Goal: Task Accomplishment & Management: Manage account settings

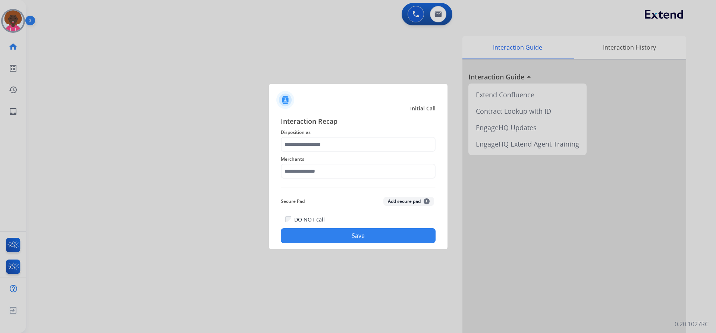
click at [24, 31] on div at bounding box center [358, 166] width 716 height 333
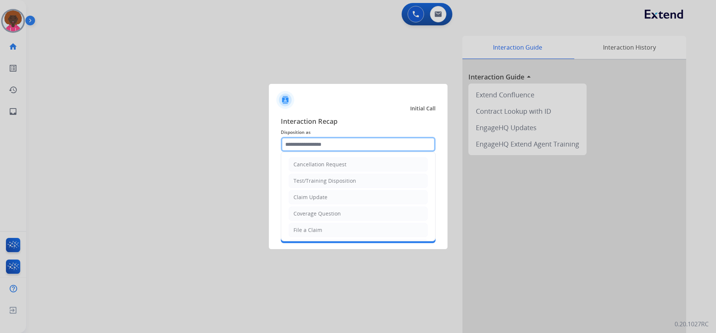
click at [386, 142] on input "text" at bounding box center [358, 144] width 155 height 15
click at [306, 190] on li "Claim Update" at bounding box center [358, 197] width 139 height 14
type input "**********"
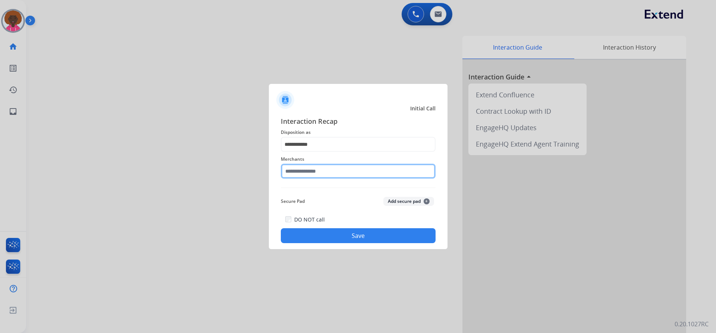
click at [304, 178] on input "text" at bounding box center [358, 171] width 155 height 15
type input "***"
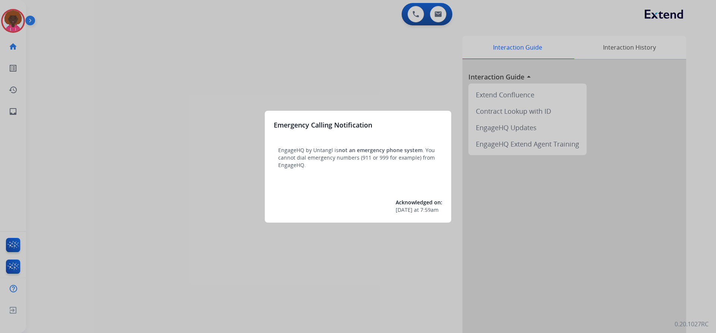
click at [12, 18] on div at bounding box center [358, 166] width 716 height 333
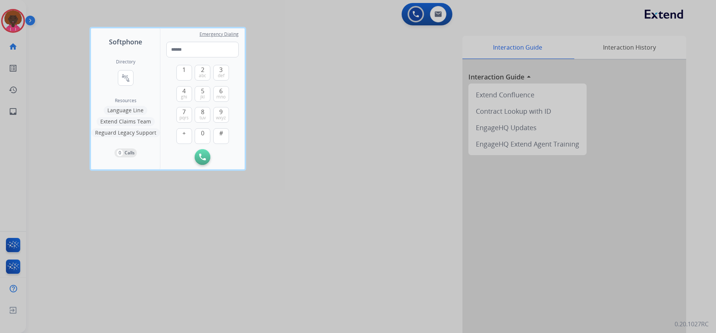
click at [18, 17] on div at bounding box center [358, 166] width 716 height 333
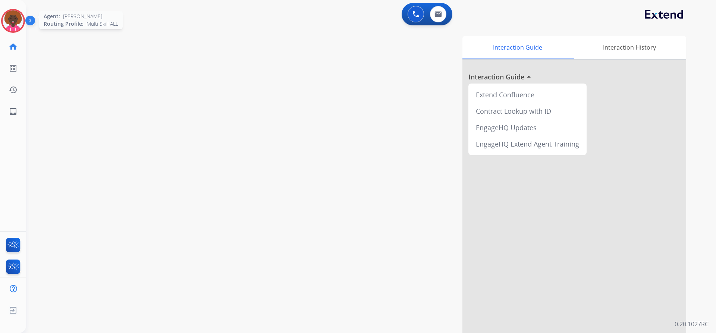
click at [15, 18] on img at bounding box center [13, 20] width 21 height 21
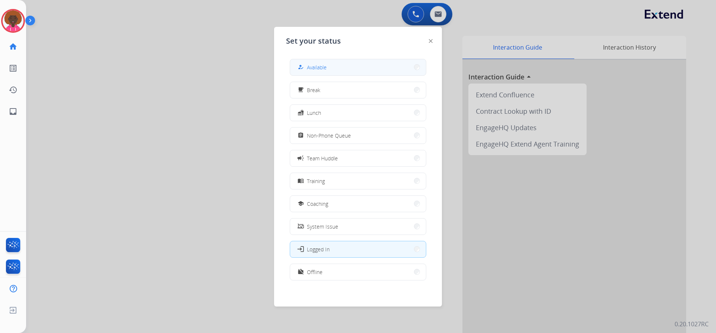
click at [324, 67] on span "Available" at bounding box center [317, 67] width 20 height 8
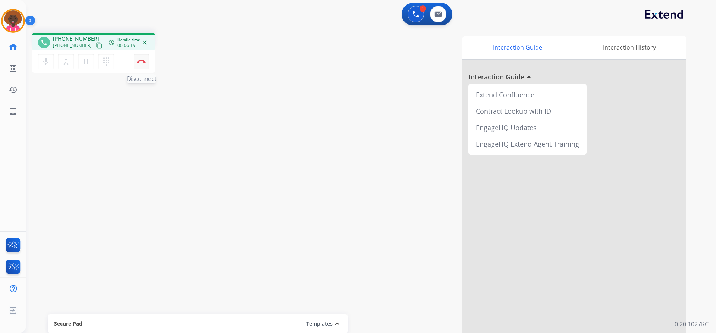
click at [143, 64] on button "Disconnect" at bounding box center [142, 62] width 16 height 16
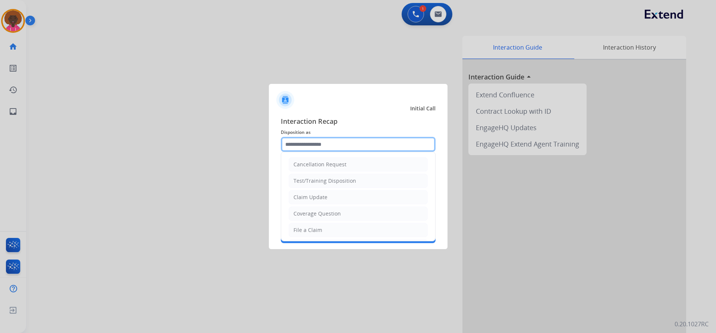
click at [291, 140] on input "text" at bounding box center [358, 144] width 155 height 15
click at [309, 232] on div "File a Claim" at bounding box center [308, 229] width 29 height 7
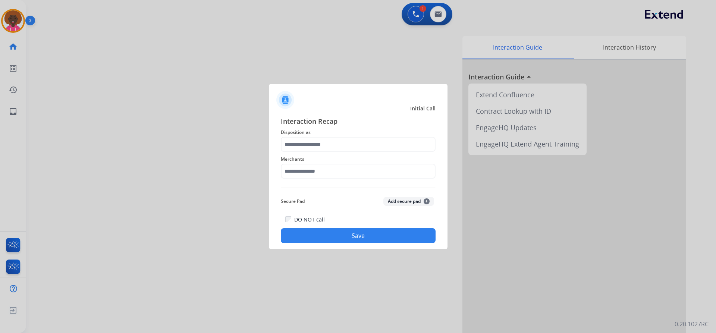
type input "**********"
click at [331, 163] on span "Merchants" at bounding box center [358, 159] width 155 height 9
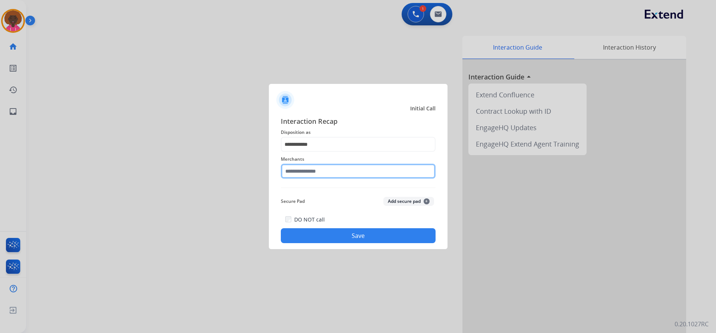
click at [326, 171] on input "text" at bounding box center [358, 171] width 155 height 15
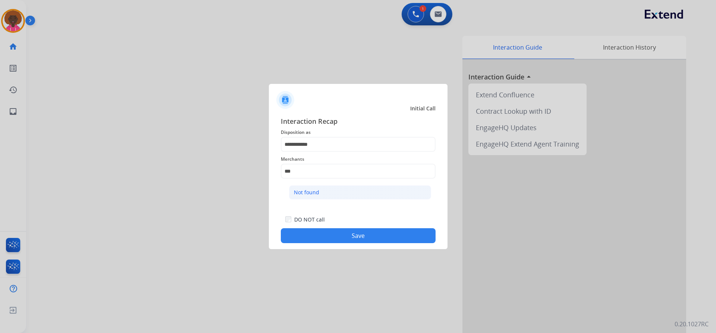
click at [319, 197] on li "Not found" at bounding box center [360, 192] width 142 height 14
type input "*********"
click at [344, 244] on div "**********" at bounding box center [358, 179] width 179 height 139
click at [381, 245] on div "**********" at bounding box center [358, 179] width 179 height 139
click at [383, 240] on button "Save" at bounding box center [358, 235] width 155 height 15
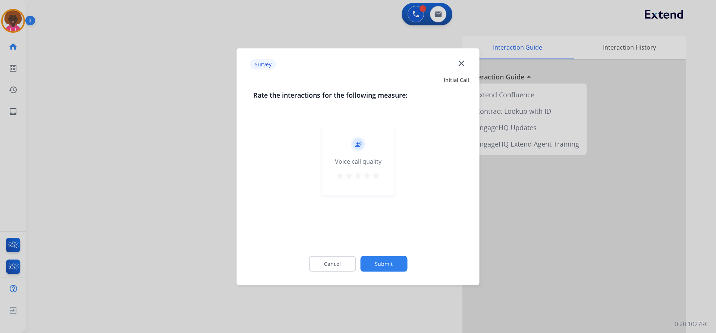
drag, startPoint x: 374, startPoint y: 157, endPoint x: 375, endPoint y: 186, distance: 29.1
click at [373, 162] on div "Voice call quality" at bounding box center [358, 161] width 47 height 9
click at [376, 186] on div "record_voice_over Voice call quality star star star star star" at bounding box center [358, 159] width 73 height 71
click at [378, 181] on button "star" at bounding box center [376, 176] width 9 height 11
drag, startPoint x: 391, startPoint y: 275, endPoint x: 391, endPoint y: 262, distance: 12.7
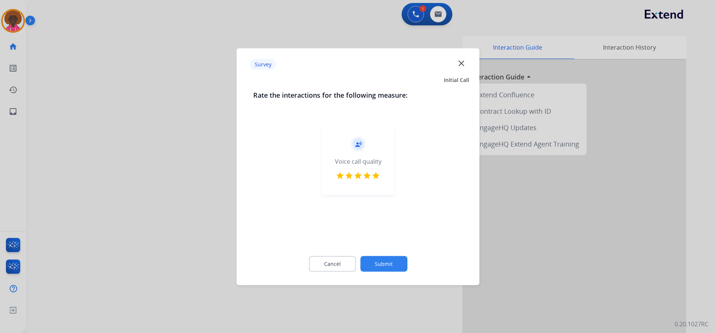
click at [391, 275] on div "Cancel Submit" at bounding box center [358, 264] width 210 height 34
click at [391, 257] on div "Cancel Submit" at bounding box center [358, 264] width 210 height 34
click at [388, 265] on button "Submit" at bounding box center [383, 264] width 47 height 16
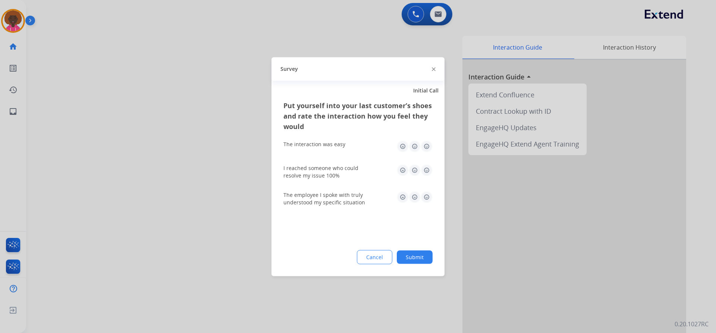
click at [389, 262] on button "Cancel" at bounding box center [374, 257] width 35 height 14
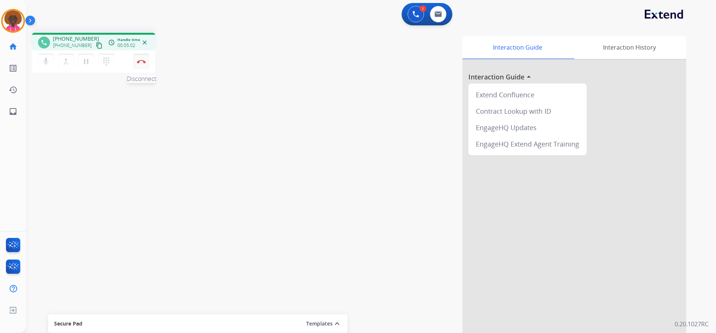
click at [140, 65] on button "Disconnect" at bounding box center [142, 62] width 16 height 16
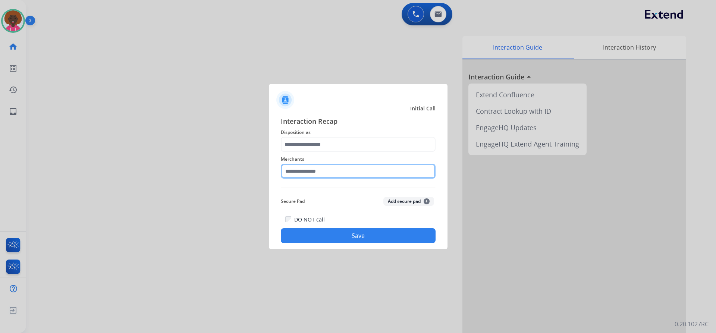
click at [333, 171] on input "text" at bounding box center [358, 171] width 155 height 15
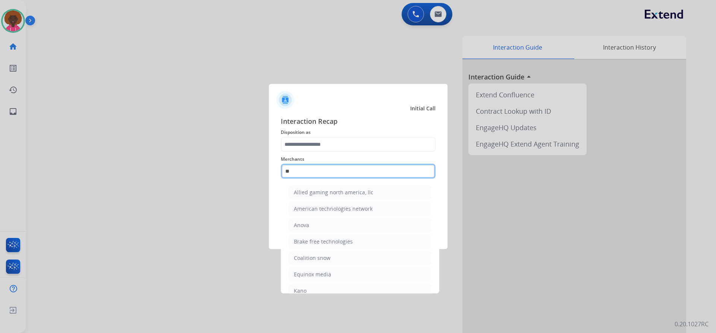
type input "*"
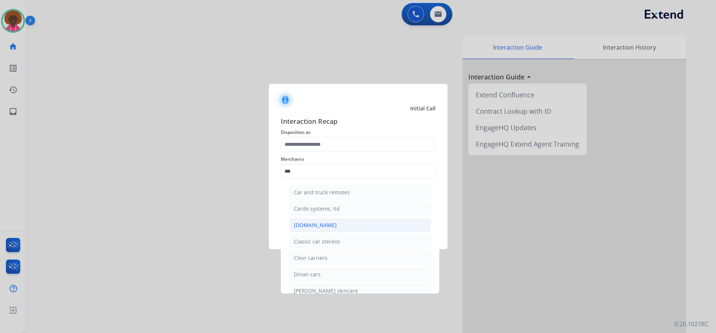
click at [328, 224] on li "[DOMAIN_NAME]" at bounding box center [360, 225] width 142 height 14
type input "**********"
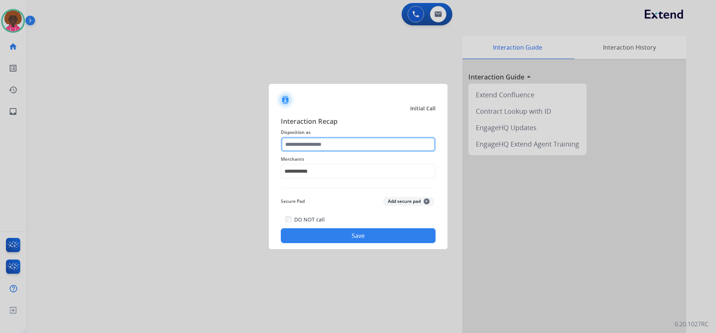
click at [328, 141] on input "text" at bounding box center [358, 144] width 155 height 15
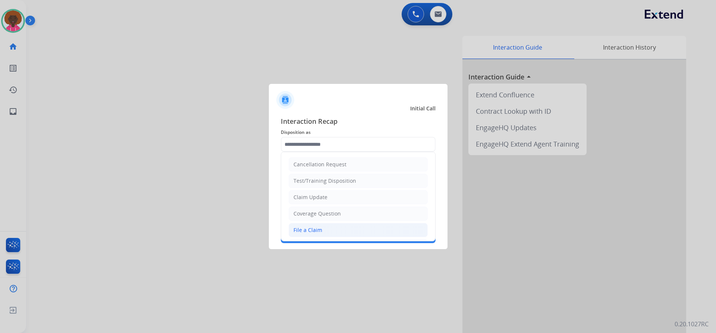
click at [316, 231] on div "File a Claim" at bounding box center [308, 229] width 29 height 7
type input "**********"
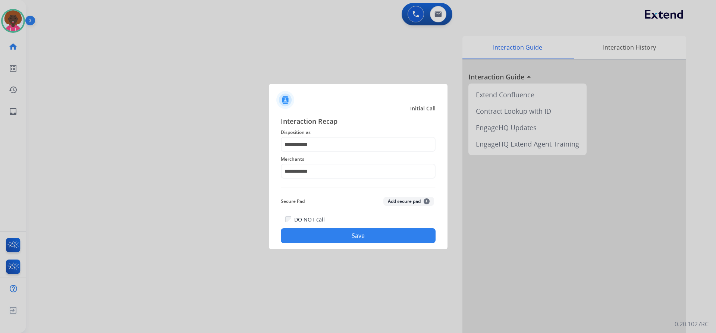
click at [348, 238] on button "Save" at bounding box center [358, 235] width 155 height 15
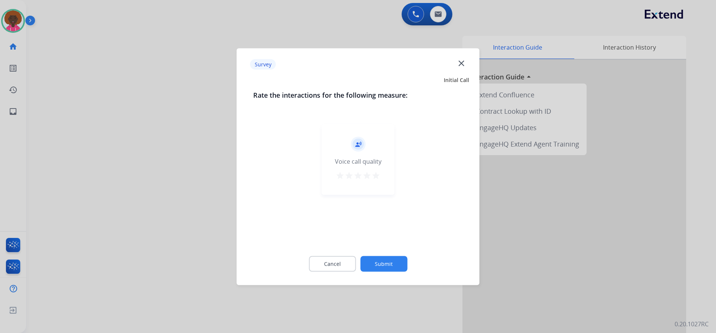
click at [396, 264] on button "Submit" at bounding box center [383, 264] width 47 height 16
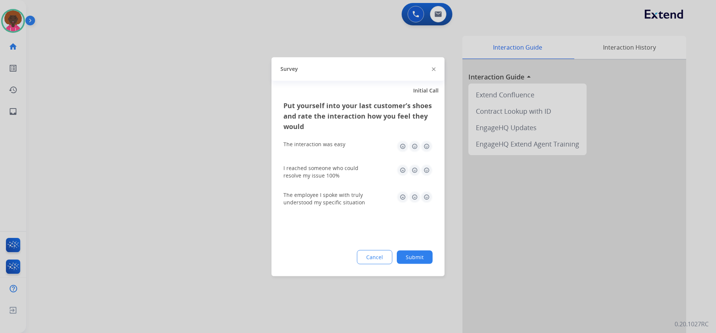
click at [407, 260] on button "Submit" at bounding box center [415, 256] width 36 height 13
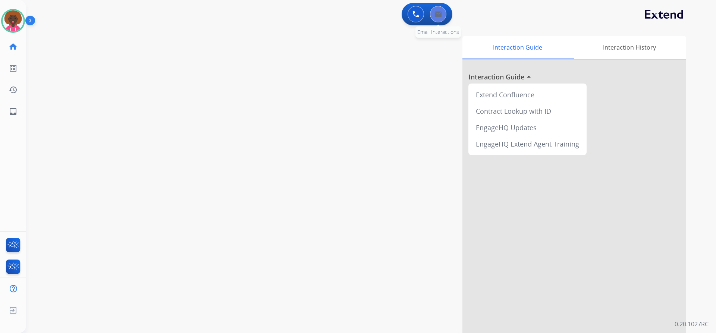
click at [438, 18] on button at bounding box center [438, 14] width 16 height 16
select select "**********"
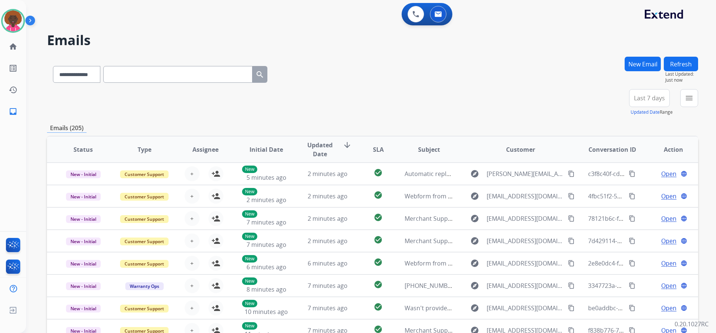
click at [653, 62] on button "New Email" at bounding box center [643, 64] width 36 height 15
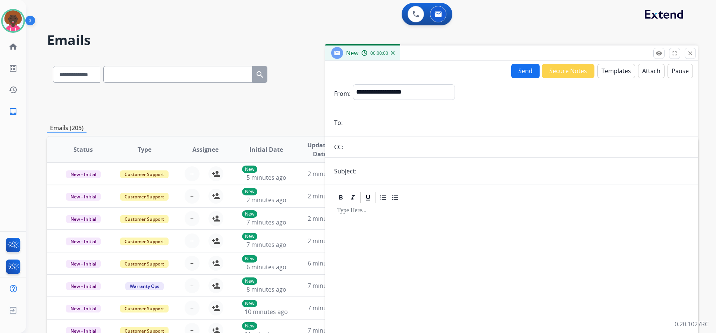
click at [375, 126] on input "email" at bounding box center [517, 122] width 344 height 15
paste input "**********"
type input "**********"
click at [609, 72] on button "Templates" at bounding box center [617, 71] width 38 height 15
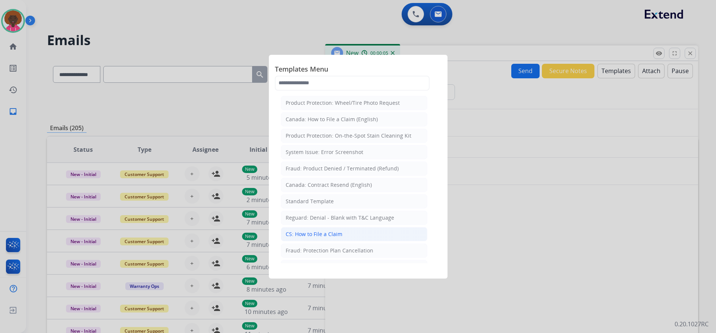
click at [320, 232] on div "CS: How to File a Claim" at bounding box center [314, 234] width 57 height 7
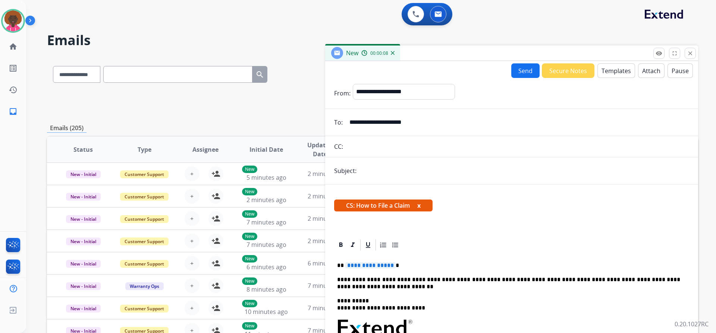
drag, startPoint x: 695, startPoint y: 54, endPoint x: 689, endPoint y: 64, distance: 11.4
click at [694, 54] on button "close Close" at bounding box center [690, 53] width 11 height 11
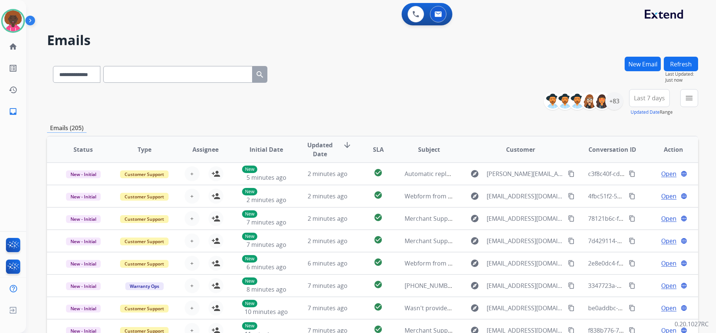
click at [641, 60] on button "New Email" at bounding box center [643, 64] width 36 height 15
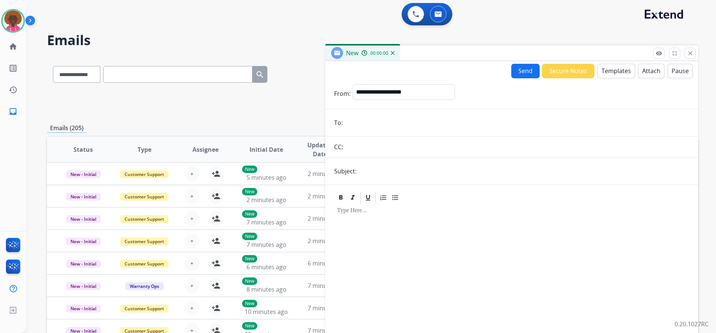
click at [619, 73] on button "Templates" at bounding box center [617, 71] width 38 height 15
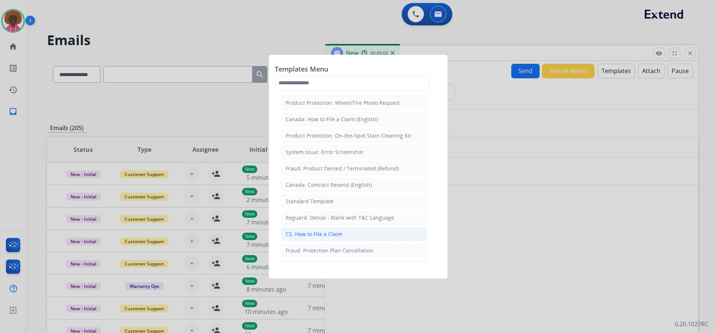
click at [335, 237] on div "CS: How to File a Claim" at bounding box center [314, 234] width 57 height 7
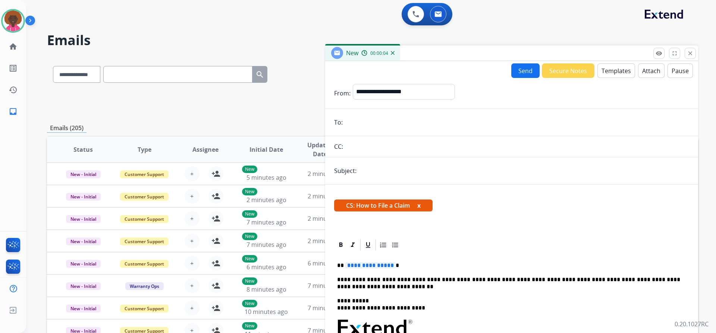
click at [694, 50] on mat-icon "close" at bounding box center [690, 53] width 7 height 7
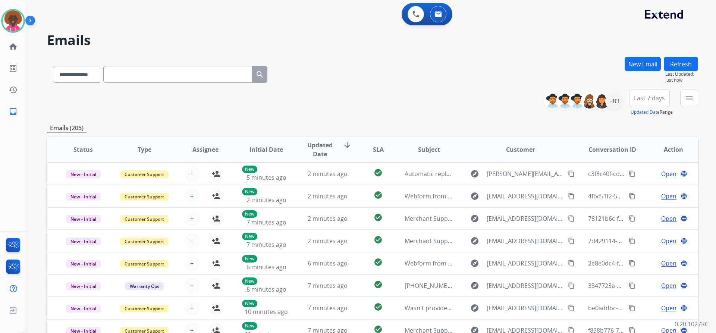
click at [641, 59] on button "New Email" at bounding box center [643, 64] width 36 height 15
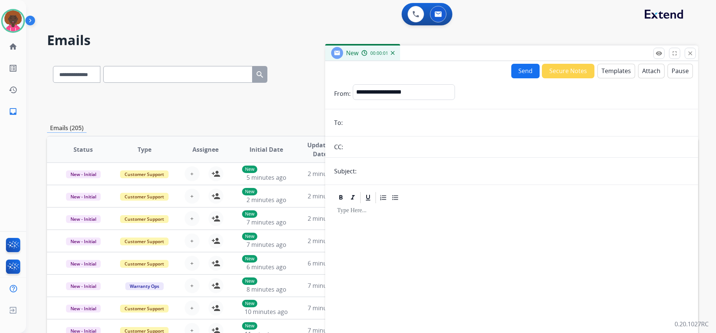
click at [606, 76] on button "Templates" at bounding box center [617, 71] width 38 height 15
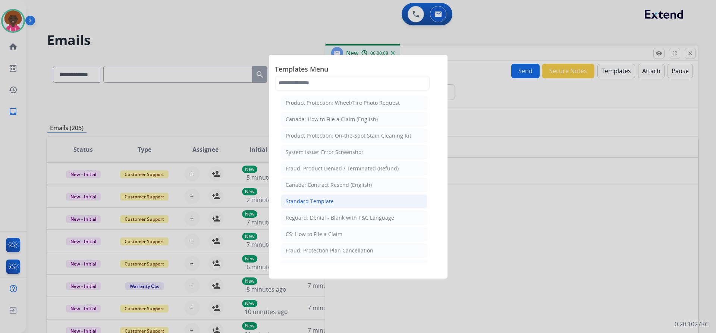
click at [319, 197] on li "Standard Template" at bounding box center [354, 201] width 147 height 14
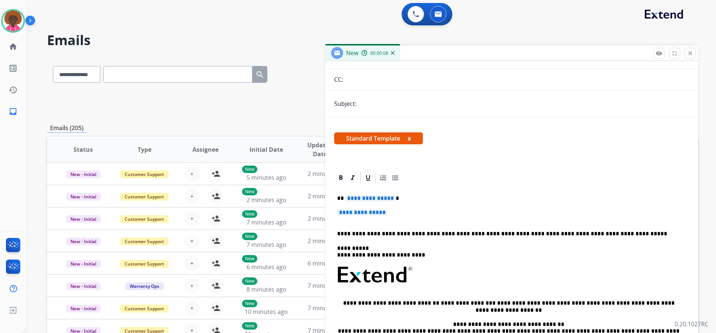
scroll to position [132, 0]
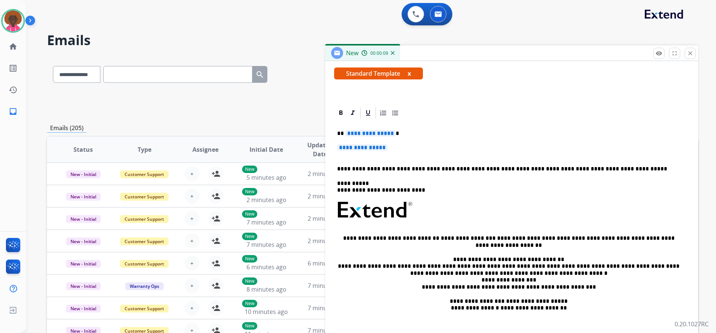
click at [386, 143] on div "**********" at bounding box center [511, 228] width 355 height 216
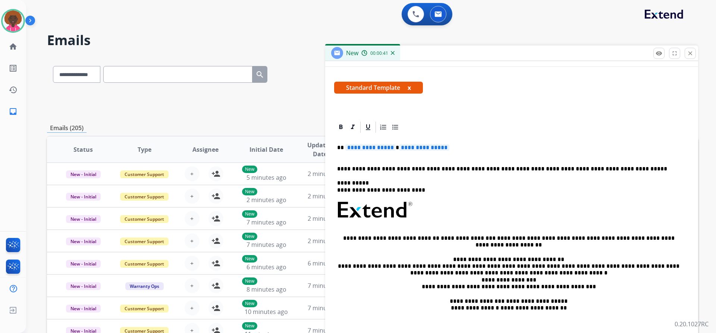
click at [496, 144] on div "**********" at bounding box center [511, 234] width 355 height 201
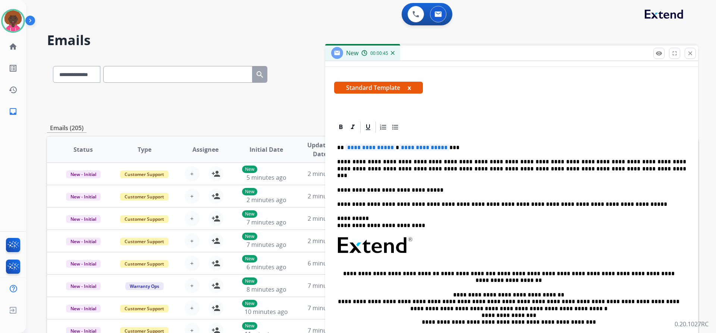
scroll to position [132, 0]
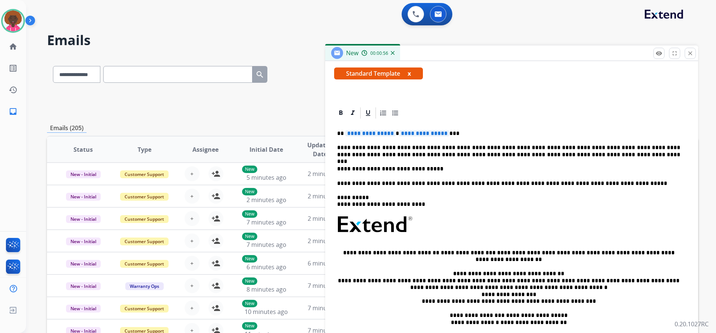
click at [432, 155] on p "**********" at bounding box center [508, 151] width 343 height 14
click at [440, 134] on span "**********" at bounding box center [424, 133] width 50 height 6
click at [363, 131] on span "**********" at bounding box center [371, 133] width 50 height 6
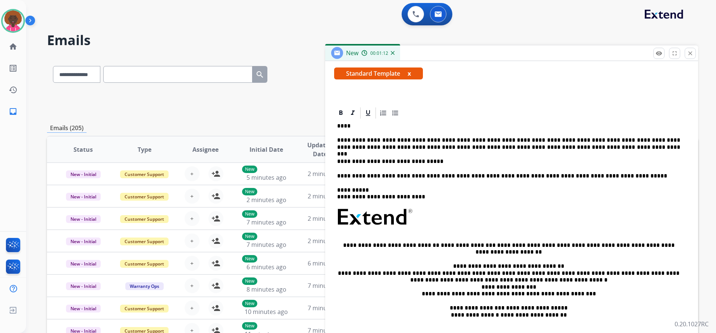
click at [340, 128] on p "****" at bounding box center [508, 126] width 343 height 7
click at [343, 125] on p "***" at bounding box center [508, 126] width 343 height 7
click at [467, 125] on p "**********" at bounding box center [508, 126] width 343 height 7
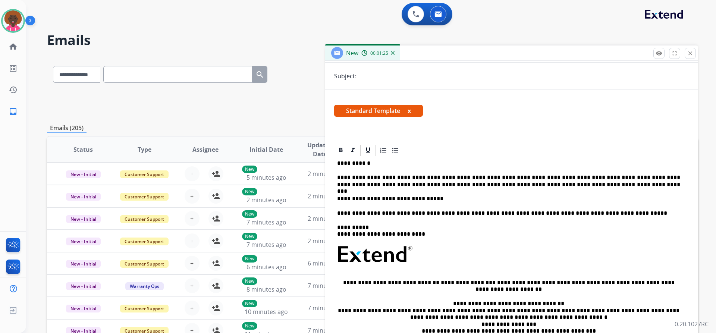
scroll to position [0, 0]
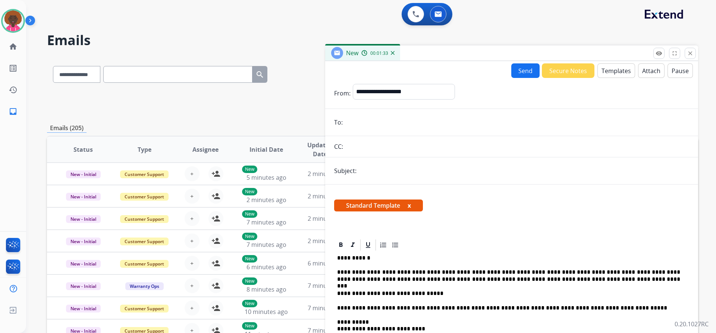
click at [350, 125] on input "email" at bounding box center [517, 122] width 344 height 15
paste input "**********"
type input "**********"
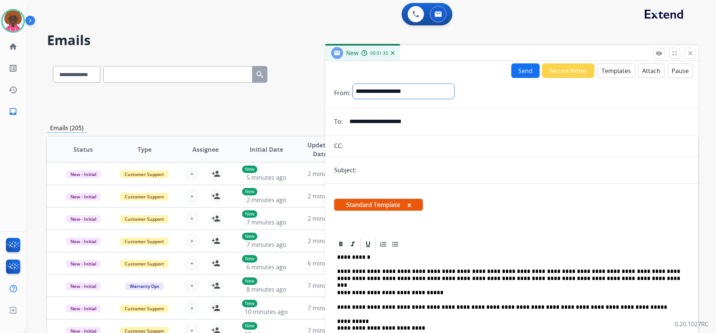
click at [391, 92] on select "**********" at bounding box center [403, 91] width 101 height 15
select select "**********"
click at [353, 84] on select "**********" at bounding box center [403, 91] width 101 height 15
click at [368, 146] on input "text" at bounding box center [518, 146] width 344 height 15
click at [359, 180] on form "**********" at bounding box center [511, 278] width 373 height 401
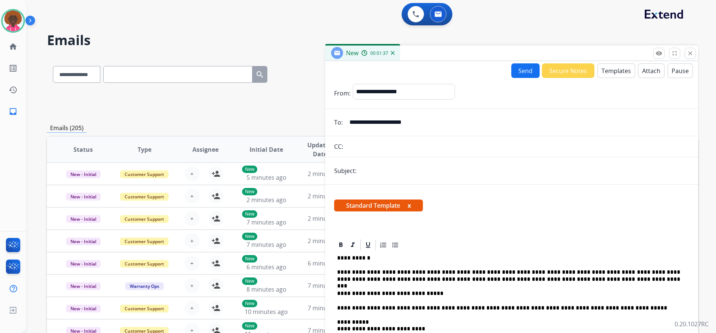
click at [369, 172] on input "text" at bounding box center [524, 170] width 331 height 15
type input "**********"
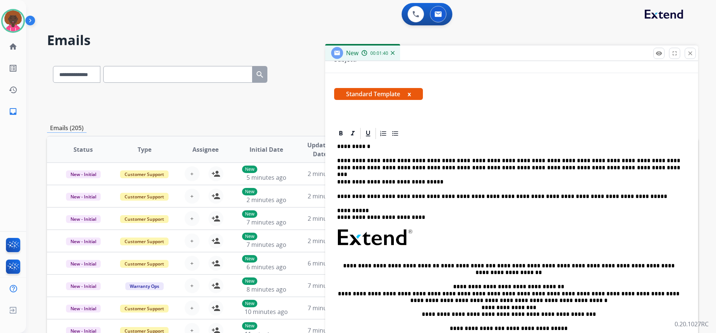
scroll to position [112, 0]
drag, startPoint x: 505, startPoint y: 160, endPoint x: 335, endPoint y: 156, distance: 169.4
click at [336, 157] on div "**********" at bounding box center [511, 251] width 355 height 223
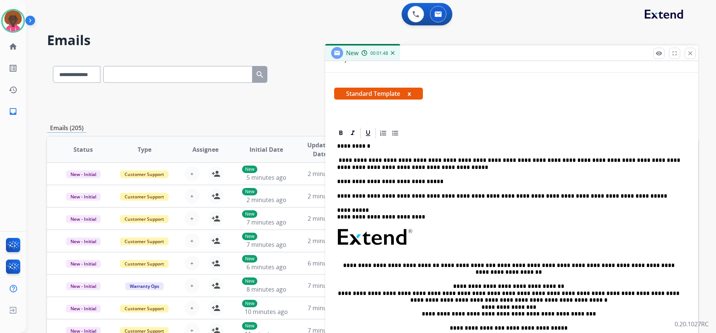
drag, startPoint x: 342, startPoint y: 161, endPoint x: 354, endPoint y: 166, distance: 12.4
click at [342, 161] on p "**********" at bounding box center [508, 164] width 343 height 14
click at [525, 112] on div "Standard Template x" at bounding box center [511, 97] width 373 height 36
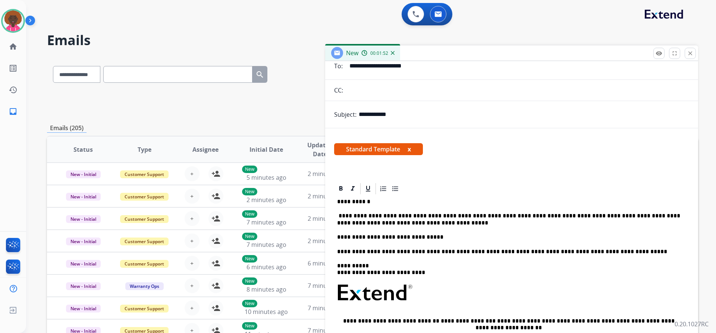
scroll to position [0, 0]
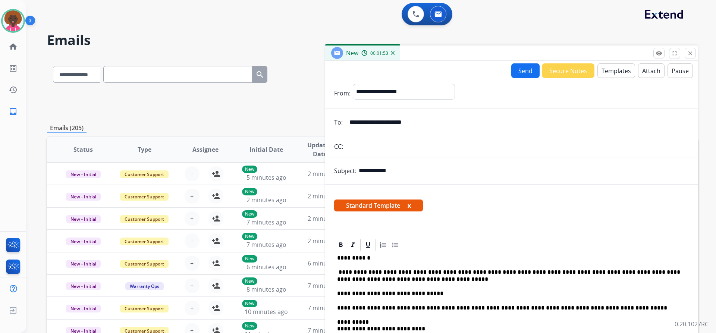
click at [522, 73] on button "Send" at bounding box center [526, 70] width 28 height 15
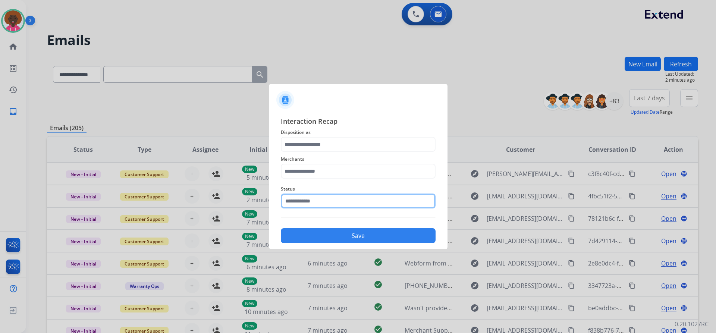
click at [316, 196] on input "text" at bounding box center [358, 201] width 155 height 15
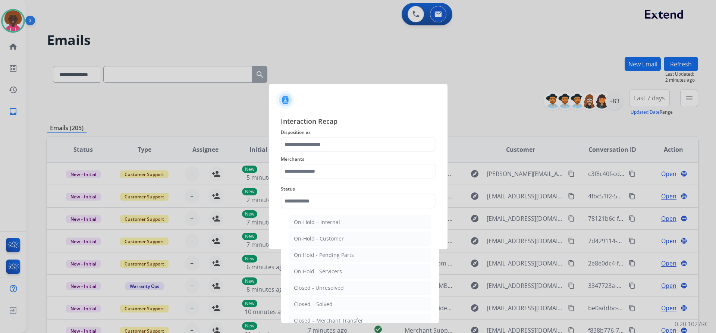
drag, startPoint x: 308, startPoint y: 306, endPoint x: 316, endPoint y: 259, distance: 47.3
click at [308, 305] on div "Closed – Solved" at bounding box center [313, 304] width 39 height 7
type input "**********"
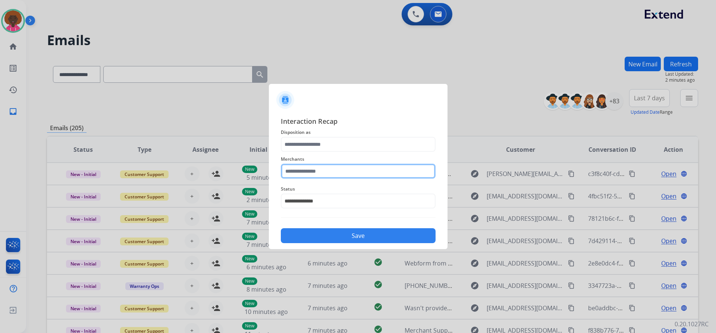
click at [304, 174] on input "text" at bounding box center [358, 171] width 155 height 15
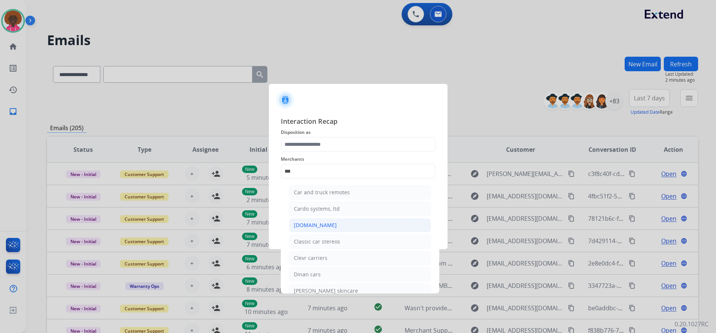
click at [318, 225] on div "[DOMAIN_NAME]" at bounding box center [315, 225] width 43 height 7
type input "**********"
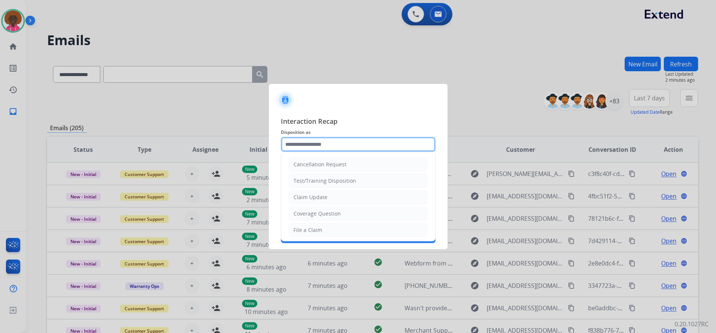
click at [317, 144] on input "text" at bounding box center [358, 144] width 155 height 15
click at [301, 231] on div "File a Claim" at bounding box center [308, 229] width 29 height 7
type input "**********"
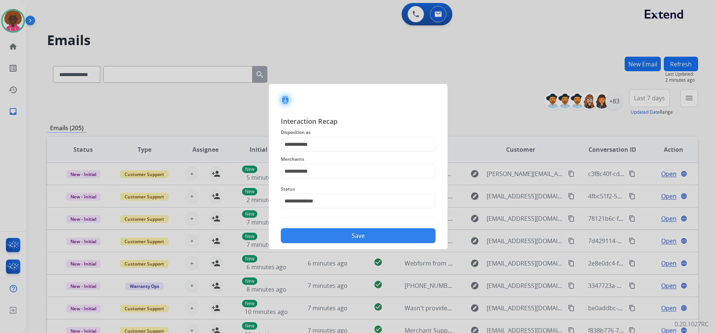
click at [318, 235] on button "Save" at bounding box center [358, 235] width 155 height 15
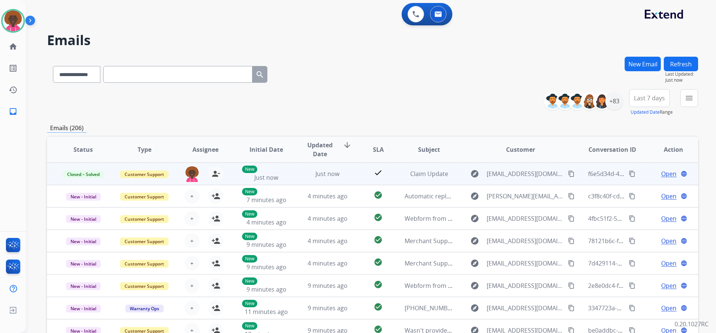
click at [629, 173] on mat-icon "content_copy" at bounding box center [632, 174] width 7 height 7
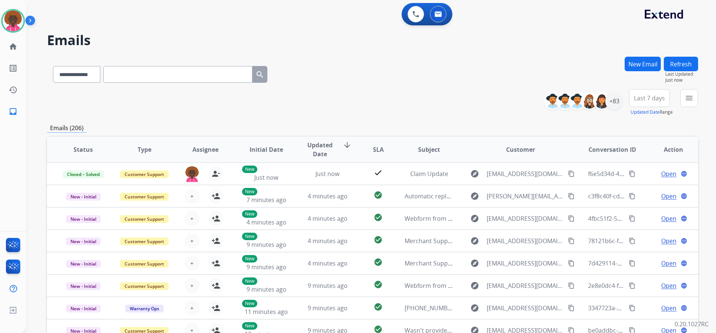
drag, startPoint x: 367, startPoint y: 46, endPoint x: 359, endPoint y: 85, distance: 40.5
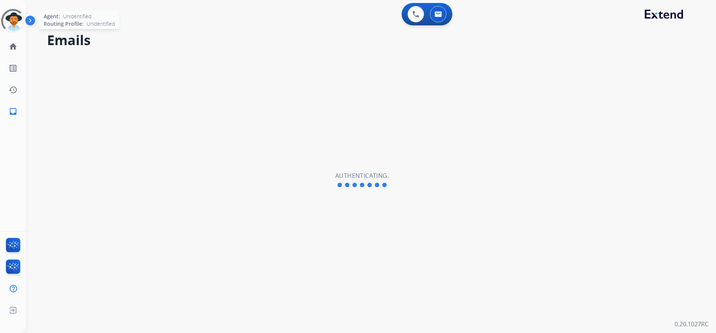
click at [21, 18] on div at bounding box center [13, 21] width 34 height 34
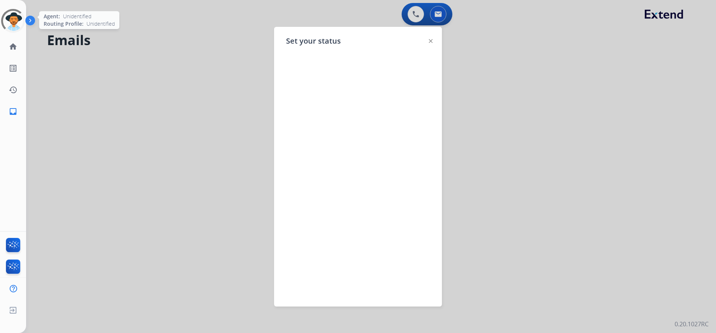
select select "**********"
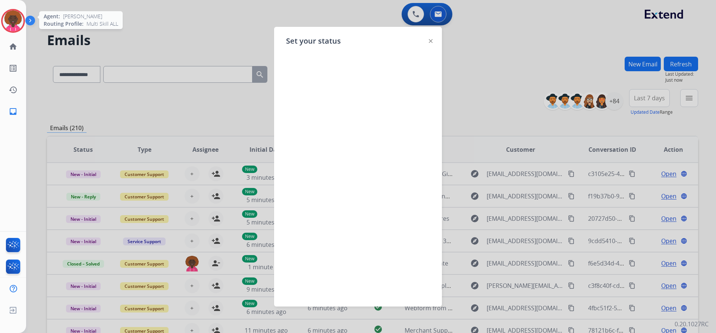
click at [18, 18] on img at bounding box center [13, 20] width 21 height 21
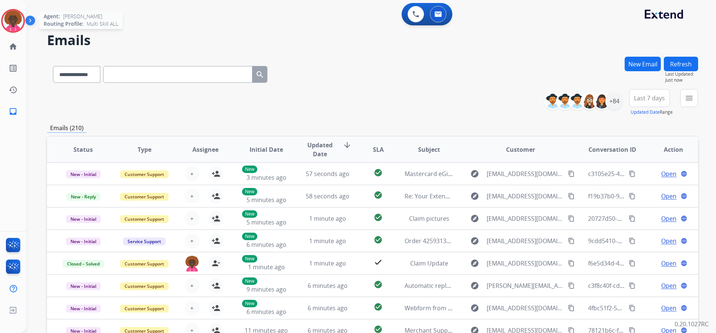
click at [18, 20] on img at bounding box center [13, 20] width 21 height 21
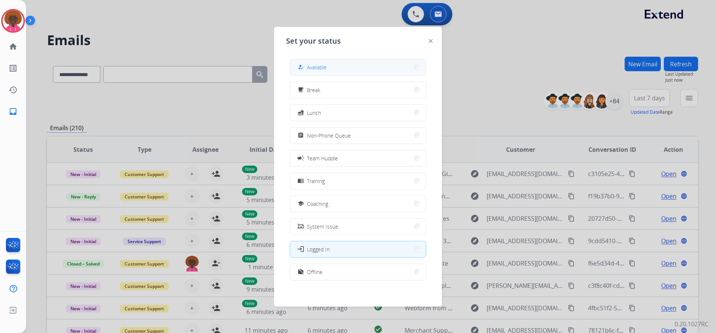
click at [344, 73] on button "how_to_reg Available" at bounding box center [358, 67] width 136 height 16
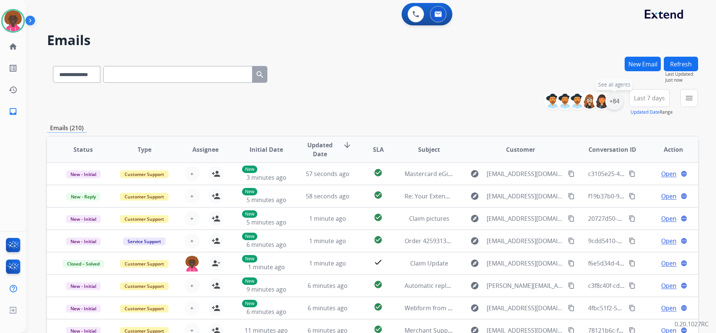
click at [617, 106] on div "+84" at bounding box center [615, 101] width 18 height 18
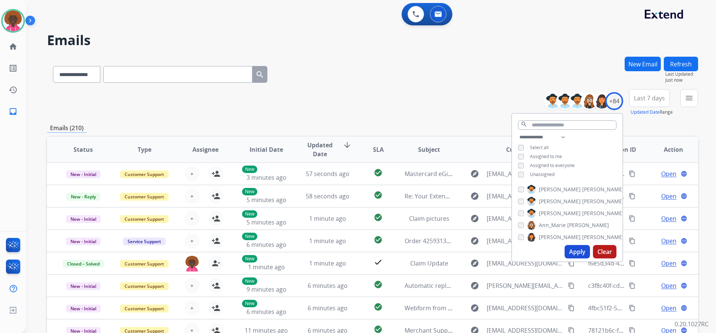
click at [514, 174] on div "**********" at bounding box center [567, 157] width 110 height 48
click at [574, 249] on button "Apply" at bounding box center [577, 251] width 25 height 13
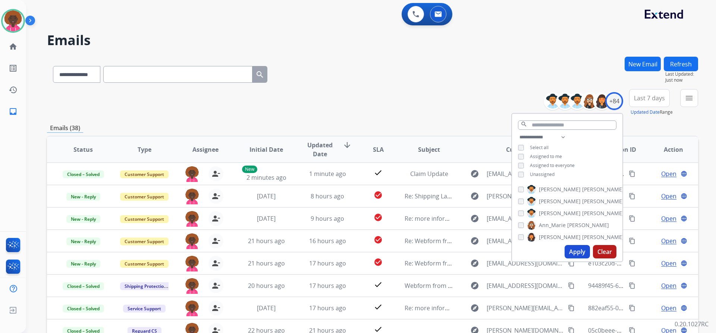
click at [391, 120] on div "**********" at bounding box center [372, 241] width 651 height 368
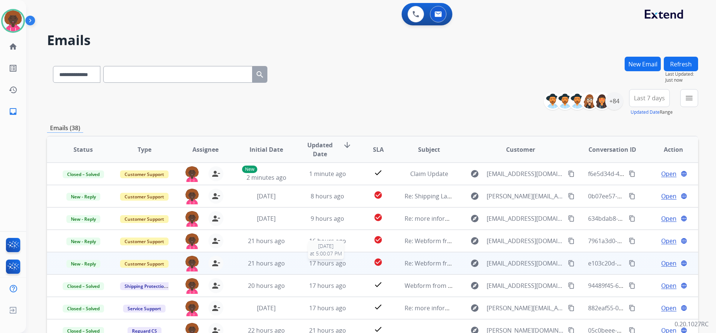
click at [310, 259] on span "17 hours ago" at bounding box center [327, 263] width 37 height 8
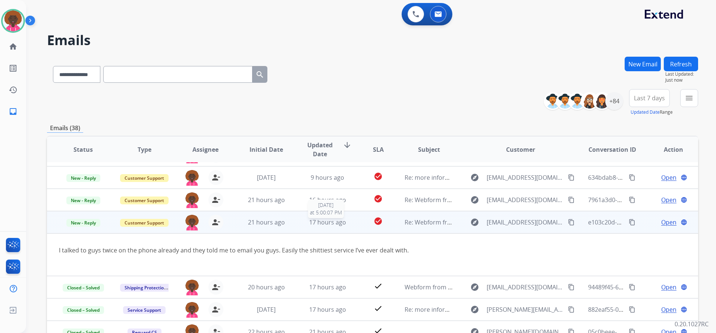
scroll to position [43, 0]
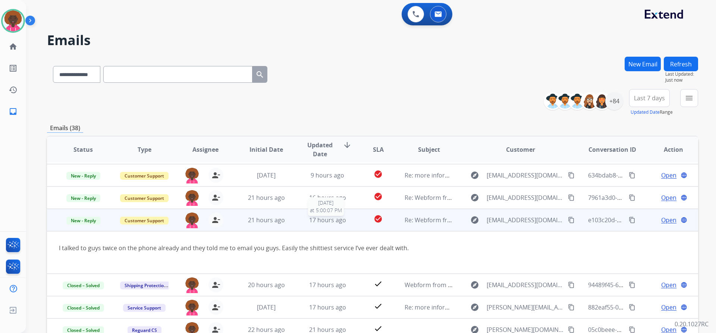
click at [336, 221] on span "17 hours ago" at bounding box center [327, 220] width 37 height 8
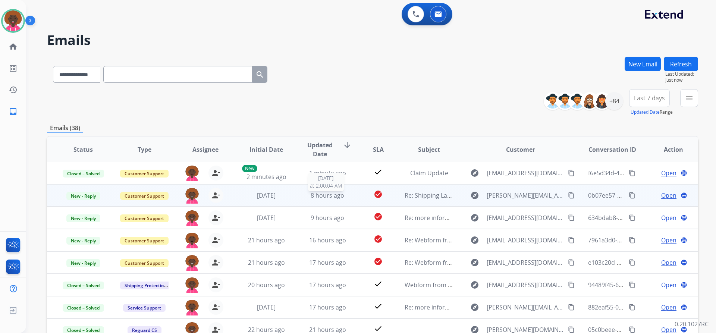
click at [340, 195] on div "8 hours ago" at bounding box center [327, 195] width 49 height 9
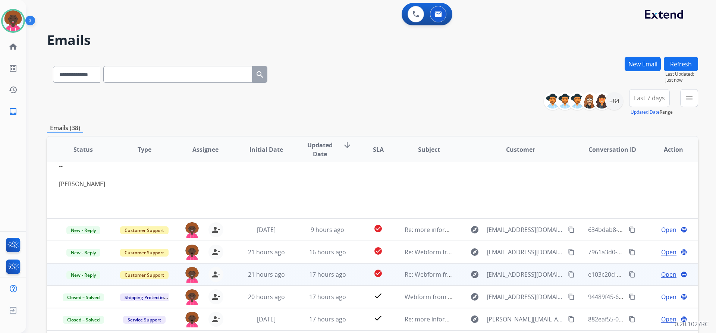
scroll to position [115, 0]
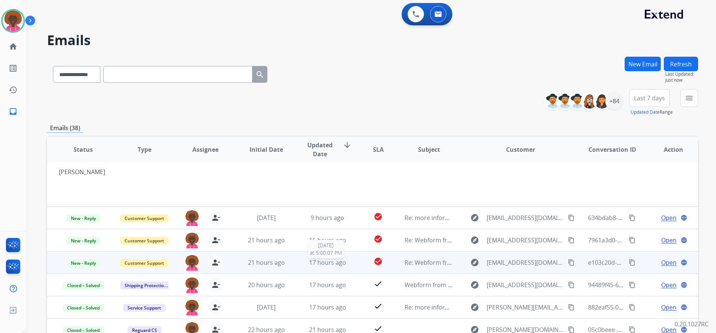
click at [317, 261] on span "17 hours ago" at bounding box center [327, 263] width 37 height 8
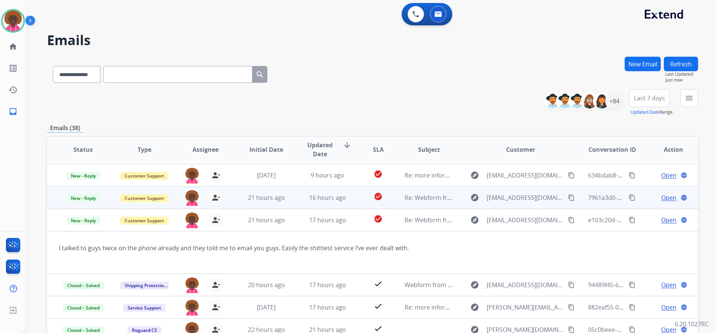
click at [342, 204] on td "16 hours ago" at bounding box center [321, 198] width 61 height 22
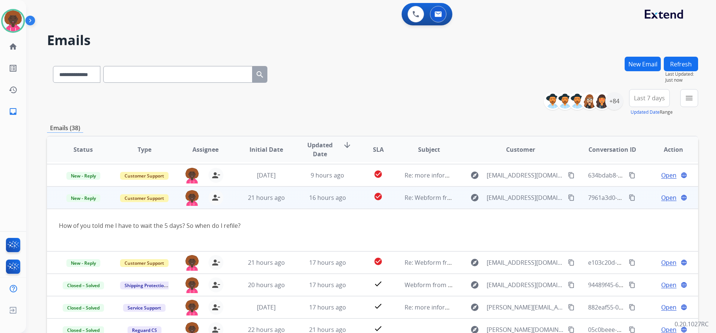
click at [668, 199] on span "Open" at bounding box center [669, 197] width 15 height 9
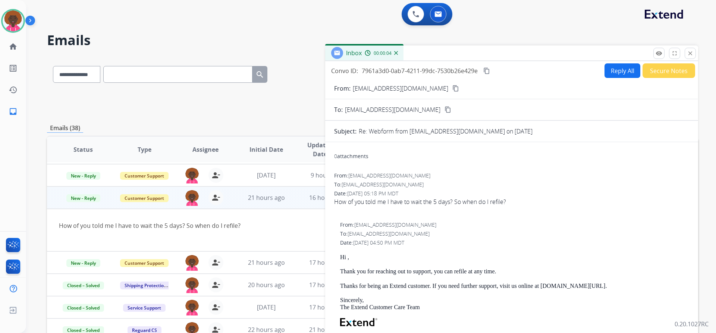
click at [608, 71] on button "Reply All" at bounding box center [623, 70] width 36 height 15
select select "**********"
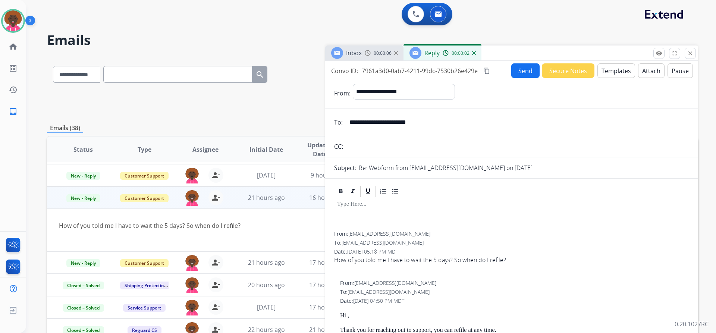
click at [621, 74] on button "Templates" at bounding box center [617, 70] width 38 height 15
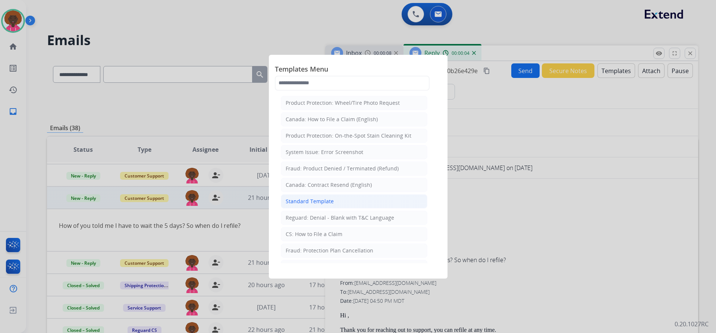
click at [344, 197] on li "Standard Template" at bounding box center [354, 201] width 147 height 14
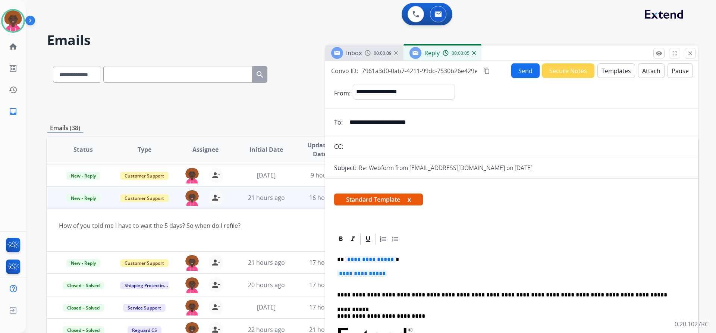
click at [381, 280] on p "**********" at bounding box center [511, 278] width 349 height 14
click at [388, 276] on span "**********" at bounding box center [362, 274] width 50 height 6
click at [388, 275] on span "**********" at bounding box center [362, 274] width 50 height 6
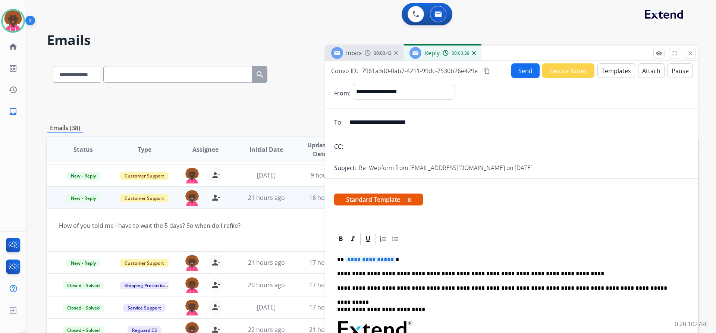
click at [557, 272] on p "**********" at bounding box center [508, 274] width 343 height 7
click at [422, 218] on div "Standard Template x" at bounding box center [511, 203] width 373 height 36
click at [387, 261] on span "**********" at bounding box center [371, 259] width 50 height 6
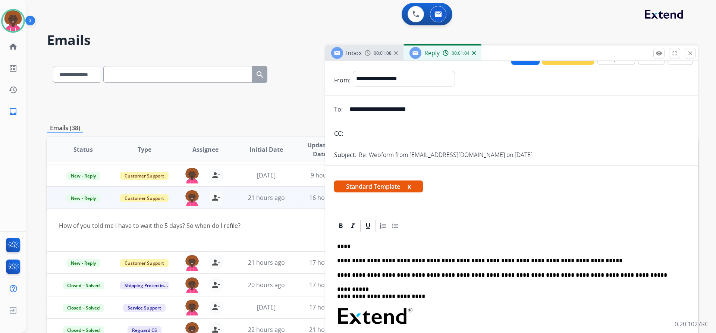
scroll to position [0, 0]
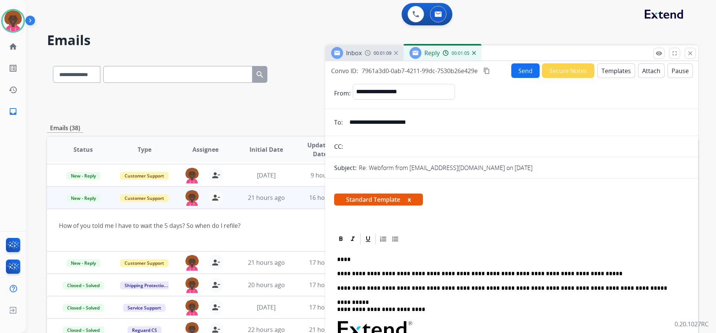
click at [512, 75] on button "Send" at bounding box center [526, 70] width 28 height 15
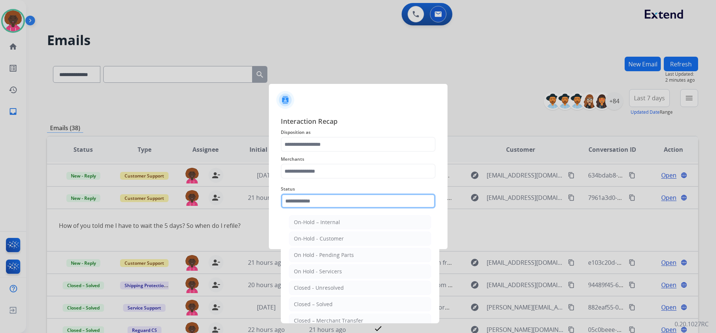
drag, startPoint x: 309, startPoint y: 199, endPoint x: 309, endPoint y: 203, distance: 4.1
click at [309, 199] on input "text" at bounding box center [358, 201] width 155 height 15
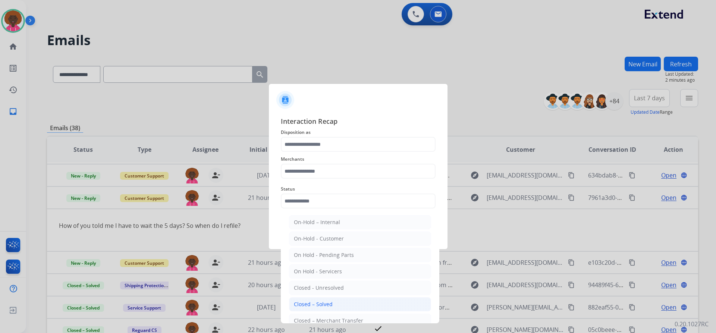
click at [309, 304] on div "Closed – Solved" at bounding box center [313, 304] width 39 height 7
type input "**********"
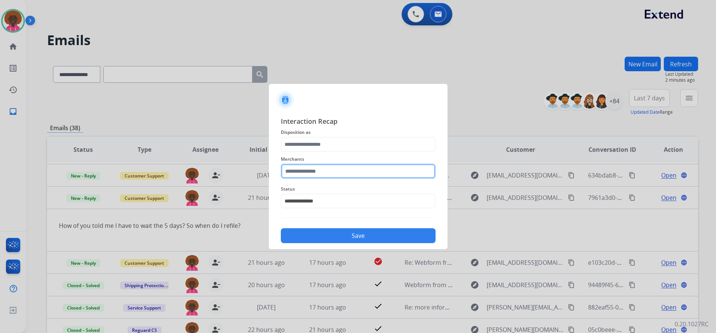
click at [313, 169] on input "text" at bounding box center [358, 171] width 155 height 15
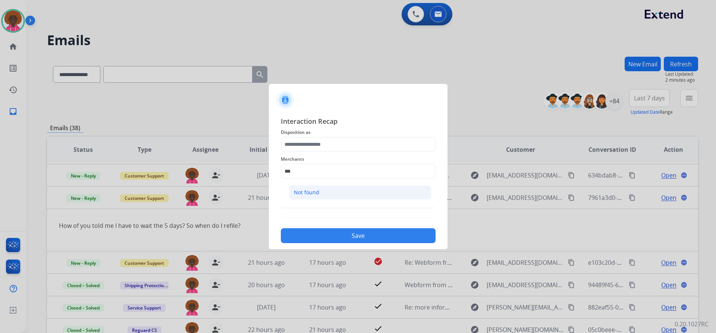
click at [329, 196] on li "Not found" at bounding box center [360, 192] width 142 height 14
type input "*********"
click at [344, 225] on div "Save" at bounding box center [358, 233] width 155 height 19
drag, startPoint x: 353, startPoint y: 238, endPoint x: 332, endPoint y: 171, distance: 69.9
click at [353, 238] on button "Save" at bounding box center [358, 235] width 155 height 15
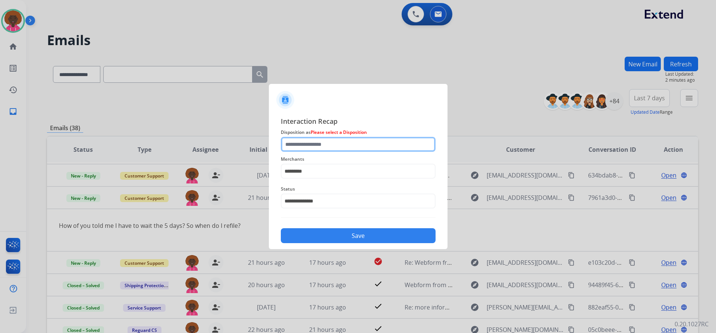
click at [328, 145] on input "text" at bounding box center [358, 144] width 155 height 15
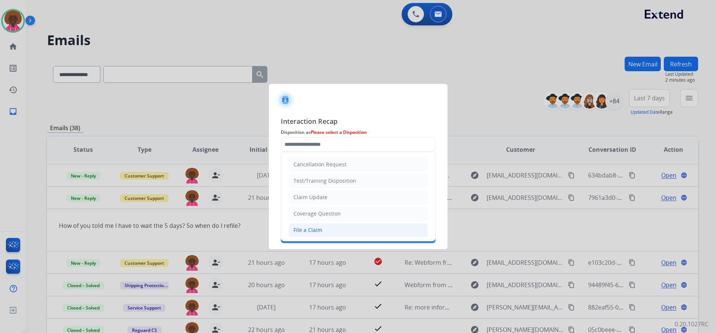
click at [322, 229] on li "File a Claim" at bounding box center [358, 230] width 139 height 14
type input "**********"
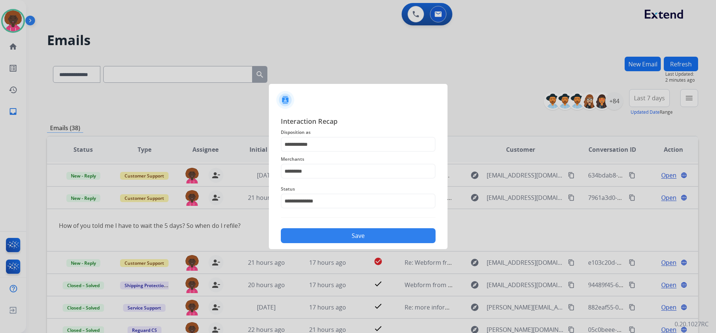
click at [333, 237] on button "Save" at bounding box center [358, 235] width 155 height 15
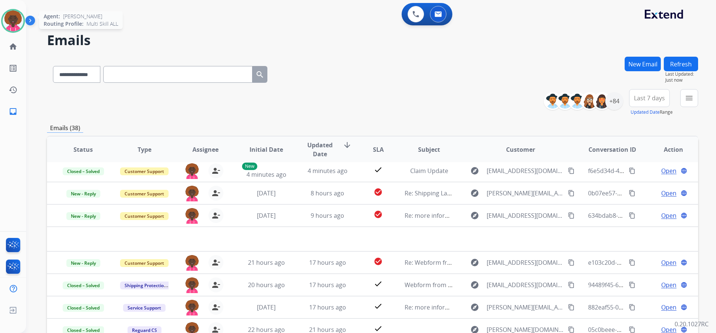
scroll to position [25, 0]
click at [13, 17] on img at bounding box center [13, 20] width 21 height 21
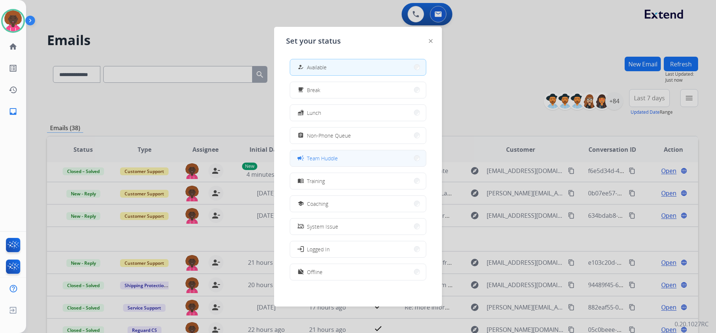
click at [322, 160] on span "Team Huddle" at bounding box center [322, 158] width 31 height 8
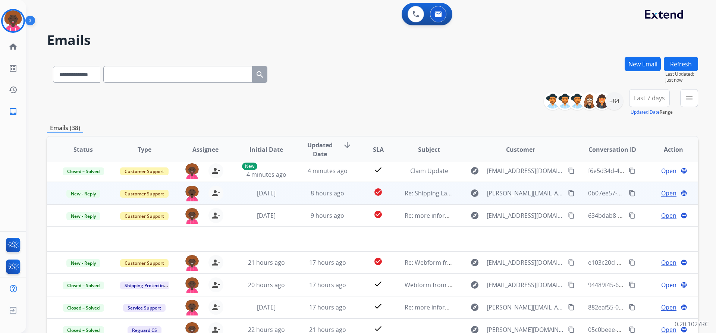
click at [315, 199] on td "8 hours ago" at bounding box center [321, 193] width 61 height 22
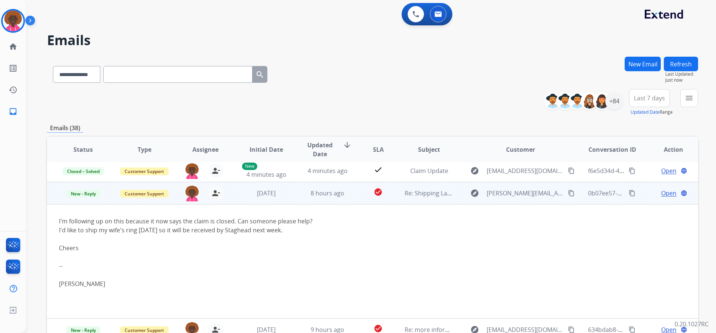
scroll to position [45, 0]
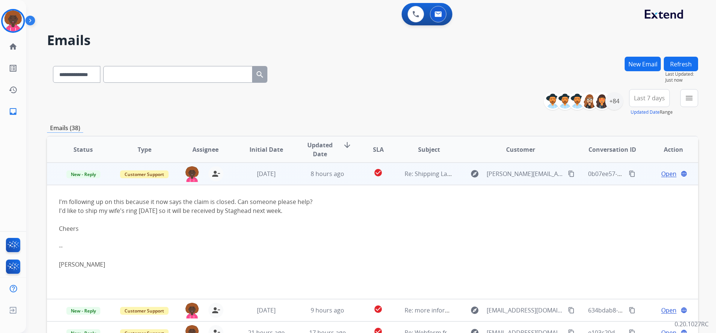
click at [567, 175] on button "content_copy" at bounding box center [571, 173] width 9 height 9
click at [666, 175] on span "Open" at bounding box center [669, 173] width 15 height 9
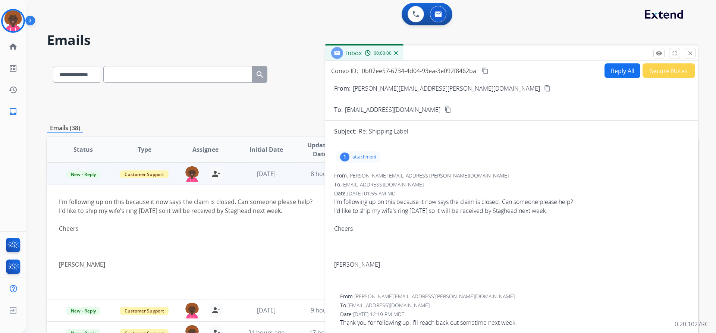
click at [617, 70] on button "Reply All" at bounding box center [623, 70] width 36 height 15
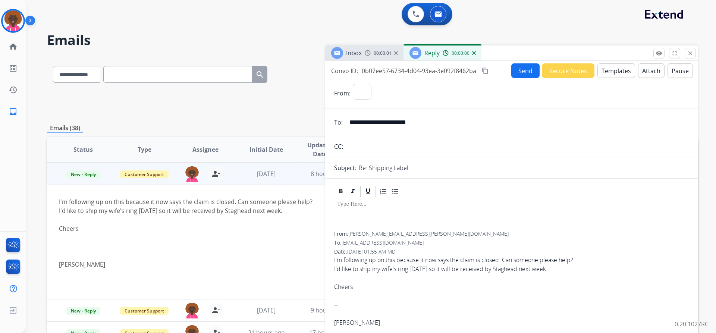
select select "**********"
click at [599, 72] on button "Templates" at bounding box center [617, 70] width 38 height 15
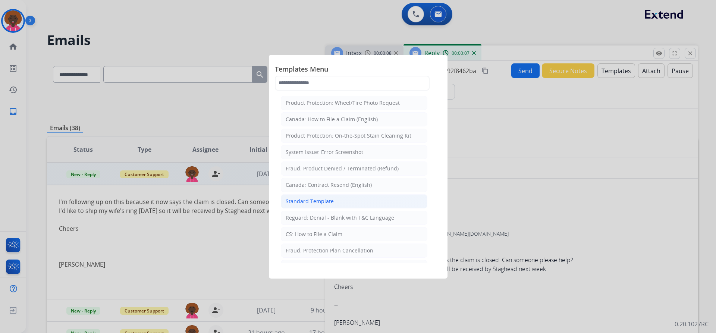
click at [338, 194] on li "Standard Template" at bounding box center [354, 201] width 147 height 14
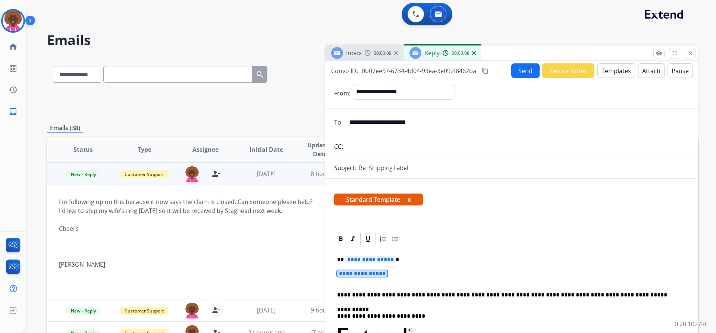
click at [371, 277] on span "**********" at bounding box center [362, 274] width 50 height 6
drag, startPoint x: 412, startPoint y: 262, endPoint x: 408, endPoint y: 265, distance: 5.2
click at [412, 262] on p "**********" at bounding box center [508, 259] width 343 height 7
drag, startPoint x: 398, startPoint y: 272, endPoint x: 393, endPoint y: 274, distance: 5.8
click at [396, 273] on p "**********" at bounding box center [511, 278] width 349 height 14
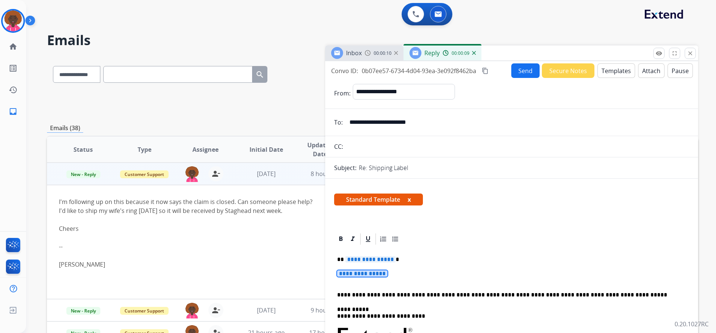
click at [363, 274] on span "**********" at bounding box center [362, 274] width 50 height 6
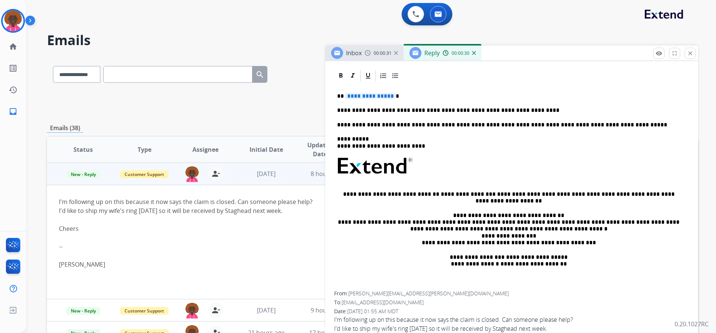
scroll to position [75, 0]
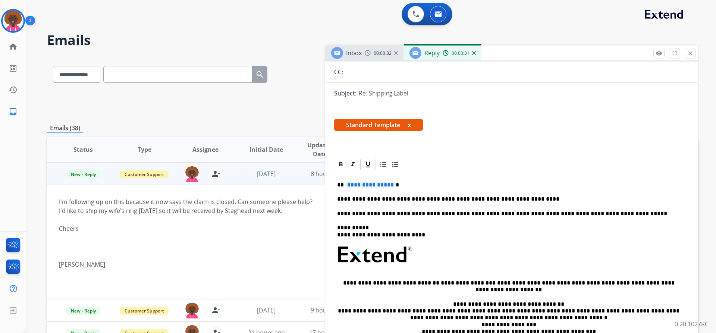
click at [377, 187] on span "**********" at bounding box center [371, 185] width 50 height 6
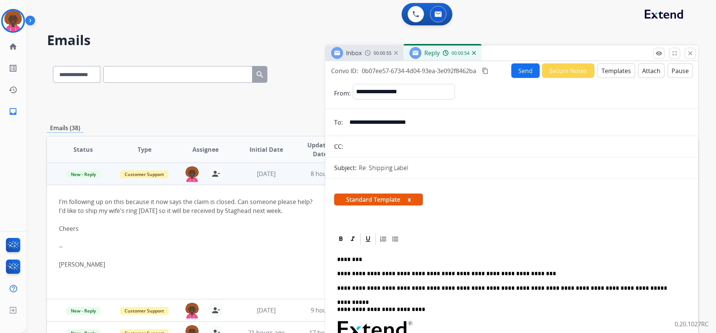
click at [520, 72] on button "Send" at bounding box center [526, 70] width 28 height 15
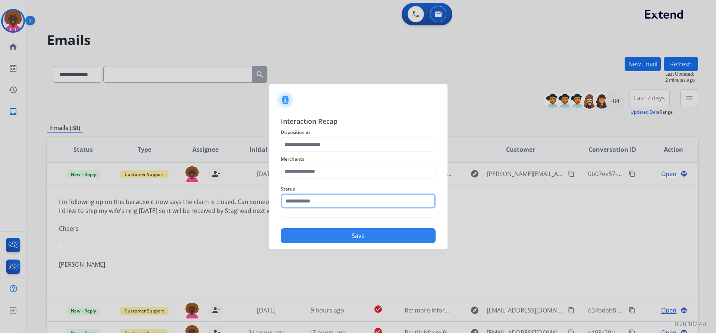
click at [341, 206] on input "text" at bounding box center [358, 201] width 155 height 15
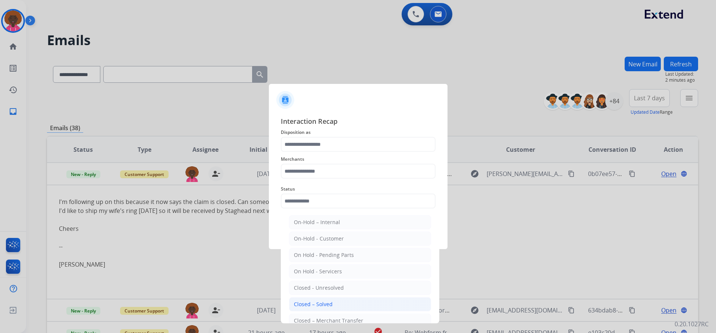
click at [339, 306] on li "Closed – Solved" at bounding box center [360, 304] width 142 height 14
type input "**********"
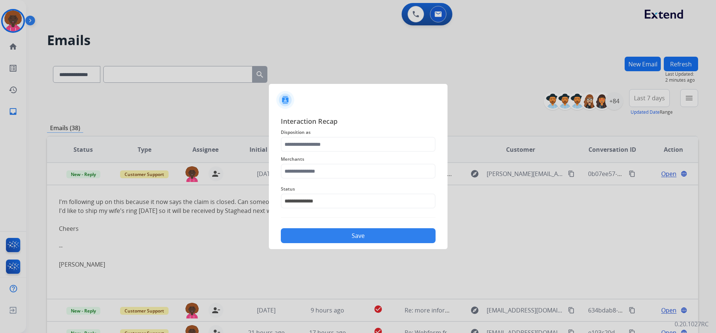
click at [331, 163] on span "Merchants" at bounding box center [358, 159] width 155 height 9
click at [323, 167] on input "text" at bounding box center [358, 171] width 155 height 15
drag, startPoint x: 324, startPoint y: 200, endPoint x: 326, endPoint y: 196, distance: 3.8
click at [325, 199] on li "Not found" at bounding box center [360, 192] width 142 height 14
type input "*********"
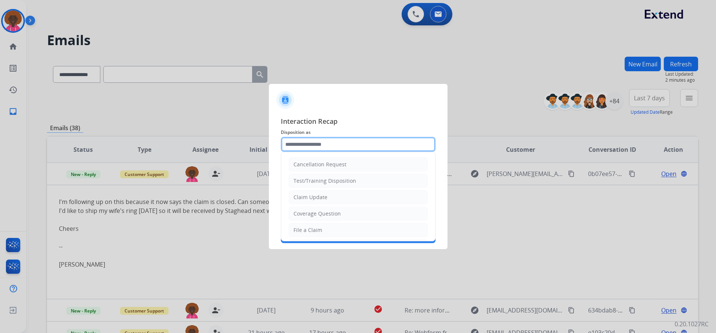
click at [312, 144] on input "text" at bounding box center [358, 144] width 155 height 15
click at [311, 233] on div "File a Claim" at bounding box center [308, 229] width 29 height 7
type input "**********"
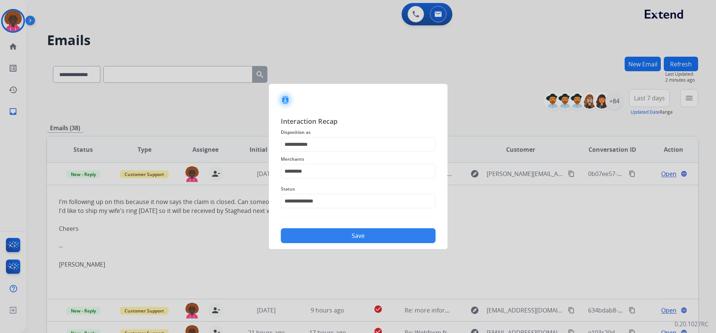
click at [353, 244] on div "**********" at bounding box center [358, 179] width 179 height 139
click at [355, 234] on button "Save" at bounding box center [358, 235] width 155 height 15
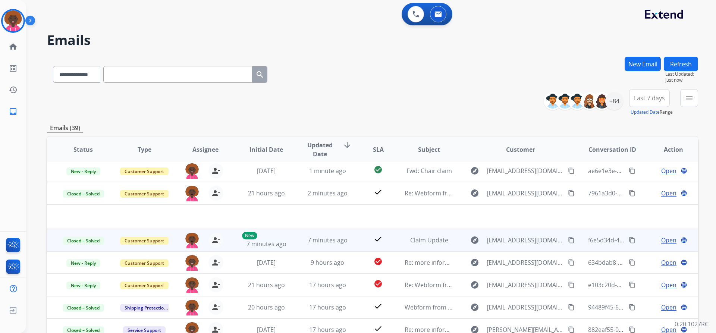
scroll to position [25, 0]
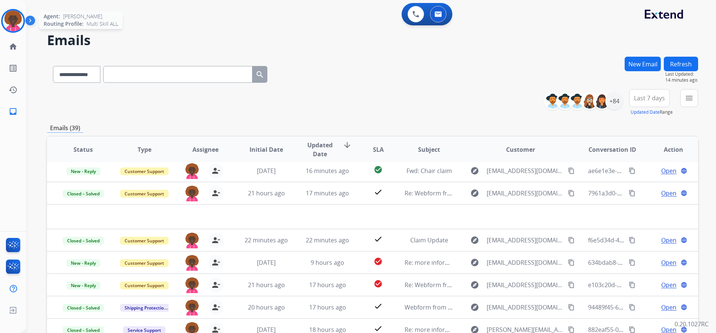
click at [10, 25] on img at bounding box center [13, 20] width 21 height 21
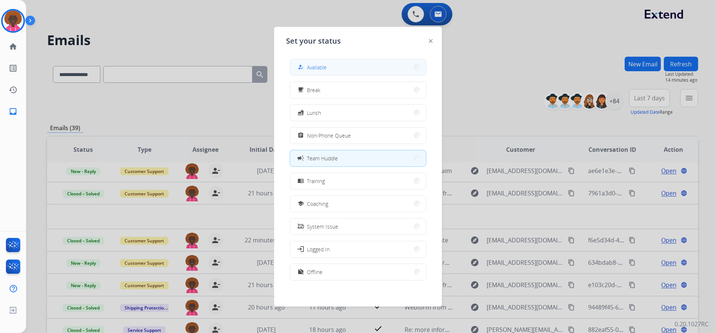
click at [335, 61] on button "how_to_reg Available" at bounding box center [358, 67] width 136 height 16
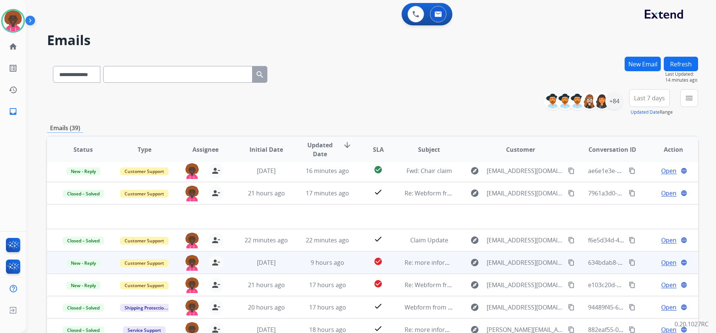
click at [393, 269] on td "Re: more information needed." at bounding box center [423, 262] width 61 height 22
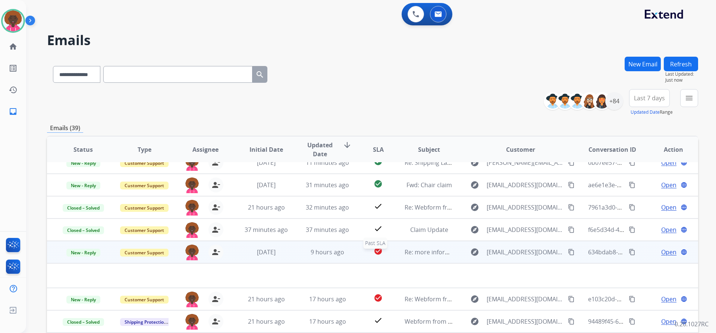
scroll to position [0, 0]
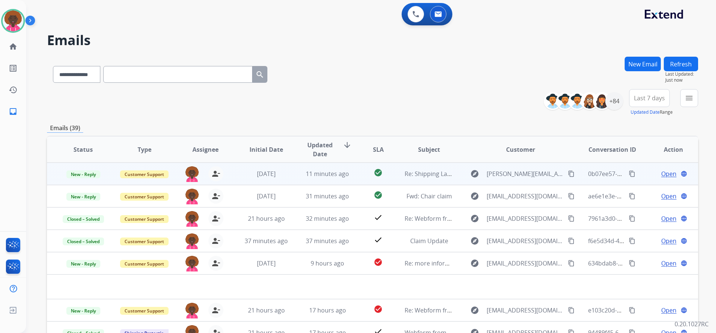
click at [445, 173] on span "Re: Shipping Label" at bounding box center [430, 174] width 51 height 8
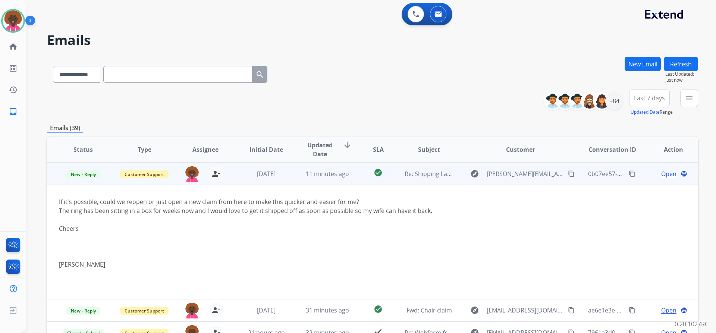
click at [666, 176] on span "Open" at bounding box center [669, 173] width 15 height 9
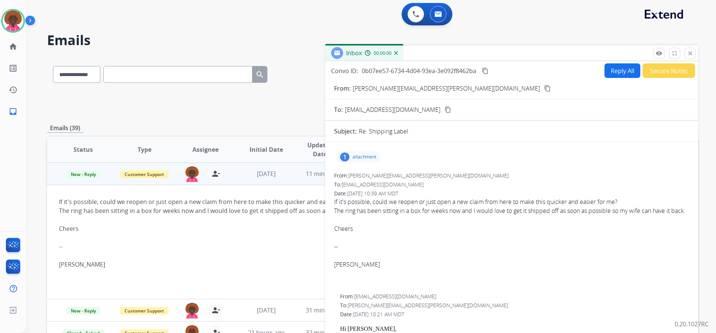
click at [613, 70] on button "Reply All" at bounding box center [623, 70] width 36 height 15
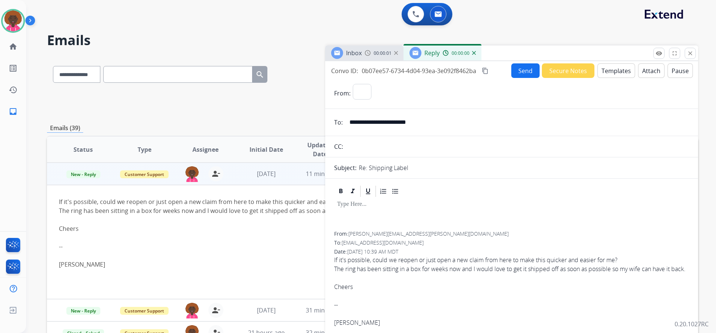
select select "**********"
click at [612, 68] on button "Templates" at bounding box center [617, 70] width 38 height 15
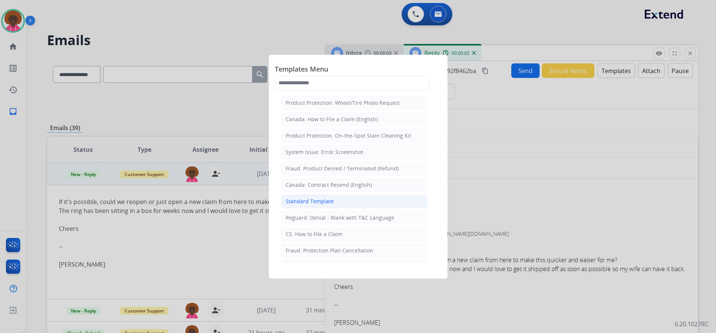
click at [339, 203] on li "Standard Template" at bounding box center [354, 201] width 147 height 14
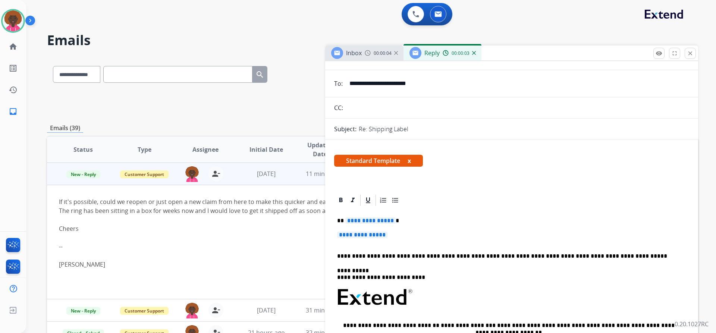
scroll to position [75, 0]
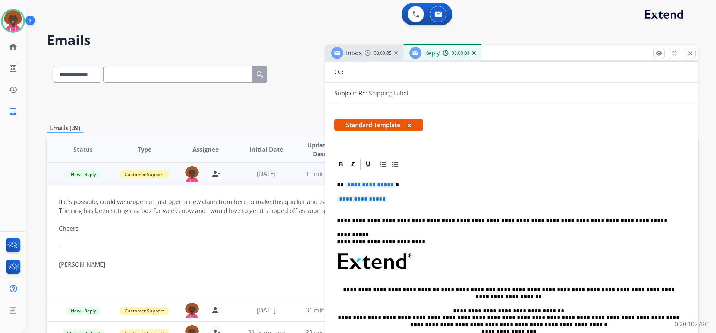
click at [365, 208] on p "**********" at bounding box center [511, 203] width 349 height 14
click at [374, 204] on p "**********" at bounding box center [511, 203] width 349 height 14
click at [376, 198] on span "**********" at bounding box center [362, 199] width 50 height 6
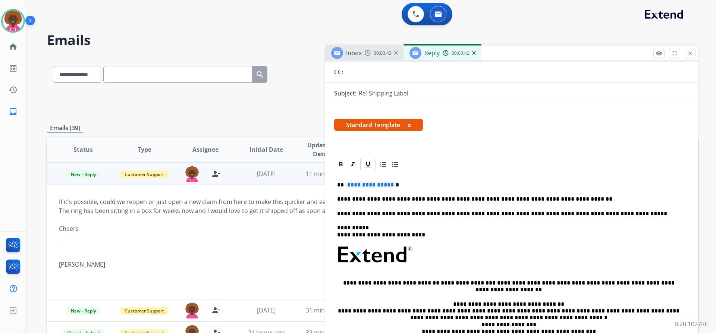
drag, startPoint x: 378, startPoint y: 191, endPoint x: 379, endPoint y: 187, distance: 5.0
click at [378, 191] on div "**********" at bounding box center [511, 275] width 355 height 209
click at [379, 186] on span "**********" at bounding box center [371, 185] width 50 height 6
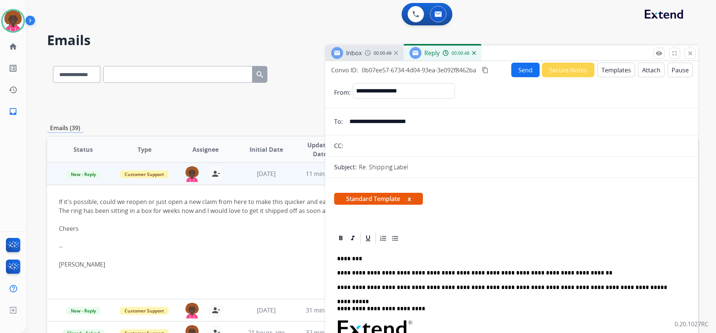
scroll to position [0, 0]
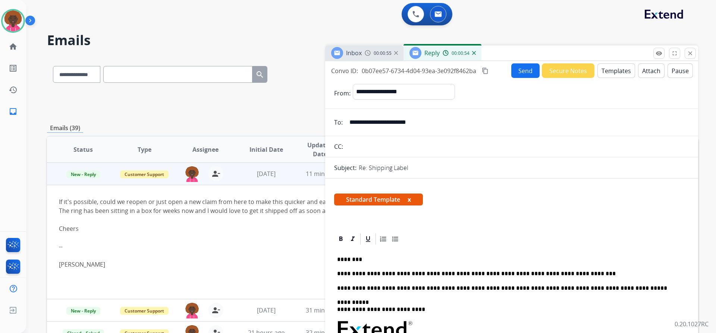
click at [526, 72] on button "Send" at bounding box center [526, 70] width 28 height 15
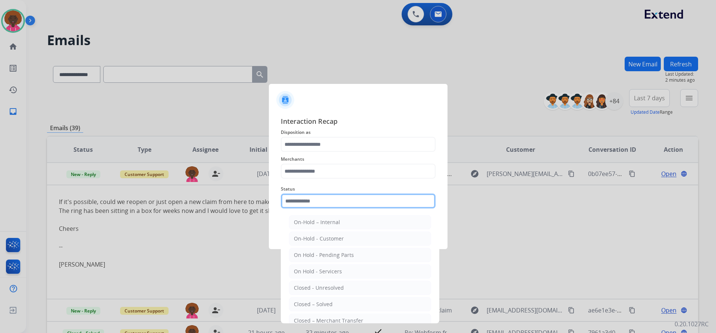
click at [354, 206] on input "text" at bounding box center [358, 201] width 155 height 15
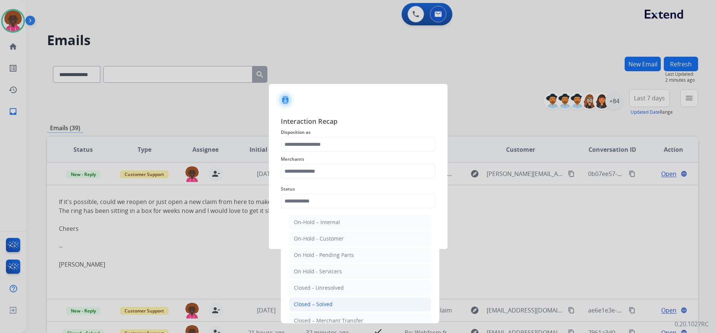
click at [349, 300] on li "Closed – Solved" at bounding box center [360, 304] width 142 height 14
type input "**********"
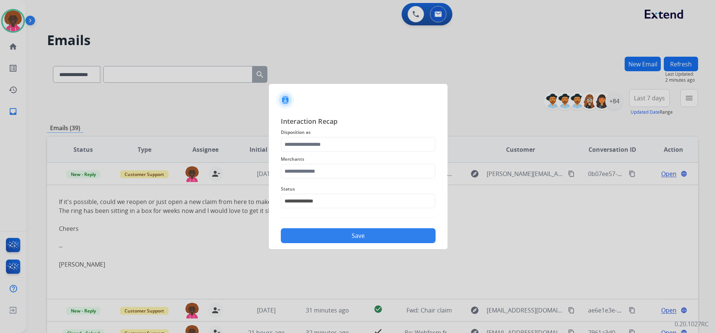
click at [312, 182] on div "**********" at bounding box center [358, 197] width 155 height 30
click at [325, 162] on span "Merchants" at bounding box center [358, 159] width 155 height 9
click at [319, 181] on div "Merchants" at bounding box center [358, 167] width 155 height 30
click at [329, 187] on li "Not found" at bounding box center [360, 192] width 142 height 14
type input "*********"
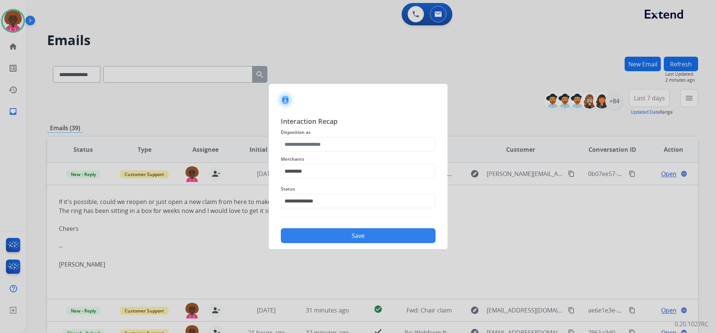
click at [314, 135] on span "Disposition as" at bounding box center [358, 132] width 155 height 9
click at [310, 156] on span "Merchants" at bounding box center [358, 159] width 155 height 9
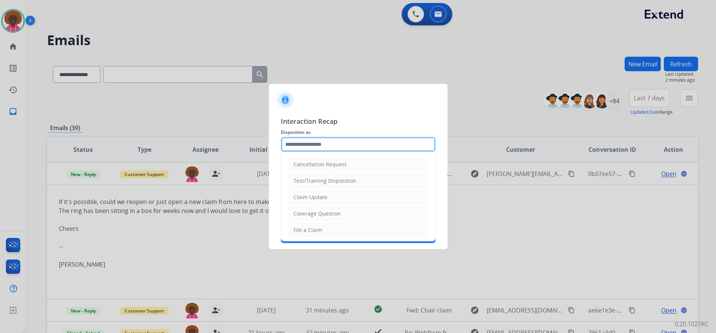
click at [313, 145] on input "text" at bounding box center [358, 144] width 155 height 15
click at [311, 234] on div "File a Claim" at bounding box center [308, 229] width 29 height 7
type input "**********"
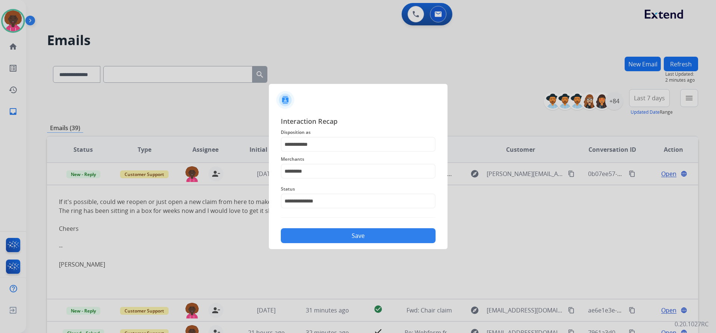
click at [375, 251] on div at bounding box center [358, 166] width 716 height 333
drag, startPoint x: 379, startPoint y: 237, endPoint x: 381, endPoint y: 241, distance: 4.0
click at [380, 237] on button "Save" at bounding box center [358, 235] width 155 height 15
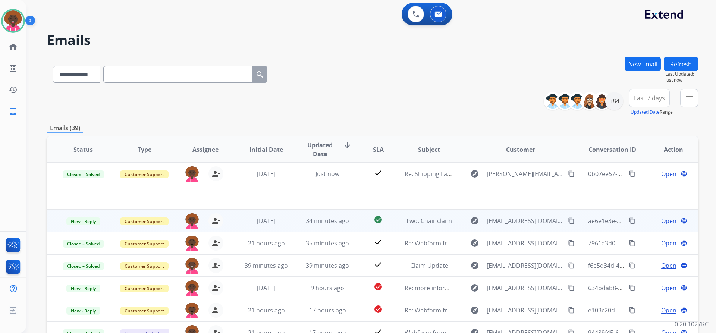
click at [318, 212] on td "34 minutes ago" at bounding box center [321, 221] width 61 height 22
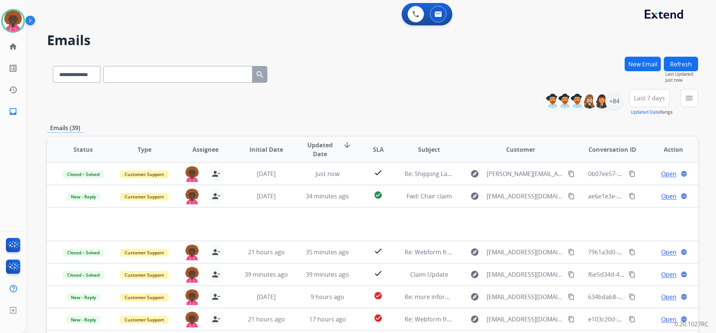
scroll to position [22, 0]
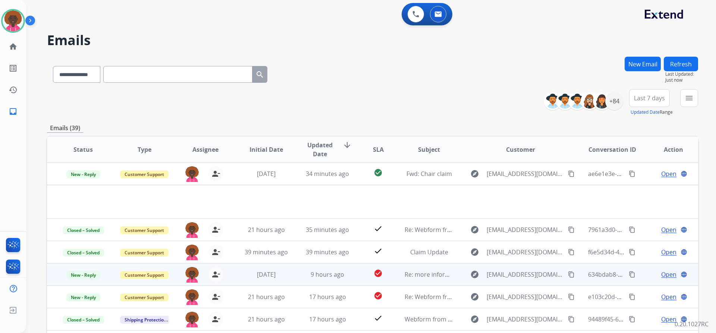
click at [400, 269] on td "Re: more information needed." at bounding box center [423, 274] width 61 height 22
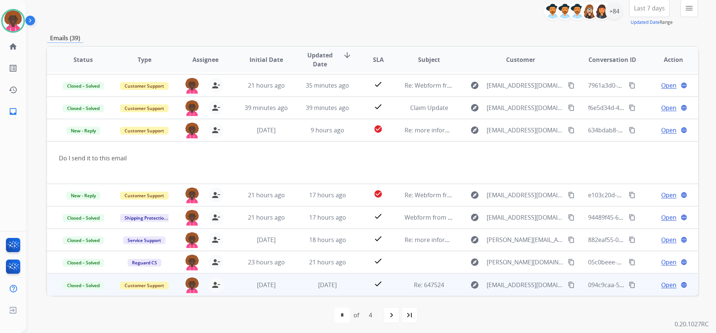
scroll to position [91, 0]
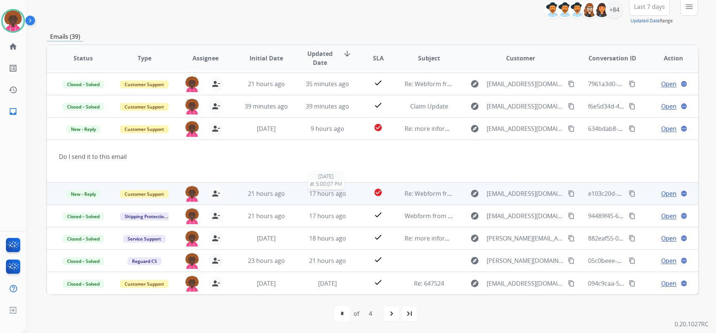
click at [320, 193] on span "17 hours ago" at bounding box center [327, 194] width 37 height 8
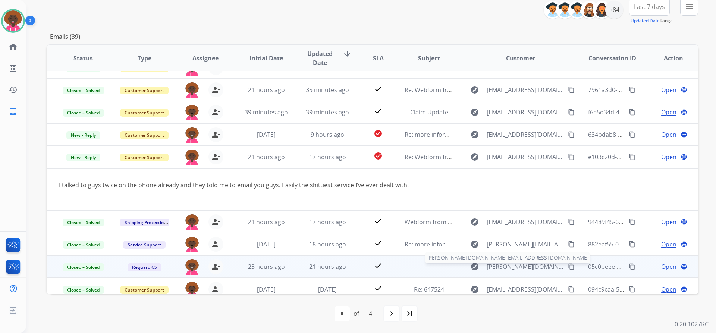
scroll to position [43, 0]
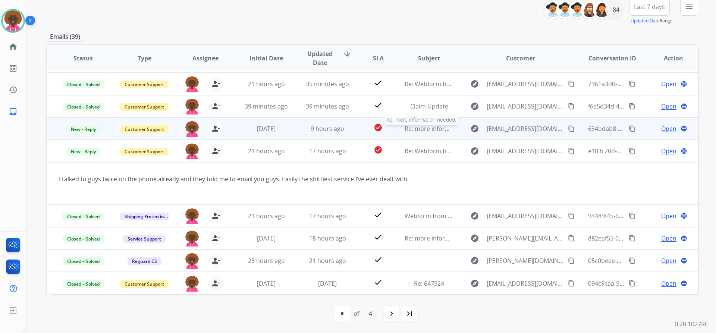
click at [415, 129] on span "Re: more information needed." at bounding box center [447, 129] width 85 height 8
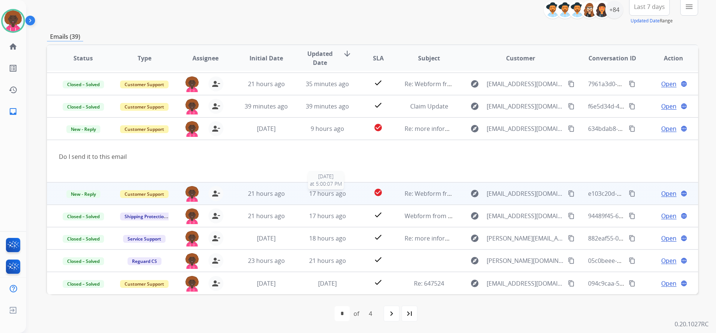
click at [337, 196] on span "17 hours ago" at bounding box center [327, 194] width 37 height 8
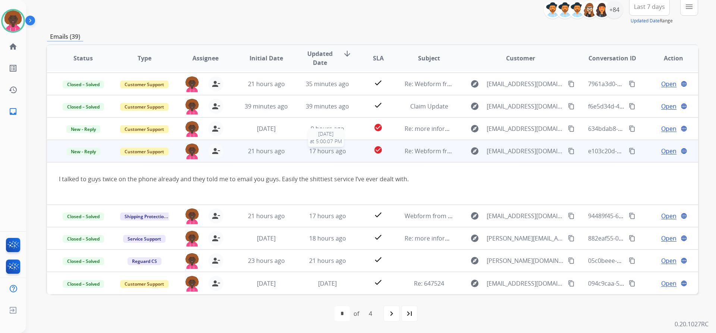
click at [313, 150] on span "17 hours ago" at bounding box center [327, 151] width 37 height 8
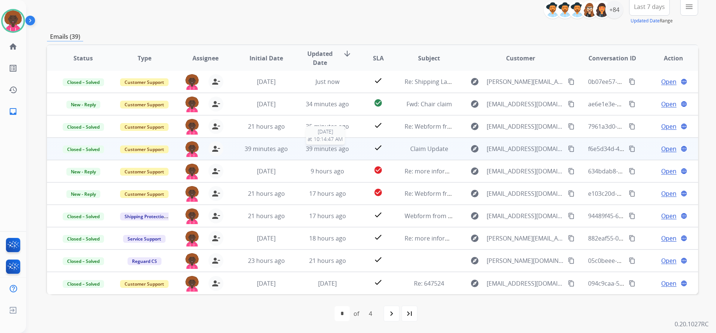
click at [318, 150] on span "39 minutes ago" at bounding box center [327, 149] width 43 height 8
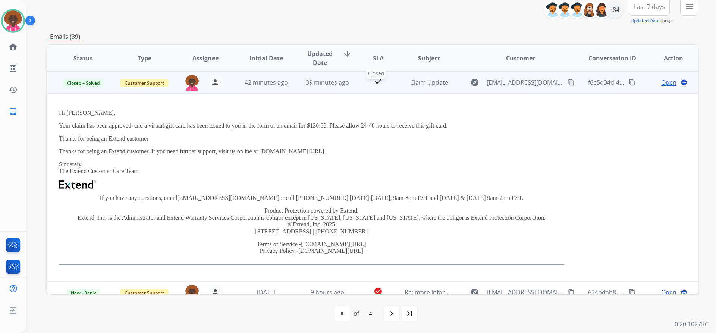
drag, startPoint x: 381, startPoint y: 105, endPoint x: 374, endPoint y: 107, distance: 7.8
click at [379, 106] on td "Hi Carlton, Your claim has been approved, and a virtual gift card has been issu…" at bounding box center [311, 188] width 529 height 188
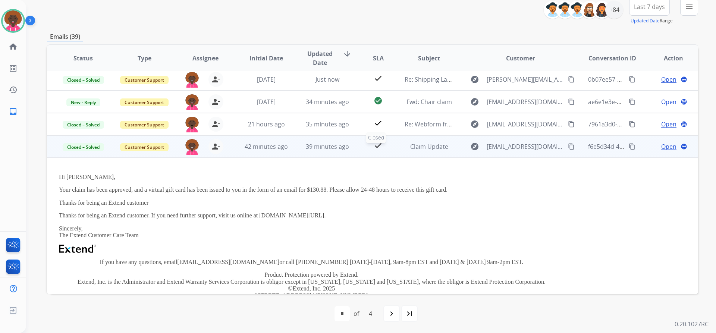
scroll to position [0, 0]
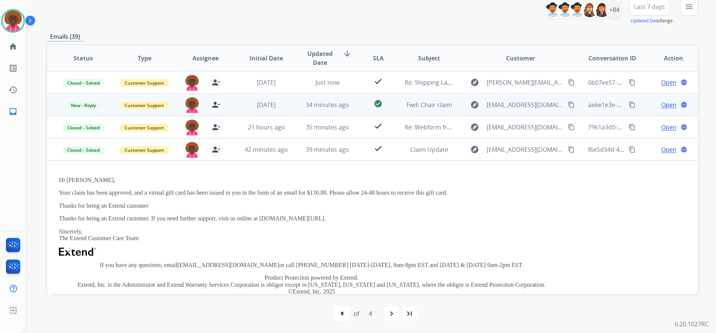
click at [358, 113] on td "check_circle" at bounding box center [372, 105] width 41 height 22
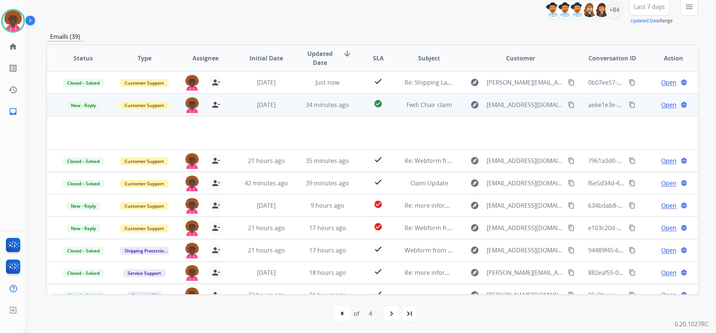
scroll to position [22, 0]
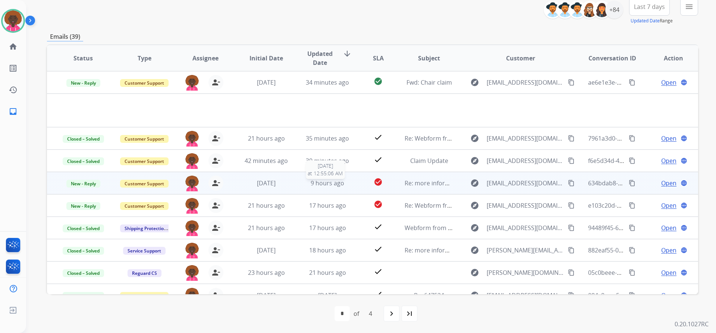
click at [343, 185] on div "9 hours ago" at bounding box center [327, 183] width 49 height 9
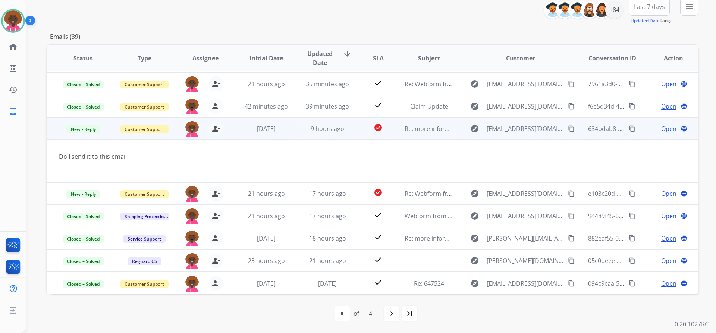
click at [662, 132] on span "Open" at bounding box center [669, 128] width 15 height 9
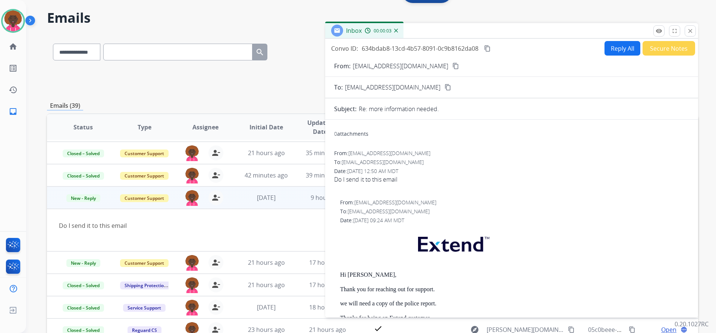
scroll to position [0, 0]
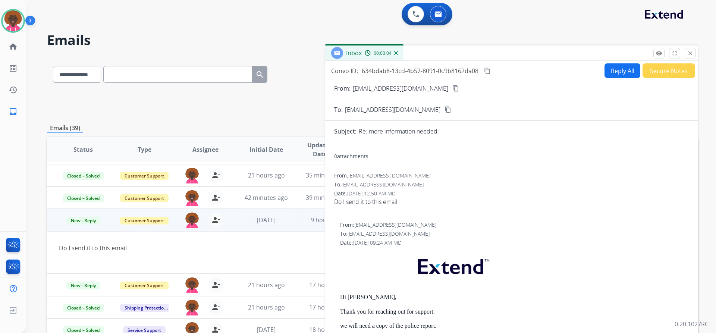
click at [621, 67] on button "Reply All" at bounding box center [623, 70] width 36 height 15
select select "**********"
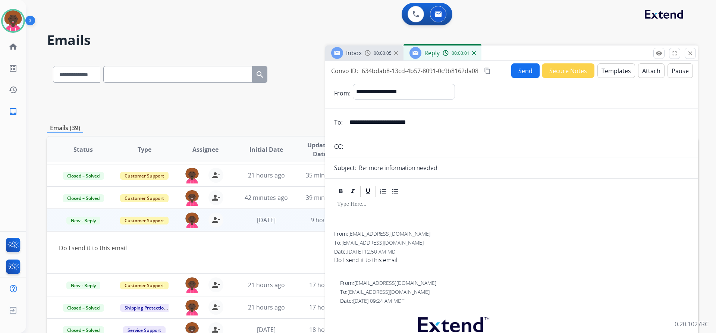
click at [616, 71] on button "Templates" at bounding box center [617, 70] width 38 height 15
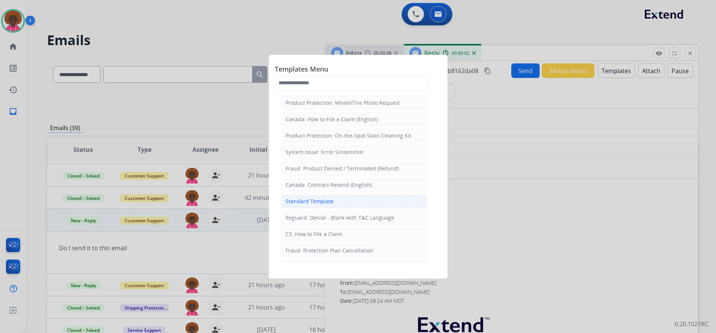
click at [347, 202] on li "Standard Template" at bounding box center [354, 201] width 147 height 14
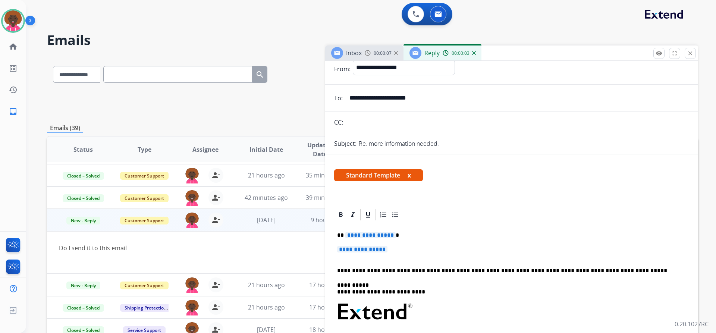
scroll to position [37, 0]
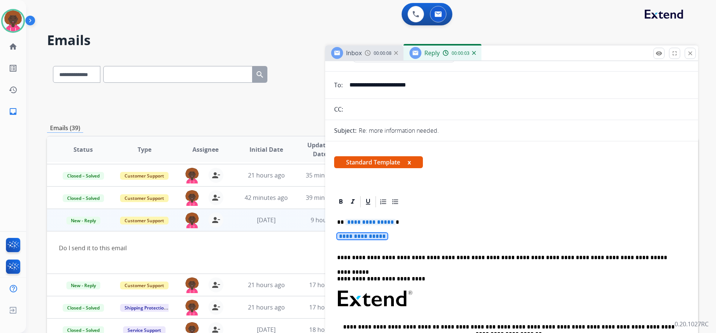
click at [386, 232] on div "**********" at bounding box center [511, 317] width 355 height 216
click at [391, 238] on p "**********" at bounding box center [511, 240] width 349 height 14
click at [388, 238] on span "**********" at bounding box center [362, 236] width 50 height 6
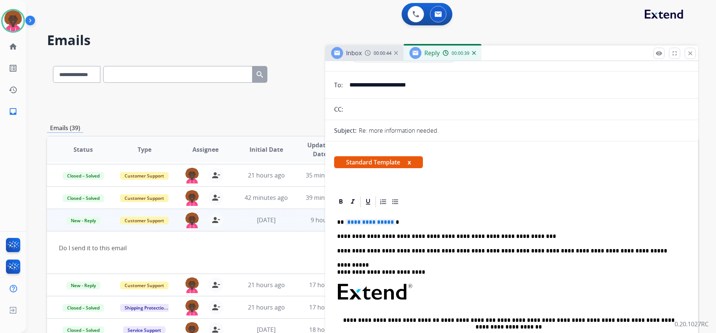
click at [367, 222] on span "**********" at bounding box center [371, 222] width 50 height 6
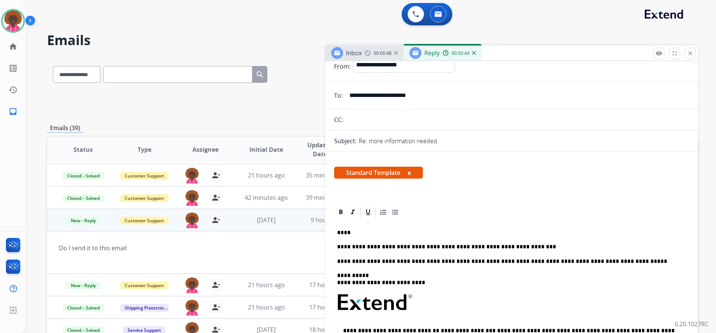
scroll to position [0, 0]
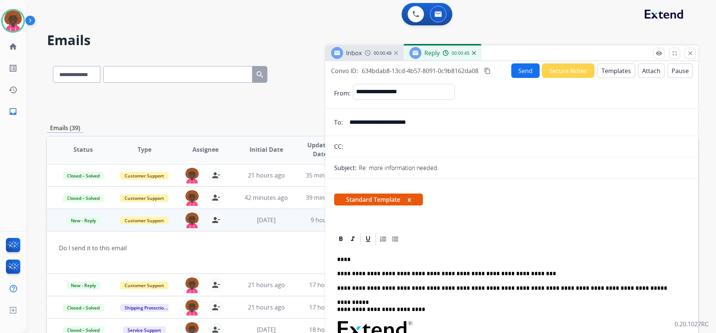
click at [526, 71] on button "Send" at bounding box center [526, 70] width 28 height 15
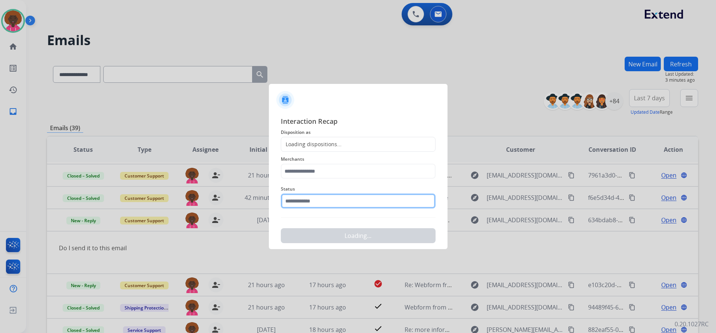
click at [316, 205] on input "text" at bounding box center [358, 201] width 155 height 15
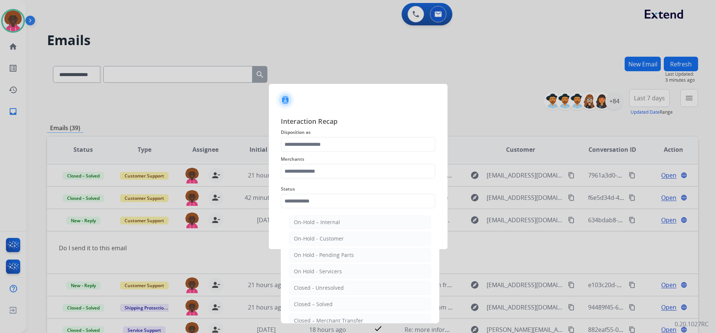
click at [305, 304] on div "Closed – Solved" at bounding box center [313, 304] width 39 height 7
type input "**********"
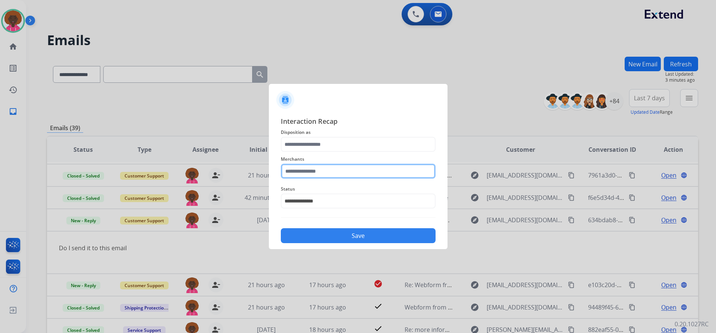
click at [293, 167] on input "text" at bounding box center [358, 171] width 155 height 15
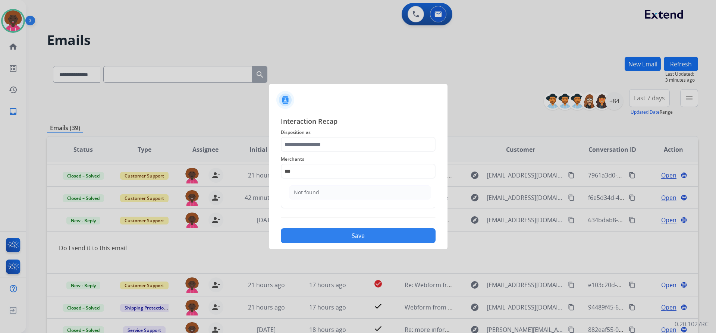
click at [374, 202] on ul "Not found" at bounding box center [360, 194] width 147 height 25
click at [358, 192] on li "Not found" at bounding box center [360, 192] width 142 height 14
type input "*********"
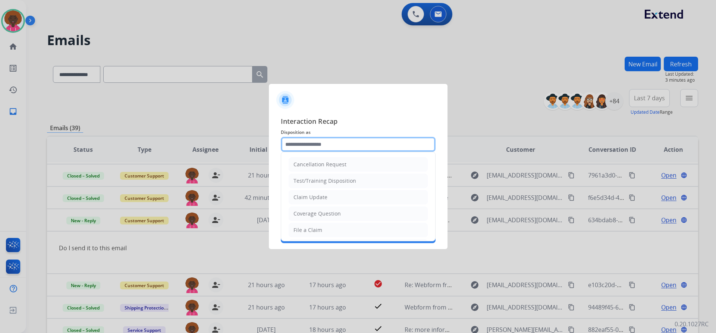
click at [331, 142] on input "text" at bounding box center [358, 144] width 155 height 15
click at [307, 233] on div "File a Claim" at bounding box center [308, 229] width 29 height 7
type input "**********"
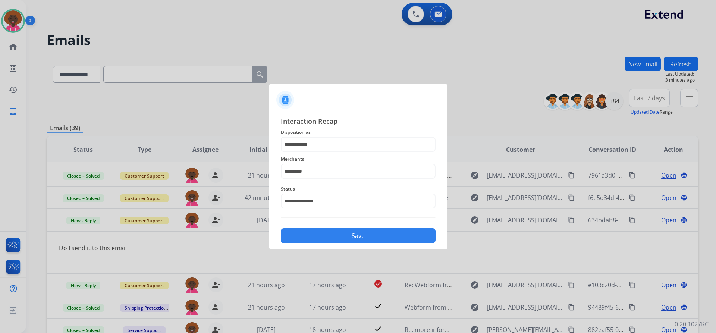
click at [354, 232] on button "Save" at bounding box center [358, 235] width 155 height 15
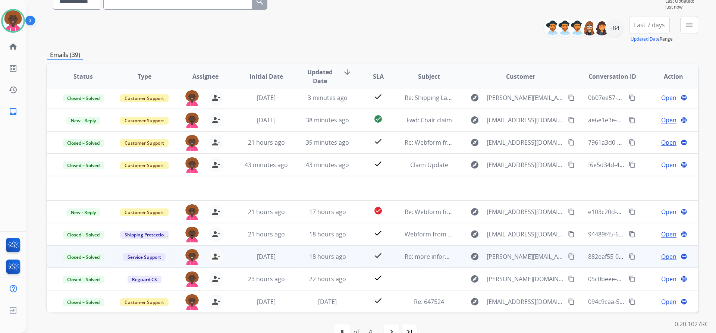
scroll to position [75, 0]
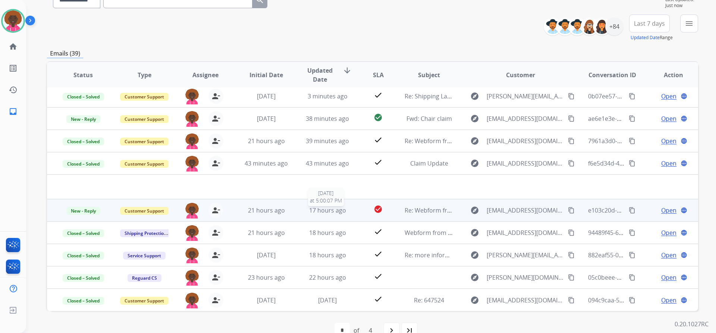
click at [316, 207] on span "17 hours ago" at bounding box center [327, 210] width 37 height 8
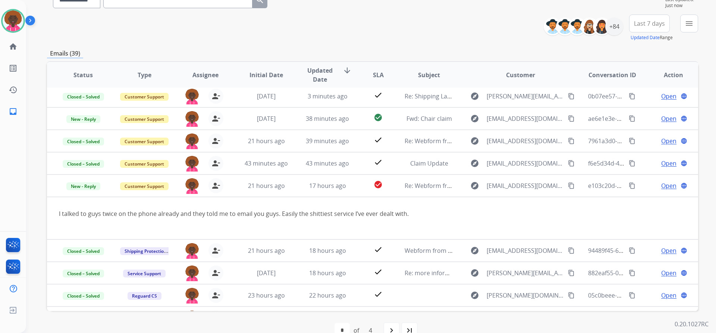
scroll to position [43, 0]
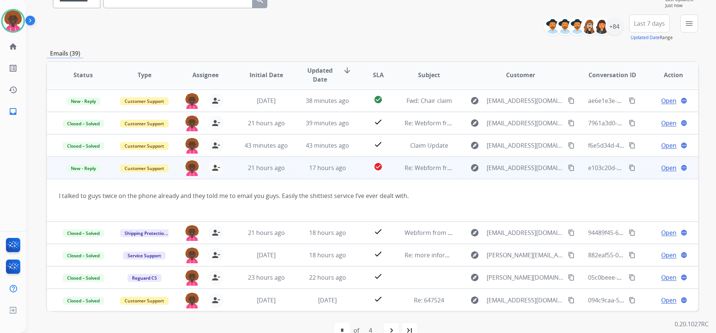
click at [665, 165] on span "Open" at bounding box center [669, 167] width 15 height 9
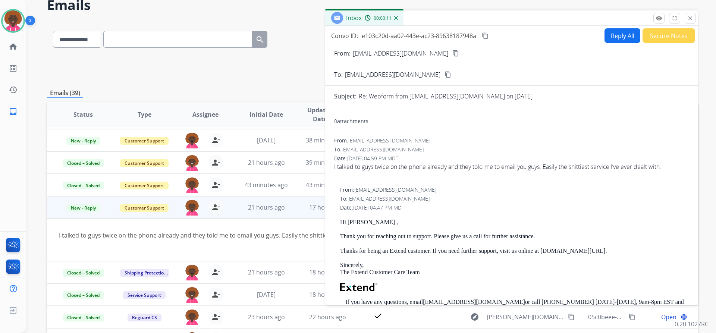
scroll to position [0, 0]
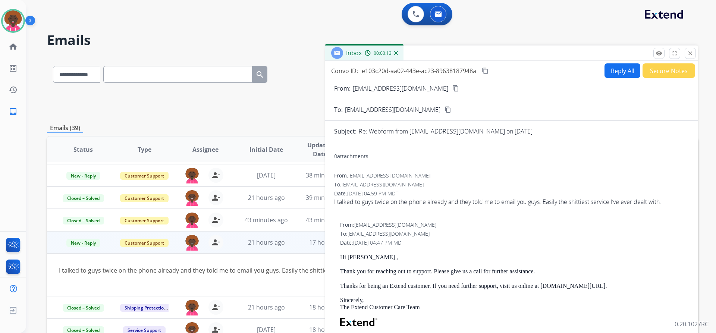
click at [656, 67] on button "Secure Notes" at bounding box center [669, 70] width 53 height 15
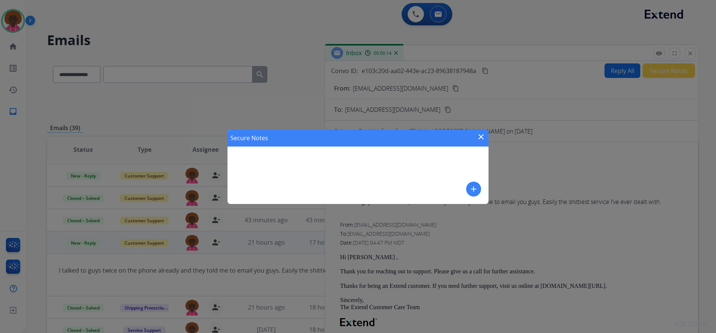
drag, startPoint x: 461, startPoint y: 197, endPoint x: 472, endPoint y: 187, distance: 15.0
click at [460, 197] on div "Secure Notes close add" at bounding box center [358, 166] width 261 height 75
click at [472, 187] on mat-icon "add" at bounding box center [473, 189] width 9 height 9
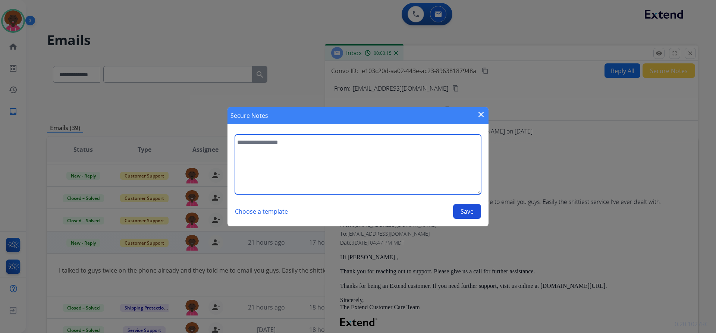
click at [362, 178] on textarea at bounding box center [358, 165] width 246 height 60
type textarea "**********"
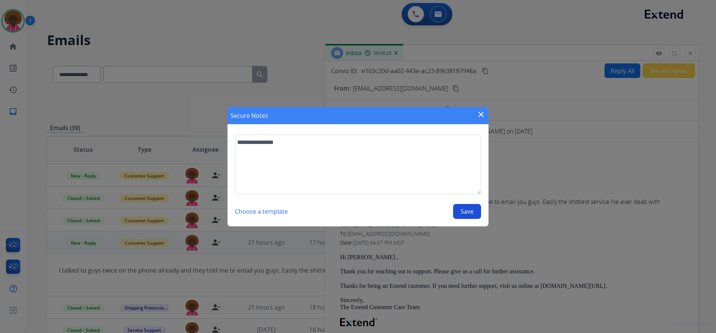
click at [460, 200] on div "**********" at bounding box center [358, 177] width 246 height 84
drag, startPoint x: 465, startPoint y: 209, endPoint x: 472, endPoint y: 209, distance: 7.1
click at [465, 209] on button "Save" at bounding box center [467, 211] width 28 height 15
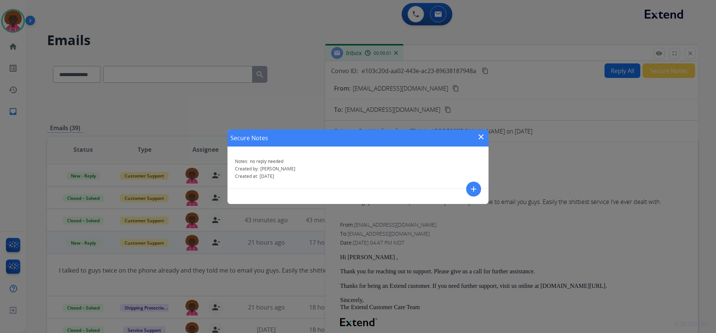
click at [477, 140] on mat-icon "close" at bounding box center [481, 136] width 9 height 9
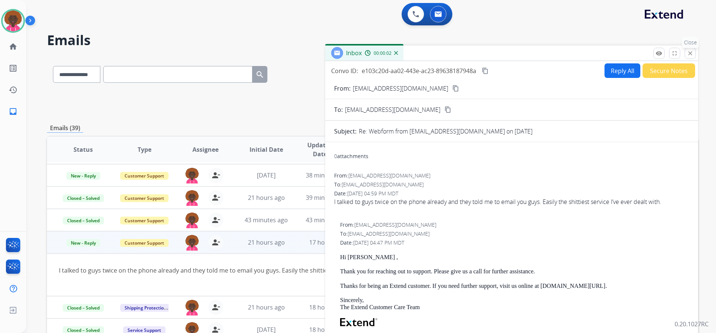
click at [691, 49] on button "close Close" at bounding box center [690, 53] width 11 height 11
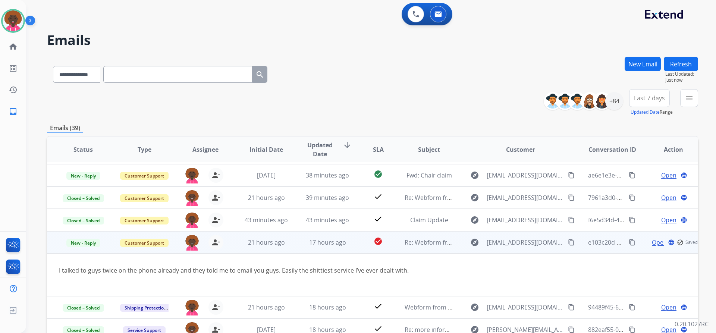
click at [360, 249] on td "check_circle" at bounding box center [372, 242] width 41 height 22
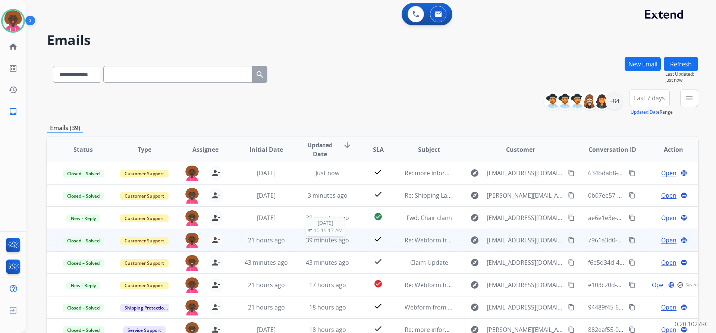
scroll to position [1, 0]
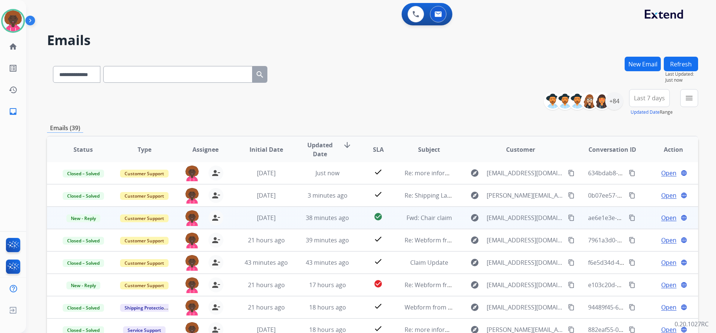
click at [344, 215] on span "38 minutes ago" at bounding box center [327, 218] width 43 height 8
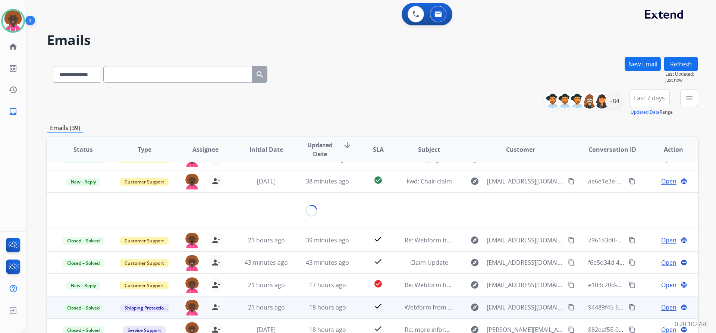
scroll to position [34, 0]
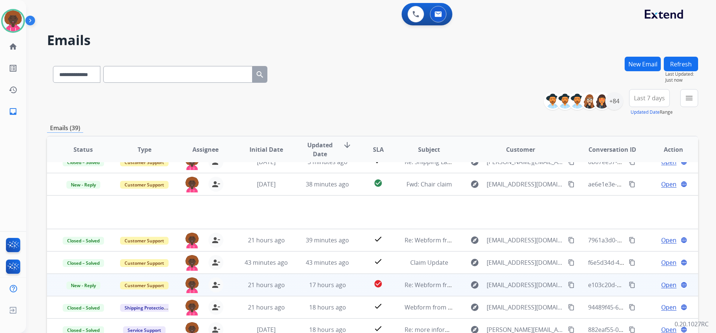
click at [352, 290] on td "check_circle" at bounding box center [372, 285] width 41 height 22
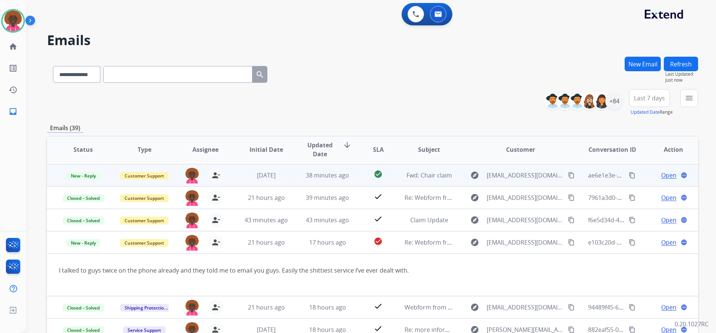
click at [346, 168] on td "38 minutes ago" at bounding box center [321, 175] width 61 height 22
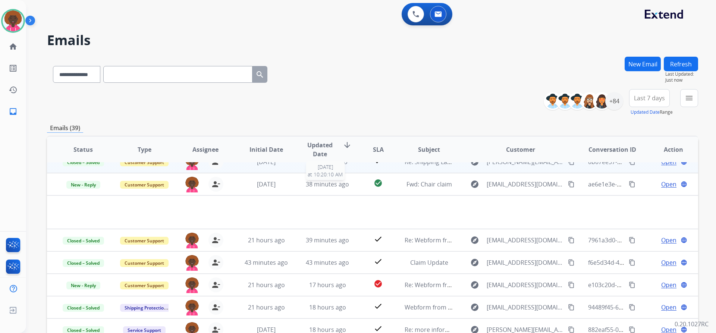
drag, startPoint x: 312, startPoint y: 187, endPoint x: 304, endPoint y: 192, distance: 9.0
click at [307, 191] on td "38 minutes ago 9/5/2025 at 10:20:10 AM" at bounding box center [321, 184] width 61 height 22
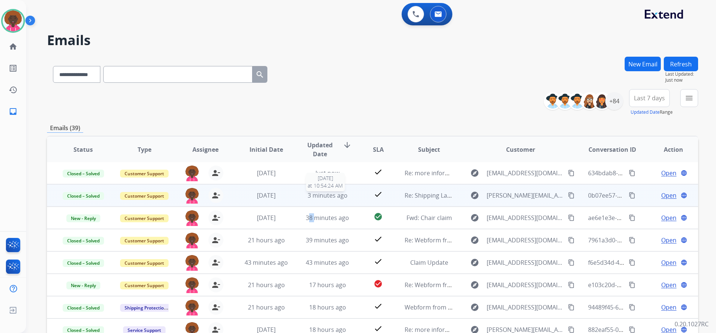
scroll to position [1, 0]
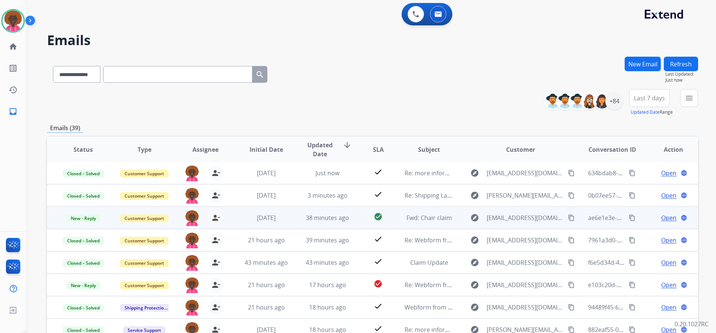
click at [324, 219] on span "38 minutes ago" at bounding box center [327, 218] width 43 height 8
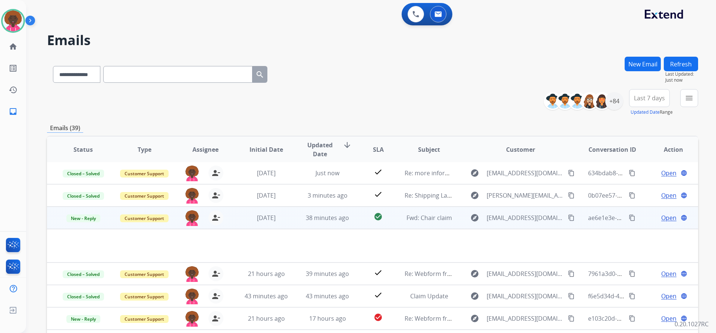
scroll to position [34, 0]
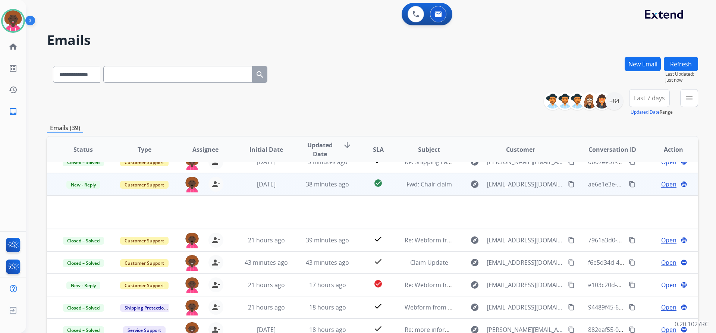
click at [666, 189] on td "Open language" at bounding box center [667, 184] width 61 height 22
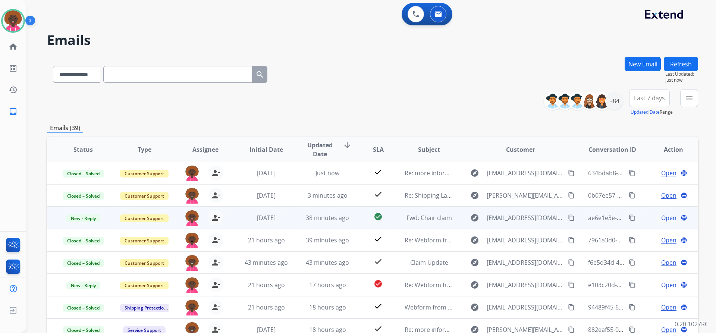
click at [666, 220] on span "Open" at bounding box center [669, 217] width 15 height 9
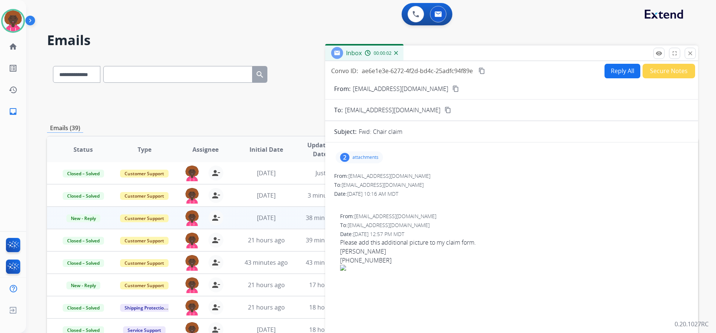
click at [365, 151] on div "2 attachments" at bounding box center [511, 158] width 355 height 18
click at [369, 156] on p "attachments" at bounding box center [366, 157] width 26 height 6
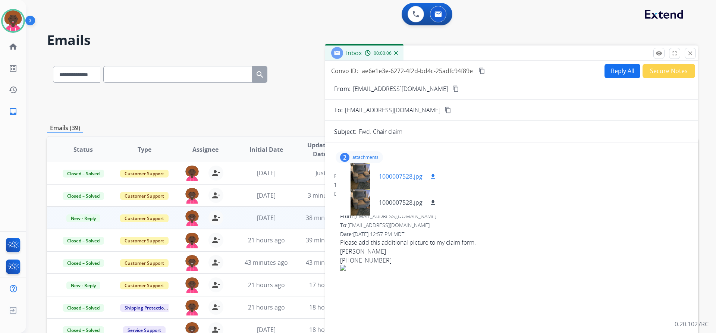
drag, startPoint x: 435, startPoint y: 176, endPoint x: 435, endPoint y: 187, distance: 11.6
click at [434, 176] on mat-icon "download" at bounding box center [433, 176] width 7 height 7
click at [434, 204] on mat-icon "download" at bounding box center [433, 202] width 7 height 7
click at [437, 83] on form "From: debbyboylan@gmail.com content_copy To: support@extend.com content_copy Su…" at bounding box center [511, 207] width 373 height 259
click at [432, 92] on div "From: debbyboylan@gmail.com content_copy" at bounding box center [511, 88] width 373 height 9
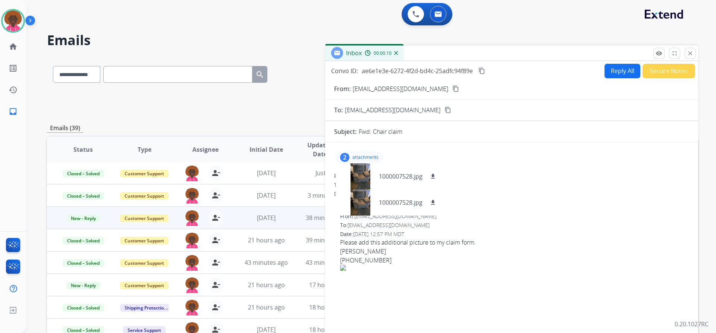
click at [453, 90] on mat-icon "content_copy" at bounding box center [456, 88] width 7 height 7
click at [361, 171] on div at bounding box center [360, 176] width 37 height 26
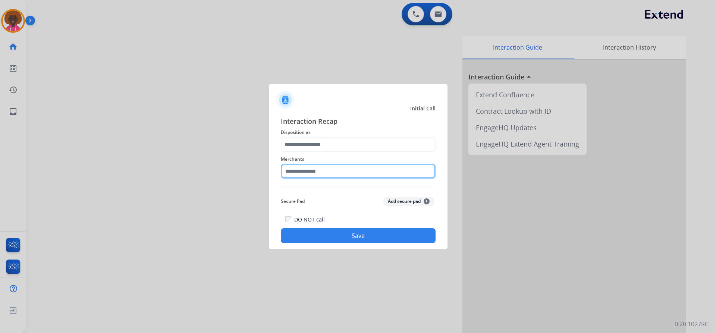
click at [315, 169] on input "text" at bounding box center [358, 171] width 155 height 15
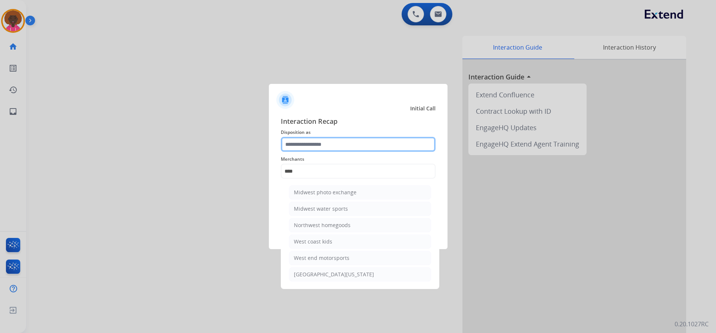
click at [373, 141] on input "text" at bounding box center [358, 144] width 155 height 15
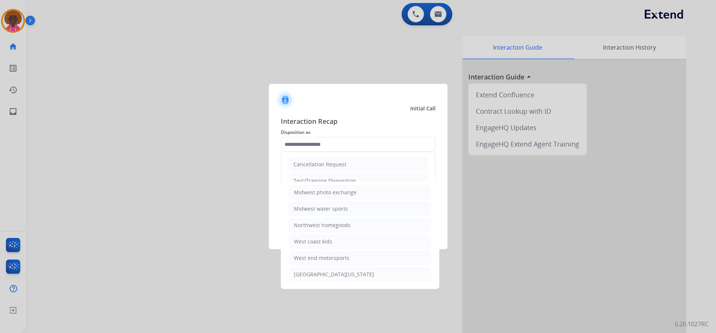
click at [391, 113] on div "Interaction Recap Disposition as Cancellation Request Test/Training Disposition…" at bounding box center [358, 179] width 179 height 139
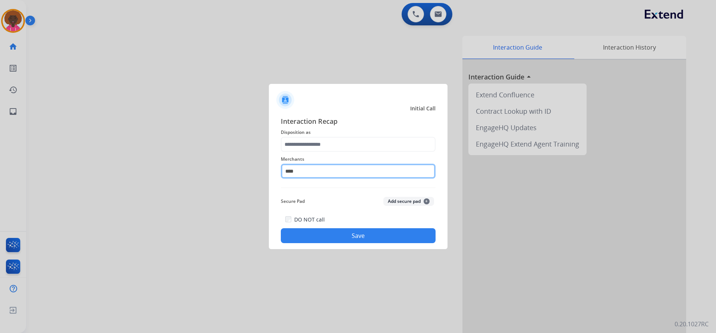
click at [315, 172] on input "****" at bounding box center [358, 171] width 155 height 15
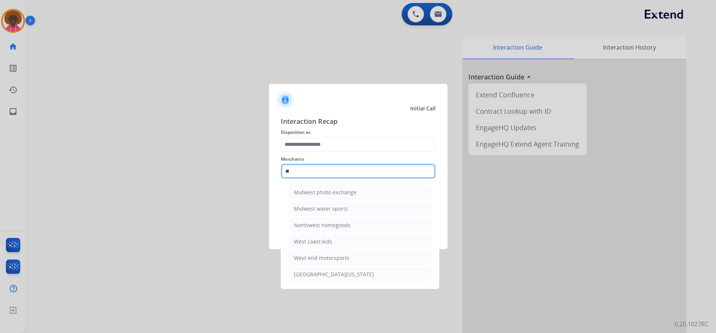
type input "*"
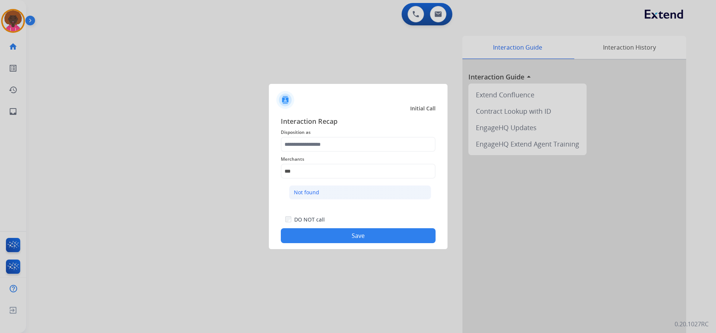
click at [309, 188] on li "Not found" at bounding box center [360, 192] width 142 height 14
type input "*********"
click at [310, 133] on span "Disposition as" at bounding box center [358, 132] width 155 height 9
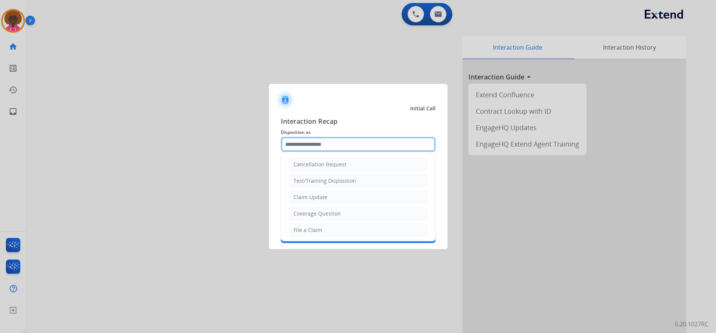
click at [309, 146] on input "text" at bounding box center [358, 144] width 155 height 15
click at [304, 234] on li "File a Claim" at bounding box center [358, 230] width 139 height 14
type input "**********"
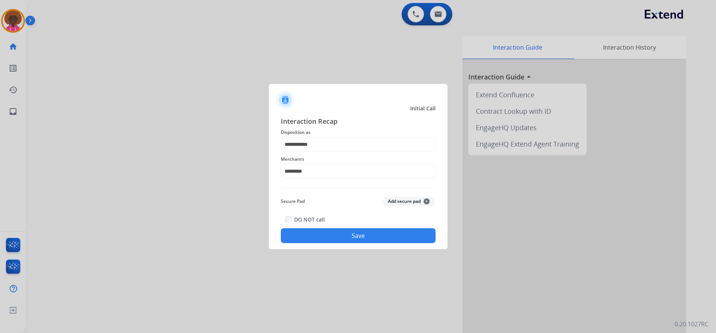
click at [345, 240] on button "Save" at bounding box center [358, 235] width 155 height 15
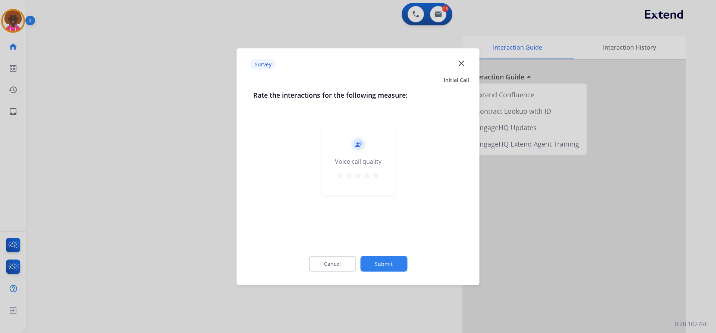
click at [373, 187] on div "record_voice_over Voice call quality star star star star star" at bounding box center [358, 159] width 73 height 71
click at [377, 176] on mat-icon "star" at bounding box center [376, 175] width 9 height 9
click at [387, 258] on button "Submit" at bounding box center [383, 264] width 47 height 16
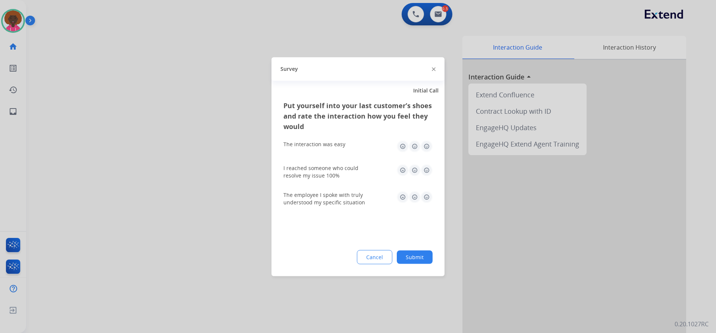
click at [427, 257] on button "Submit" at bounding box center [415, 256] width 36 height 13
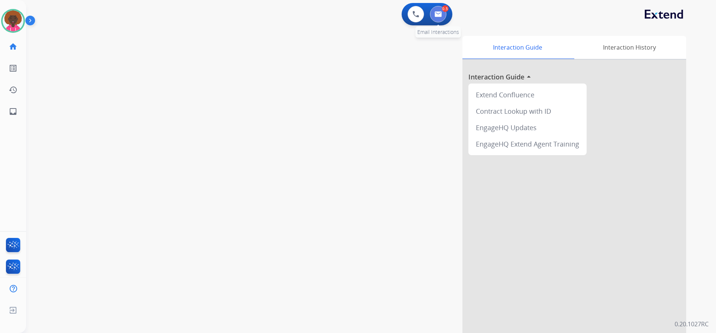
click at [440, 14] on img at bounding box center [438, 14] width 7 height 6
select select "**********"
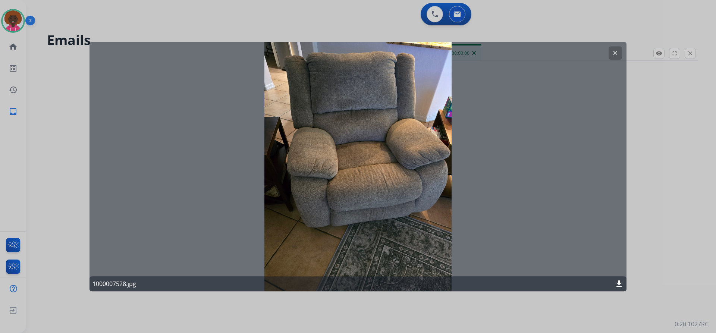
select select "**********"
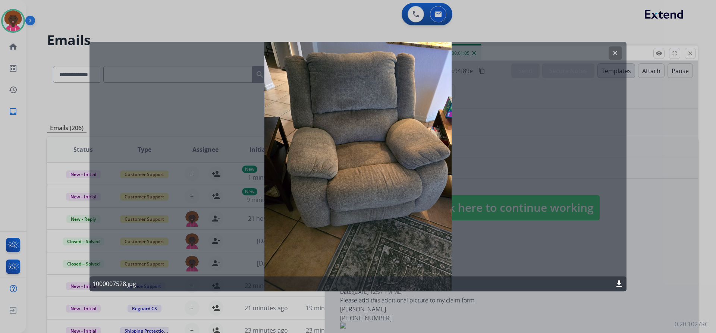
drag, startPoint x: 321, startPoint y: 91, endPoint x: 285, endPoint y: 97, distance: 35.9
click at [316, 94] on div "clear 1000007528.jpg download" at bounding box center [358, 167] width 537 height 250
click at [285, 97] on div "clear 1000007528.jpg download" at bounding box center [358, 167] width 537 height 250
drag, startPoint x: 304, startPoint y: 117, endPoint x: 315, endPoint y: 126, distance: 14.0
click at [305, 119] on div "clear 1000007528.jpg download" at bounding box center [358, 167] width 537 height 250
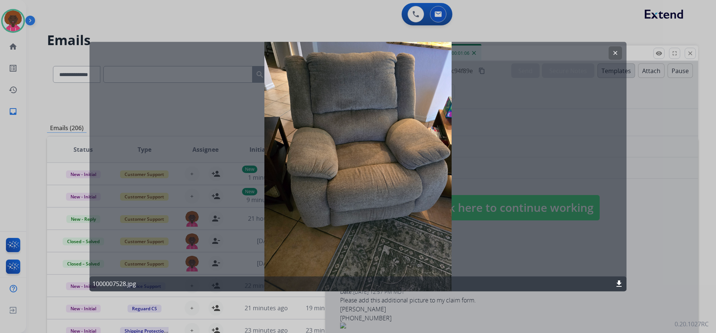
drag, startPoint x: 514, startPoint y: 119, endPoint x: 293, endPoint y: 77, distance: 225.3
click at [508, 122] on div "clear 1000007528.jpg download" at bounding box center [358, 167] width 537 height 250
click at [286, 76] on div "clear 1000007528.jpg download" at bounding box center [358, 167] width 537 height 250
click at [289, 81] on div "clear 1000007528.jpg download" at bounding box center [358, 167] width 537 height 250
click at [377, 250] on div "clear 1000007528.jpg download" at bounding box center [358, 167] width 537 height 250
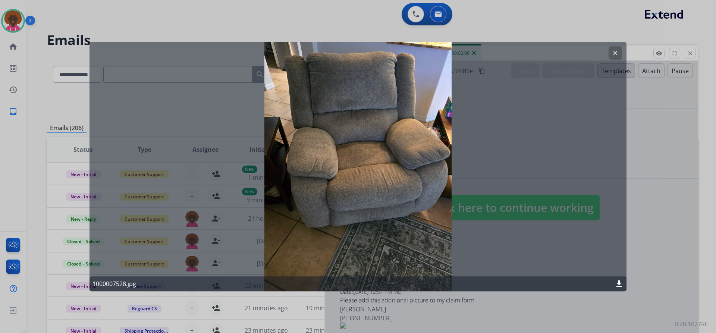
click at [215, 141] on div "clear 1000007528.jpg download" at bounding box center [358, 167] width 537 height 250
click at [230, 119] on div "clear 1000007528.jpg download" at bounding box center [358, 167] width 537 height 250
click at [157, 89] on div "clear 1000007528.jpg download" at bounding box center [358, 167] width 537 height 250
drag, startPoint x: 190, startPoint y: 44, endPoint x: 190, endPoint y: 36, distance: 7.5
click at [190, 40] on div "clear 1000007528.jpg download" at bounding box center [358, 166] width 716 height 333
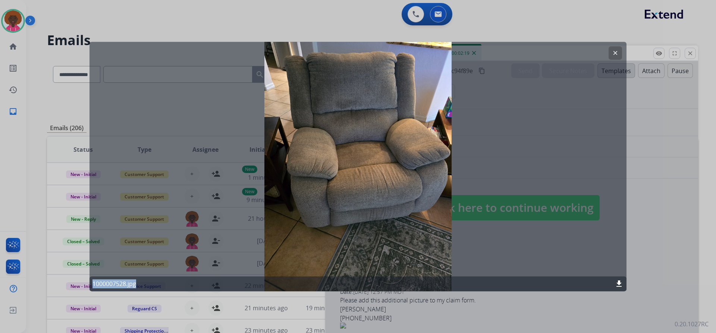
click at [201, 20] on div at bounding box center [358, 166] width 716 height 333
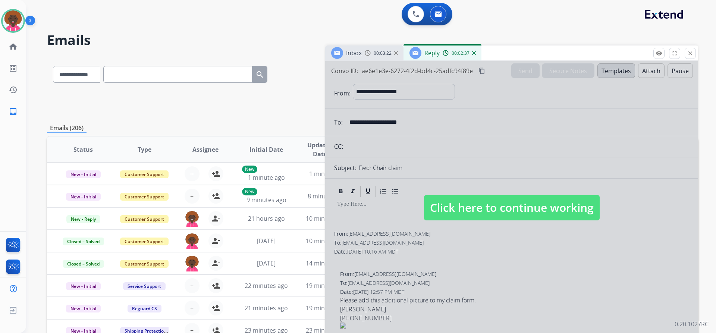
click at [512, 199] on span "Click here to continue working" at bounding box center [512, 207] width 176 height 25
select select
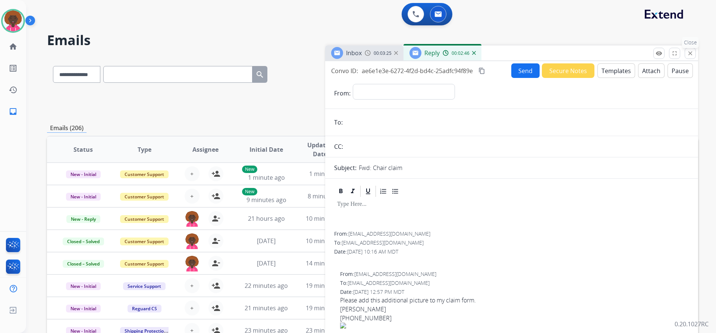
click at [691, 52] on mat-icon "close" at bounding box center [690, 53] width 7 height 7
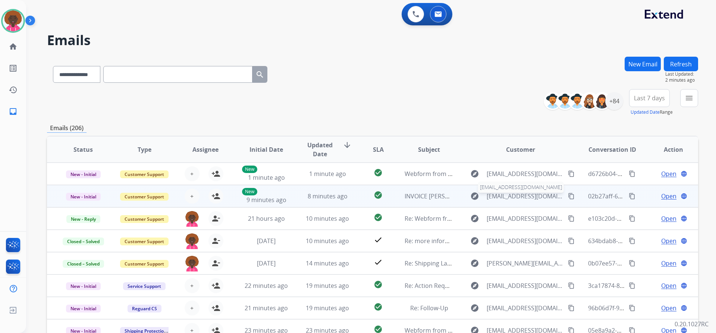
scroll to position [1, 0]
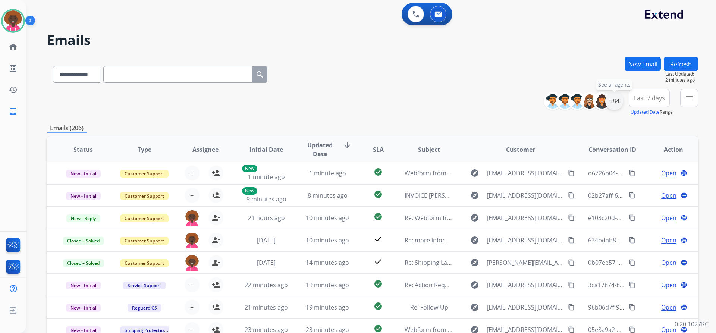
click at [610, 99] on div "+84" at bounding box center [615, 101] width 18 height 18
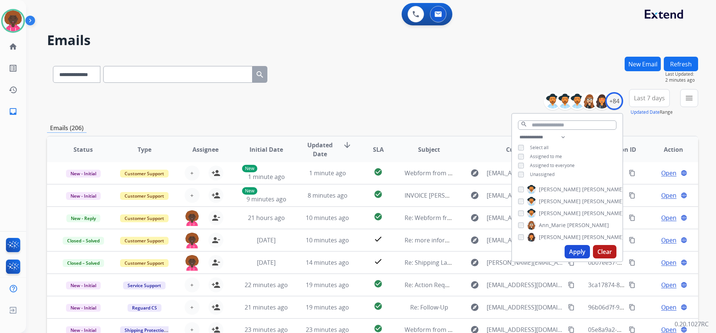
click at [518, 170] on div "**********" at bounding box center [567, 157] width 110 height 48
click at [569, 250] on button "Apply" at bounding box center [577, 251] width 25 height 13
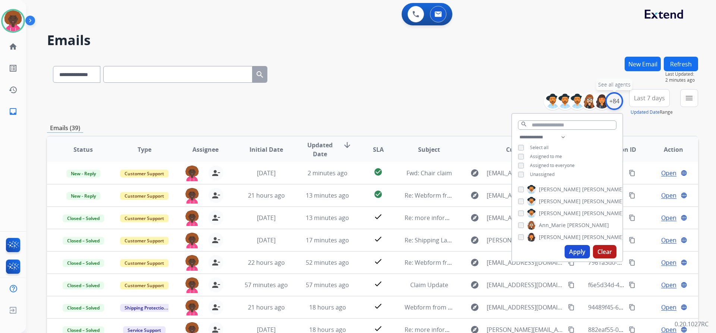
click at [610, 104] on div "+84" at bounding box center [615, 101] width 18 height 18
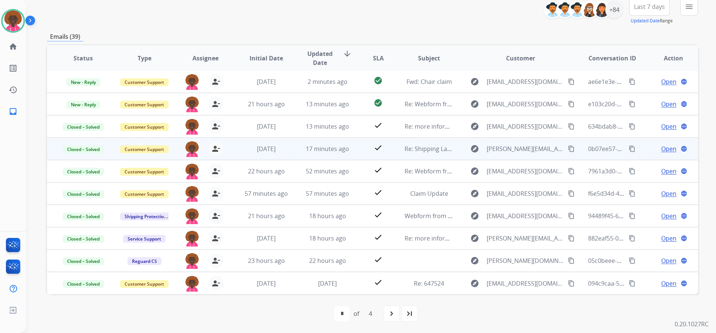
scroll to position [0, 0]
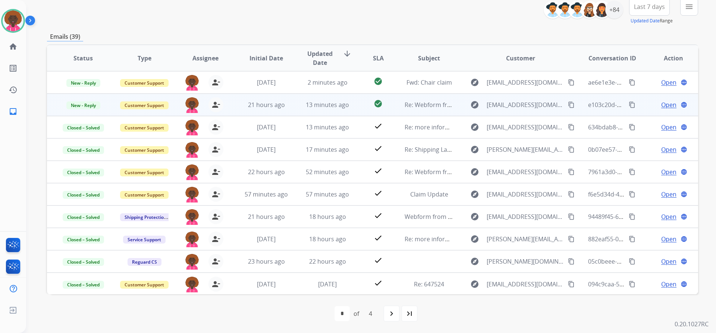
click at [662, 104] on span "Open" at bounding box center [669, 104] width 15 height 9
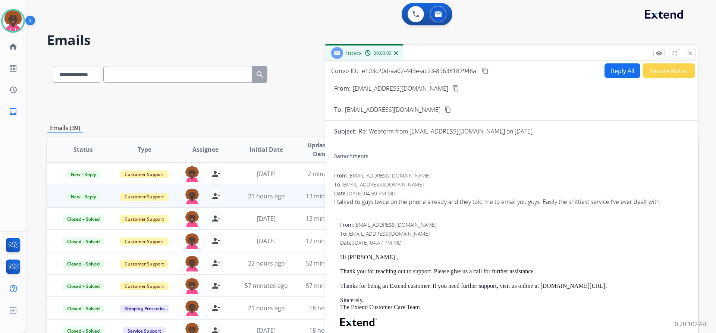
click at [649, 69] on button "Secure Notes" at bounding box center [669, 70] width 53 height 15
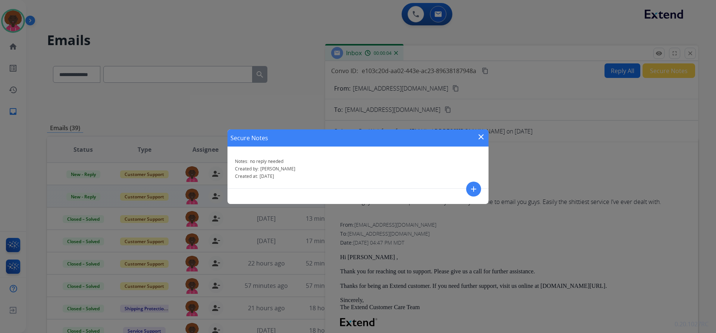
click at [462, 193] on div "Secure Notes close Notes: no reply needed Created by: Stephanie Created at: 09/…" at bounding box center [358, 166] width 261 height 75
click at [466, 189] on div "add" at bounding box center [473, 189] width 15 height 15
click at [479, 135] on mat-icon "close" at bounding box center [481, 136] width 9 height 9
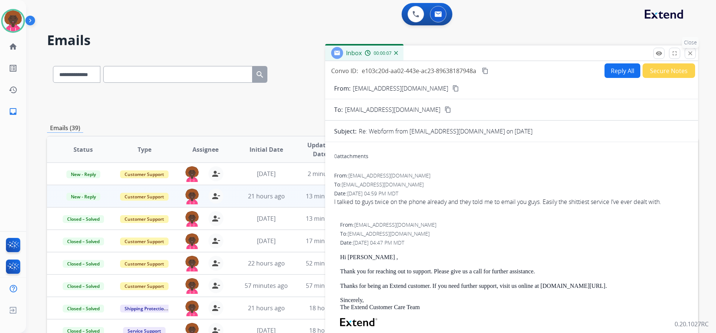
click at [688, 53] on mat-icon "close" at bounding box center [690, 53] width 7 height 7
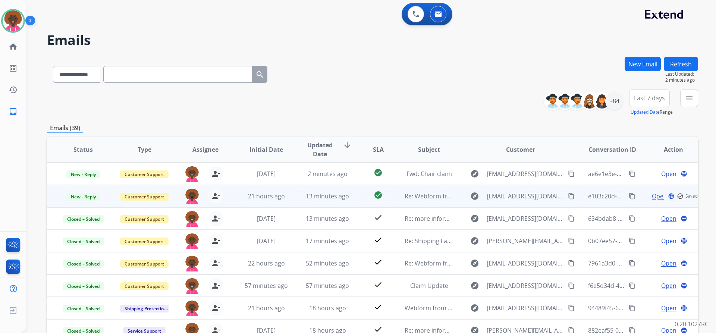
click at [84, 188] on td "New - Reply" at bounding box center [77, 196] width 61 height 22
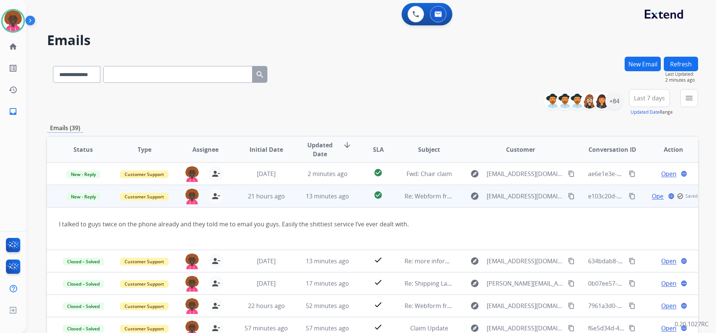
scroll to position [22, 0]
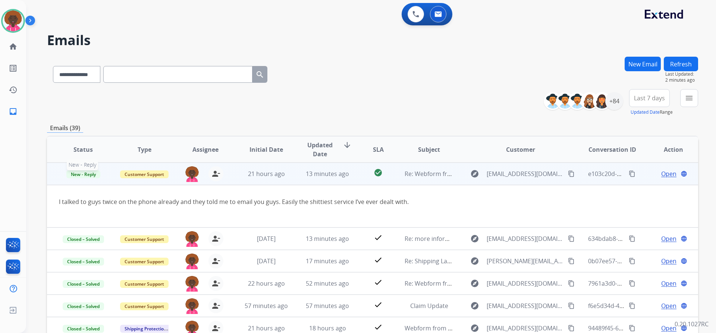
click at [90, 176] on span "New - Reply" at bounding box center [83, 175] width 34 height 8
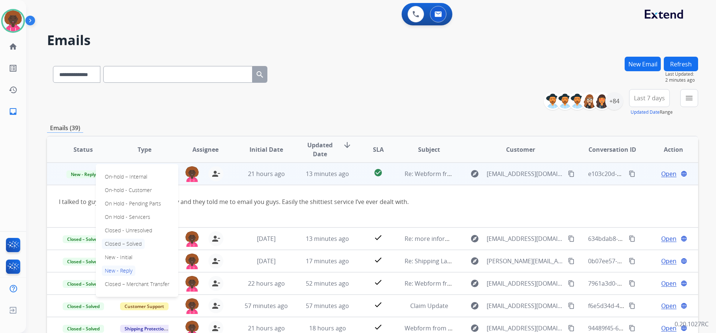
click at [133, 242] on p "Closed – Solved" at bounding box center [123, 244] width 43 height 10
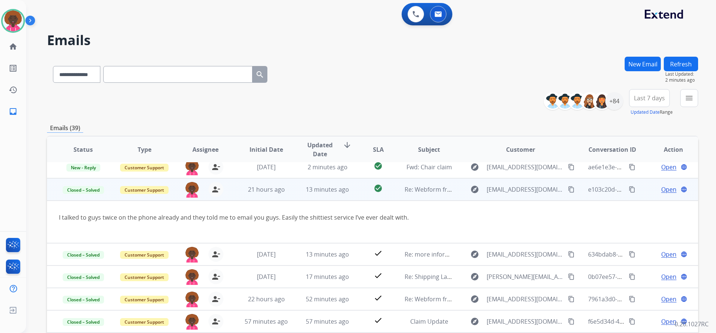
scroll to position [0, 0]
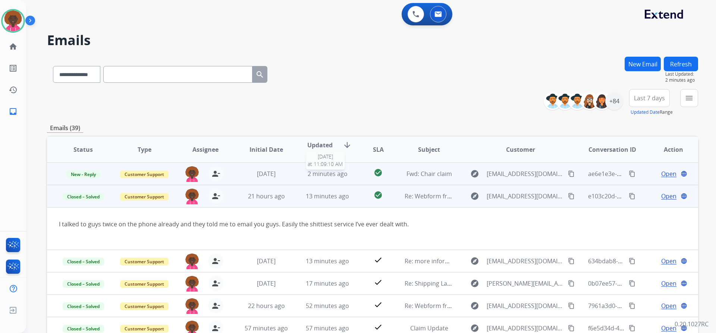
click at [309, 172] on span "2 minutes ago" at bounding box center [328, 174] width 40 height 8
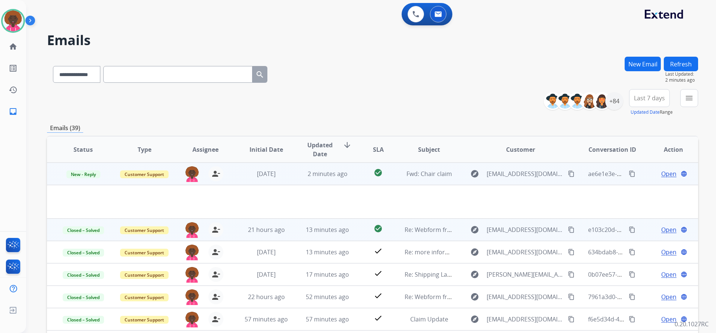
click at [667, 178] on span "Open" at bounding box center [669, 173] width 15 height 9
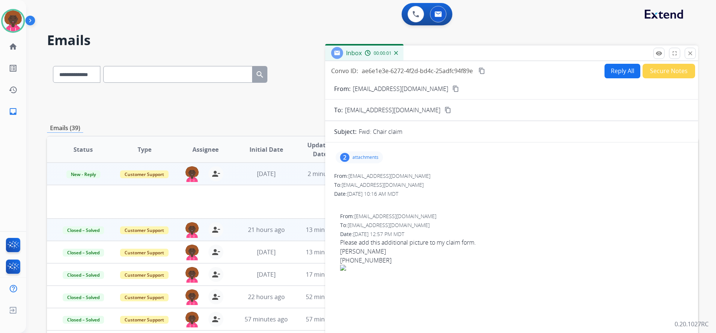
click at [364, 159] on p "attachments" at bounding box center [366, 157] width 26 height 6
click at [401, 179] on p "1000007528.jpg" at bounding box center [401, 176] width 44 height 9
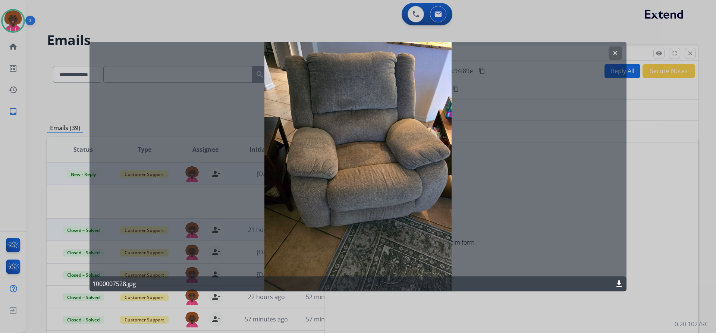
click at [619, 50] on button "clear" at bounding box center [615, 52] width 13 height 13
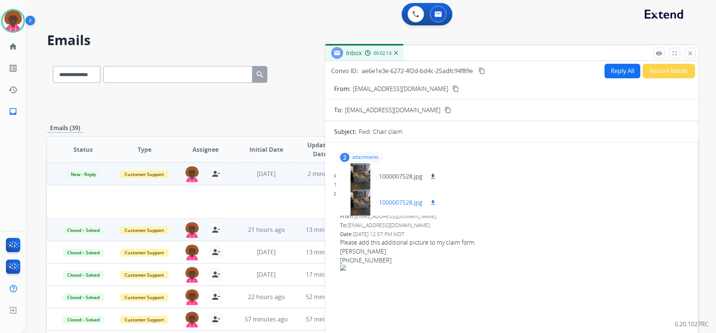
click at [354, 201] on div at bounding box center [360, 203] width 37 height 26
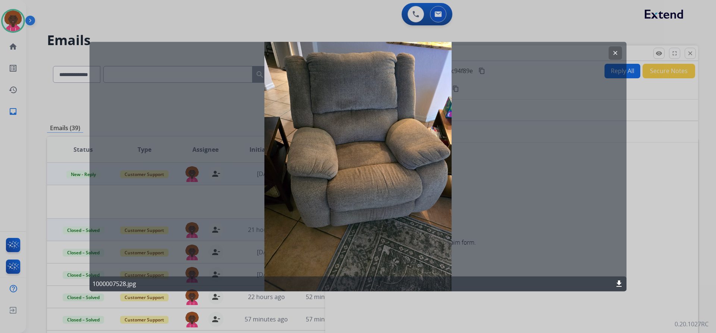
click at [614, 49] on button "clear" at bounding box center [615, 52] width 13 height 13
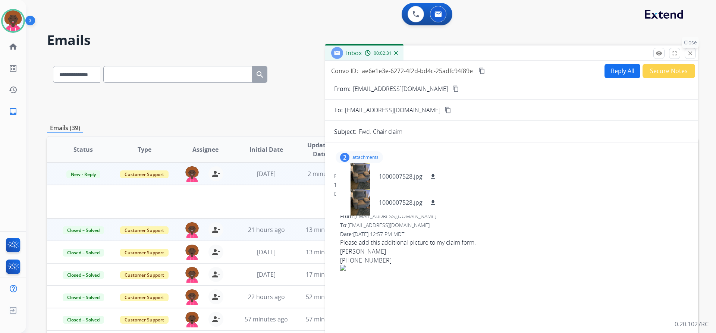
click at [690, 55] on mat-icon "close" at bounding box center [690, 53] width 7 height 7
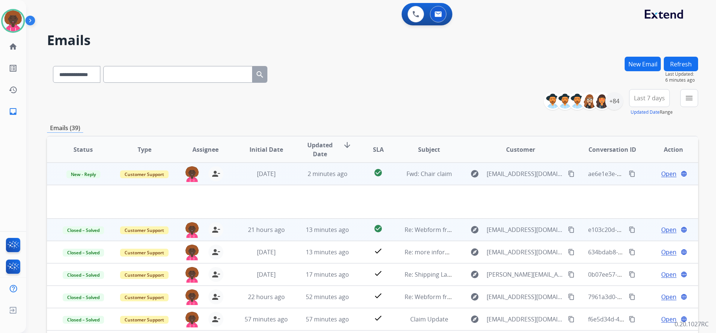
click at [568, 173] on mat-icon "content_copy" at bounding box center [571, 174] width 7 height 7
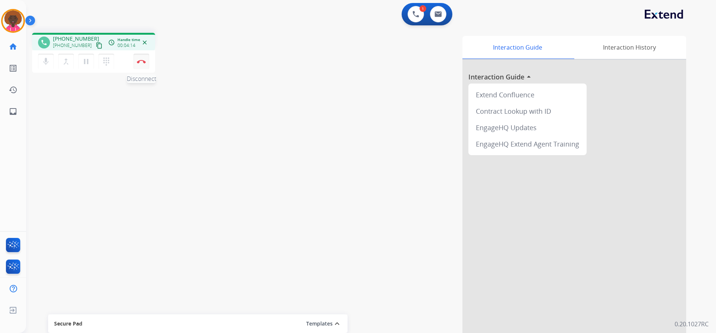
click at [143, 60] on img at bounding box center [141, 62] width 9 height 4
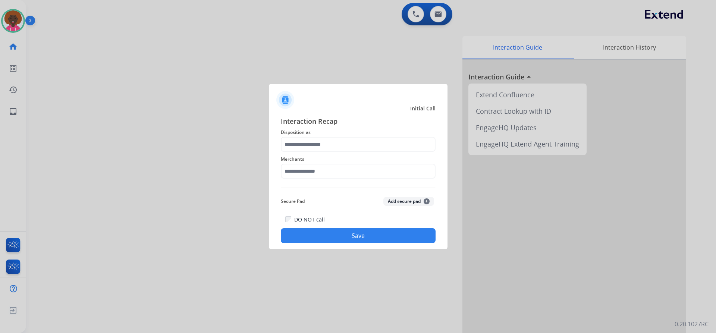
click at [343, 179] on div "Merchants" at bounding box center [358, 167] width 155 height 30
click at [347, 162] on span "Merchants" at bounding box center [358, 159] width 155 height 9
click at [322, 188] on img at bounding box center [358, 188] width 155 height 0
click at [331, 175] on input "text" at bounding box center [358, 171] width 155 height 15
drag, startPoint x: 342, startPoint y: 196, endPoint x: 326, endPoint y: 176, distance: 25.5
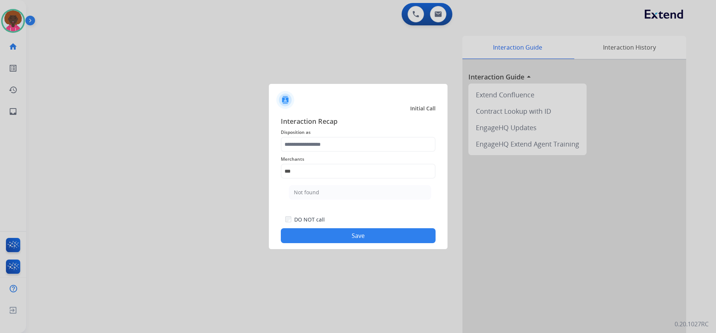
click at [342, 195] on li "Not found" at bounding box center [360, 192] width 142 height 14
type input "*********"
click at [327, 163] on span "Merchants" at bounding box center [358, 159] width 155 height 9
drag, startPoint x: 330, startPoint y: 157, endPoint x: 338, endPoint y: 137, distance: 21.5
click at [334, 150] on div "Interaction Recap Disposition as Merchants ********* Secure Pad Add secure pad …" at bounding box center [358, 179] width 155 height 127
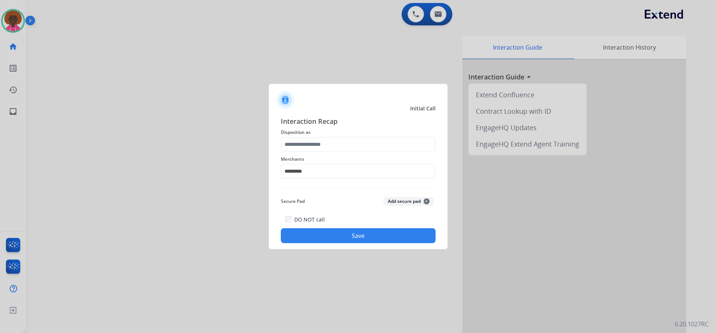
click at [338, 136] on span "Disposition as" at bounding box center [358, 132] width 155 height 9
click at [332, 162] on span "Merchants" at bounding box center [358, 159] width 155 height 9
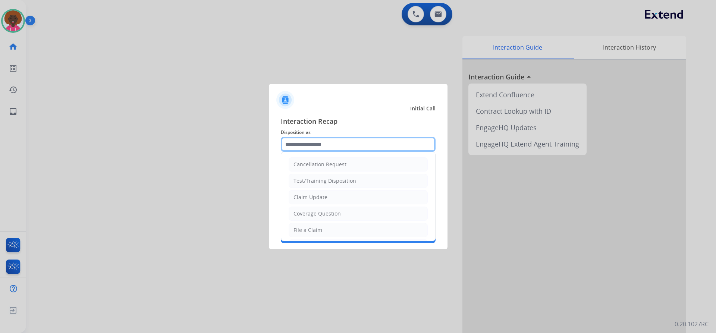
click at [334, 150] on input "text" at bounding box center [358, 144] width 155 height 15
click at [332, 234] on li "File a Claim" at bounding box center [358, 230] width 139 height 14
type input "**********"
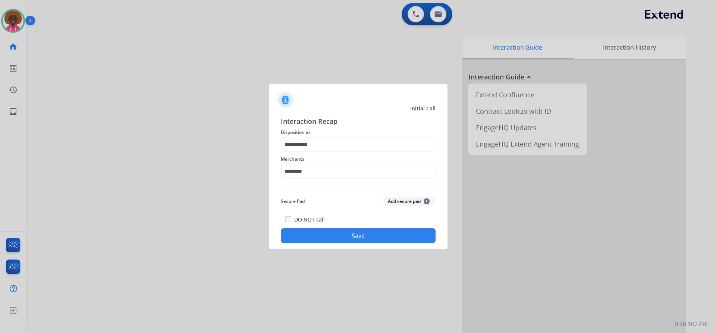
click at [350, 236] on button "Save" at bounding box center [358, 235] width 155 height 15
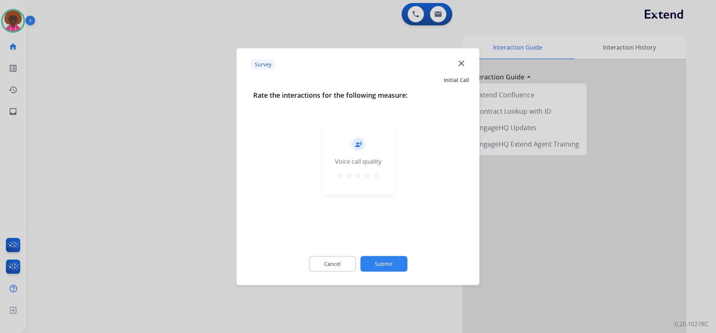
click at [376, 177] on mat-icon "star" at bounding box center [376, 175] width 9 height 9
click at [387, 279] on div "Cancel Submit" at bounding box center [358, 264] width 210 height 34
click at [399, 258] on button "Submit" at bounding box center [383, 264] width 47 height 16
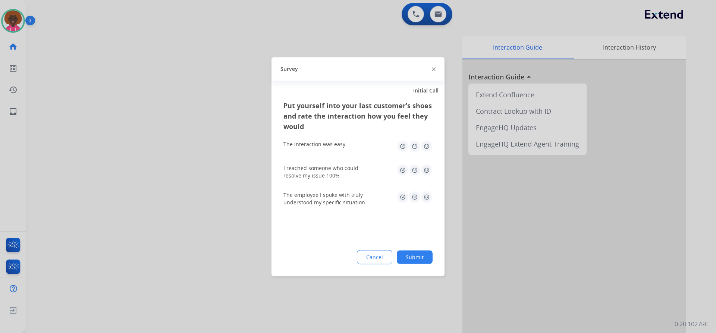
click at [423, 253] on button "Submit" at bounding box center [415, 256] width 36 height 13
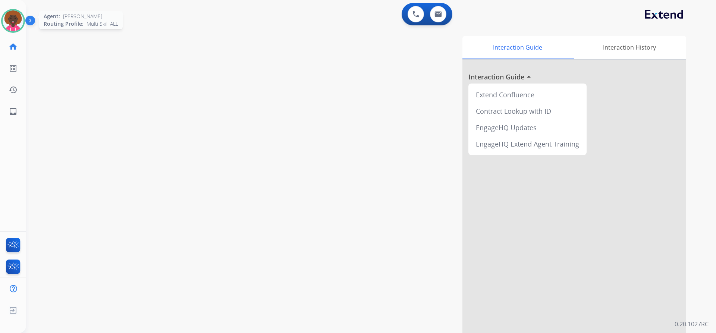
click at [16, 14] on img at bounding box center [13, 20] width 21 height 21
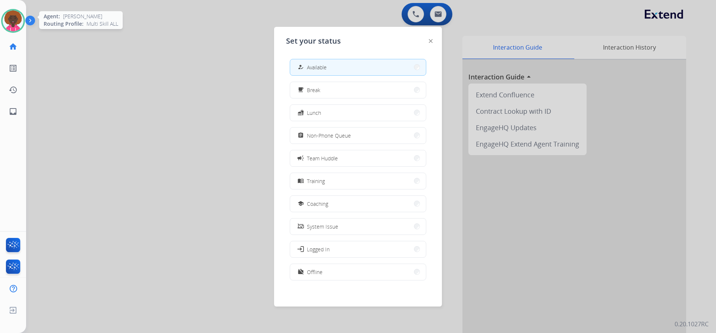
click at [13, 21] on img at bounding box center [13, 20] width 21 height 21
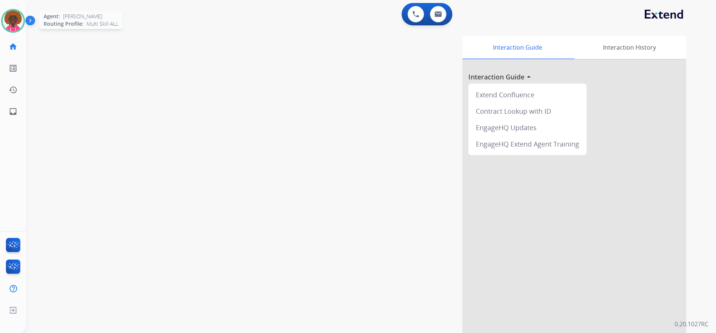
click at [2, 22] on div at bounding box center [13, 21] width 24 height 24
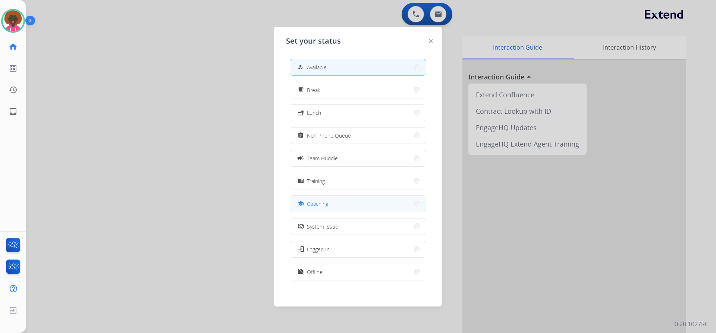
click at [357, 208] on button "school Coaching" at bounding box center [358, 204] width 136 height 16
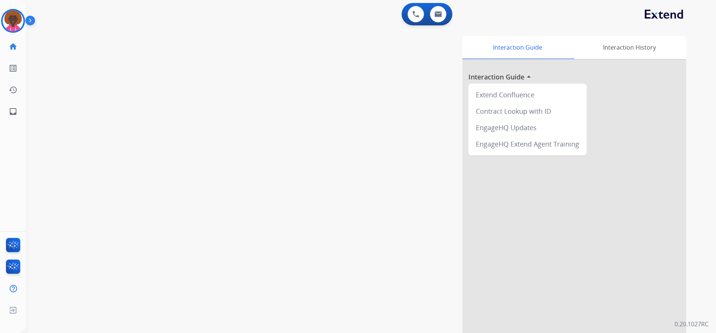
drag, startPoint x: 31, startPoint y: 26, endPoint x: 18, endPoint y: 22, distance: 13.0
click at [30, 26] on img at bounding box center [31, 22] width 13 height 14
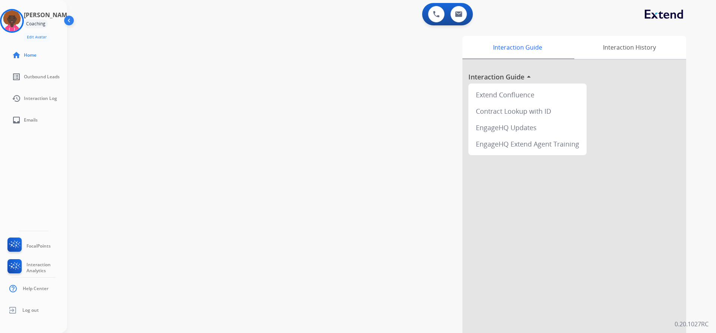
drag, startPoint x: 21, startPoint y: 27, endPoint x: 50, endPoint y: 25, distance: 28.4
click at [21, 27] on img at bounding box center [11, 20] width 21 height 21
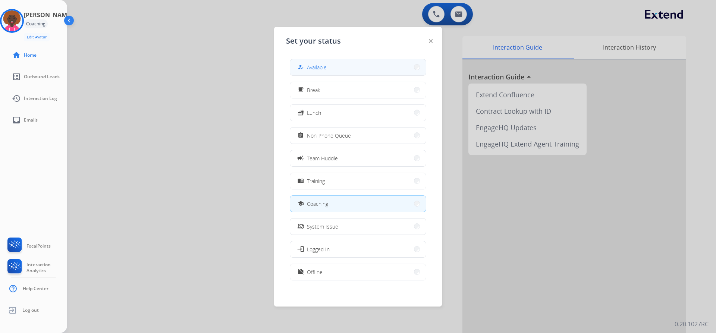
click at [326, 71] on span "Available" at bounding box center [317, 67] width 20 height 8
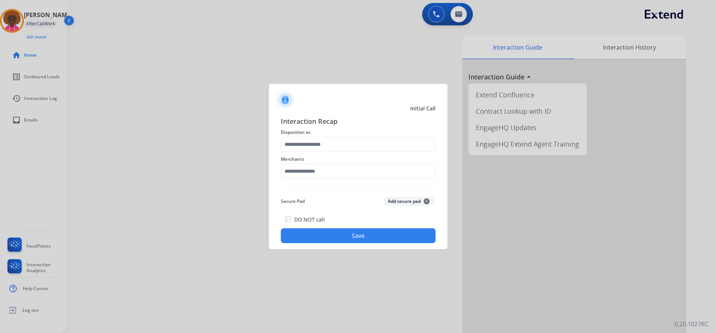
click at [327, 179] on div "Merchants" at bounding box center [358, 167] width 155 height 30
click at [337, 165] on input "text" at bounding box center [358, 171] width 155 height 15
click at [314, 195] on div "Not found" at bounding box center [306, 192] width 25 height 7
type input "*********"
drag, startPoint x: 333, startPoint y: 159, endPoint x: 329, endPoint y: 149, distance: 11.2
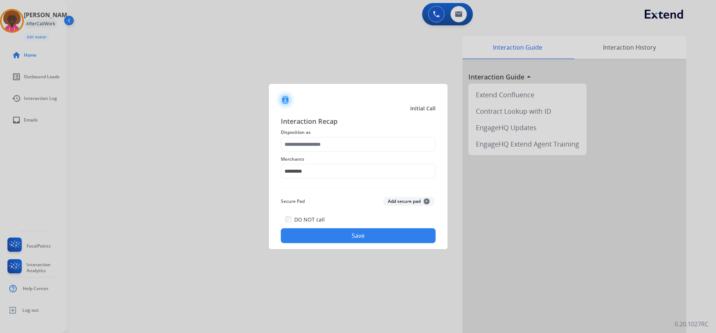
click at [332, 154] on div "Merchants *********" at bounding box center [358, 167] width 155 height 30
click at [327, 152] on div at bounding box center [358, 144] width 155 height 15
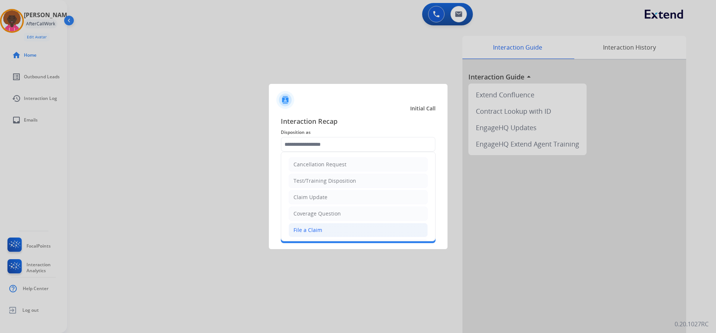
click at [321, 229] on div "File a Claim" at bounding box center [308, 229] width 29 height 7
type input "**********"
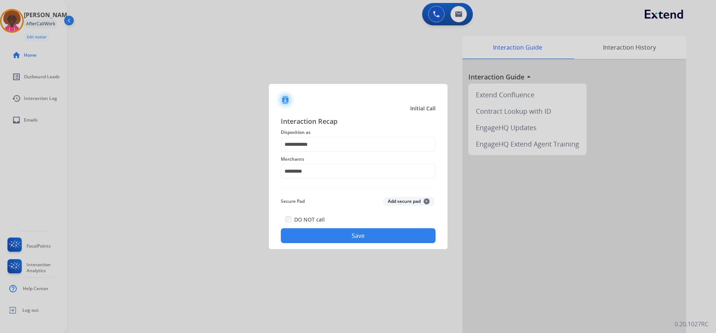
click at [390, 247] on div "**********" at bounding box center [358, 179] width 179 height 139
click at [381, 239] on button "Save" at bounding box center [358, 235] width 155 height 15
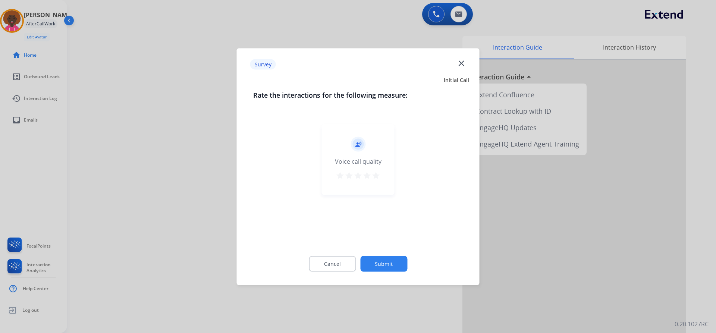
drag, startPoint x: 368, startPoint y: 171, endPoint x: 373, endPoint y: 173, distance: 5.2
click at [369, 171] on div "star star star star star" at bounding box center [358, 176] width 45 height 11
drag, startPoint x: 374, startPoint y: 173, endPoint x: 396, endPoint y: 224, distance: 56.0
click at [374, 174] on mat-icon "star" at bounding box center [376, 175] width 9 height 9
drag, startPoint x: 392, startPoint y: 261, endPoint x: 389, endPoint y: 263, distance: 4.0
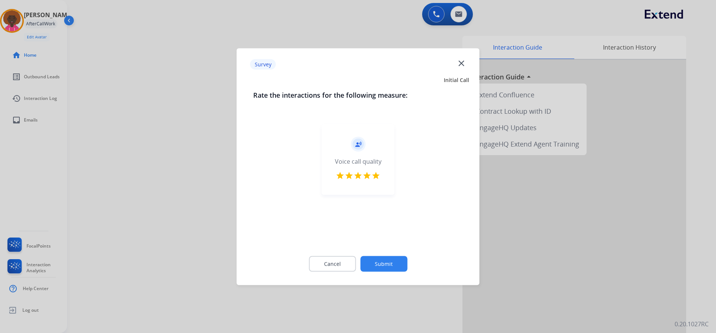
click at [389, 263] on button "Submit" at bounding box center [383, 264] width 47 height 16
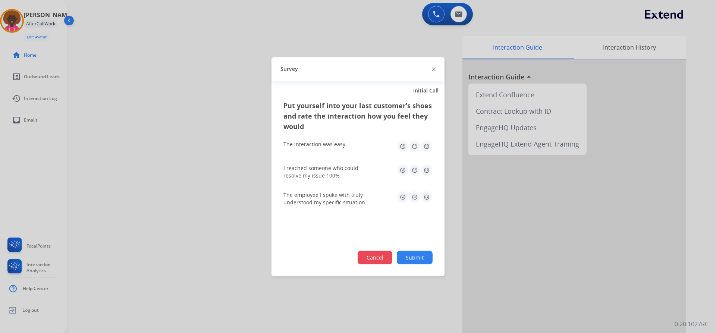
click at [386, 267] on div "Put yourself into your last customer’s shoes and rate the interaction how you f…" at bounding box center [358, 188] width 173 height 176
click at [10, 23] on div at bounding box center [358, 166] width 716 height 333
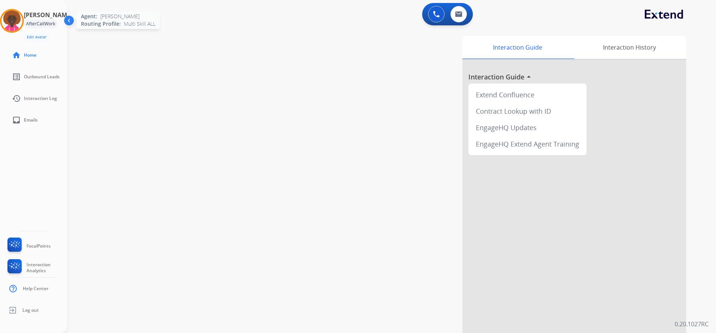
click at [3, 21] on div at bounding box center [12, 21] width 24 height 24
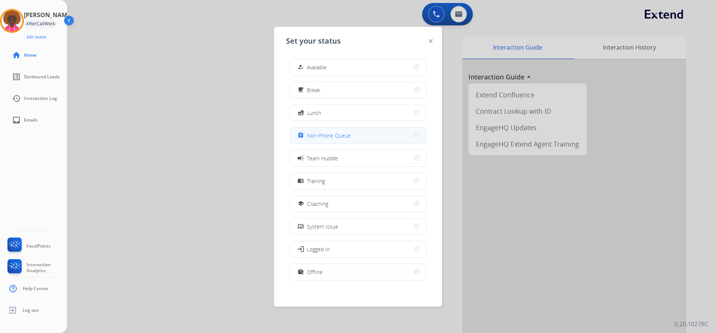
click at [341, 132] on span "Non-Phone Queue" at bounding box center [329, 136] width 44 height 8
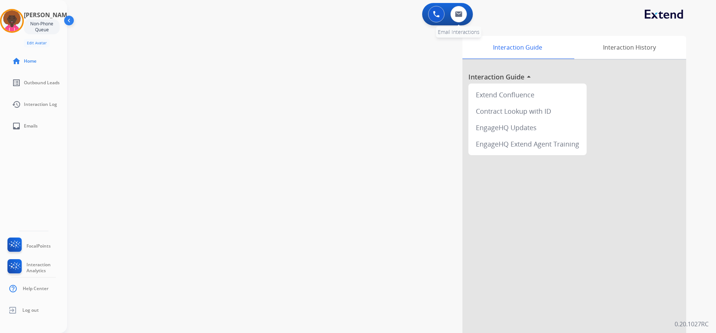
click at [467, 15] on div "0 Email Interactions" at bounding box center [459, 14] width 22 height 16
click at [21, 12] on img at bounding box center [11, 20] width 21 height 21
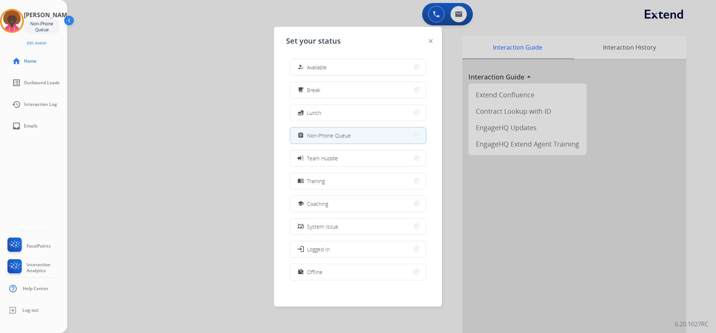
click at [336, 58] on div "how_to_reg Available free_breakfast Break fastfood Lunch assignment Non-Phone Q…" at bounding box center [358, 170] width 144 height 235
click at [336, 59] on div "how_to_reg Available" at bounding box center [358, 67] width 137 height 17
click at [335, 62] on button "how_to_reg Available" at bounding box center [358, 67] width 136 height 16
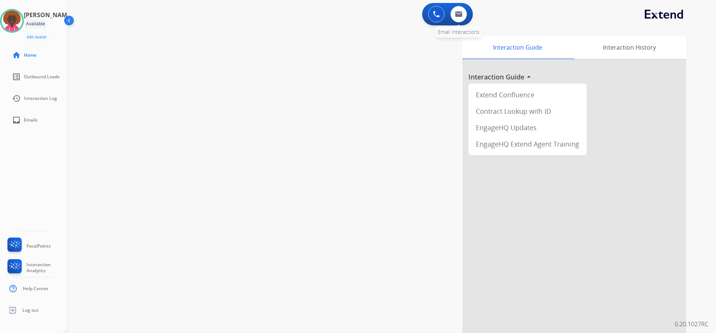
click at [467, 14] on div "0 Email Interactions" at bounding box center [459, 14] width 22 height 16
click at [460, 17] on button at bounding box center [459, 14] width 16 height 16
select select "**********"
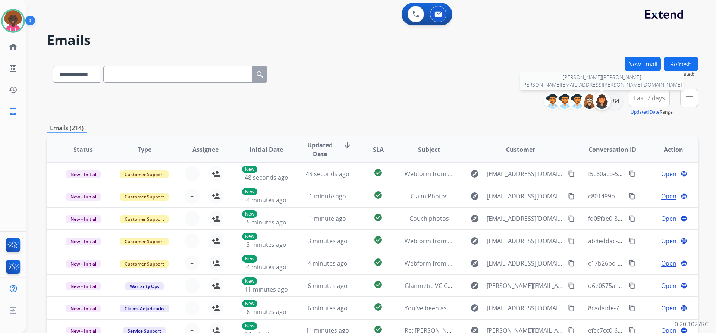
click at [606, 104] on img at bounding box center [602, 101] width 15 height 15
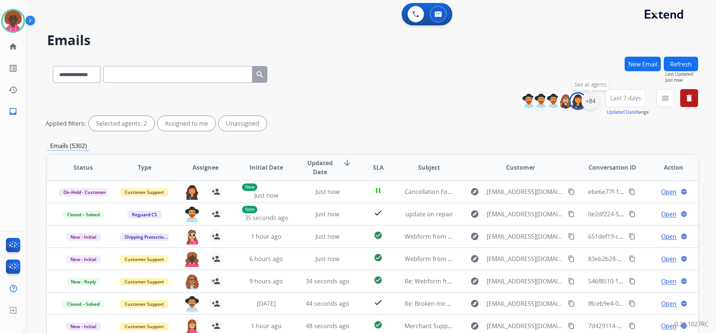
click at [593, 101] on div "+84" at bounding box center [591, 101] width 18 height 18
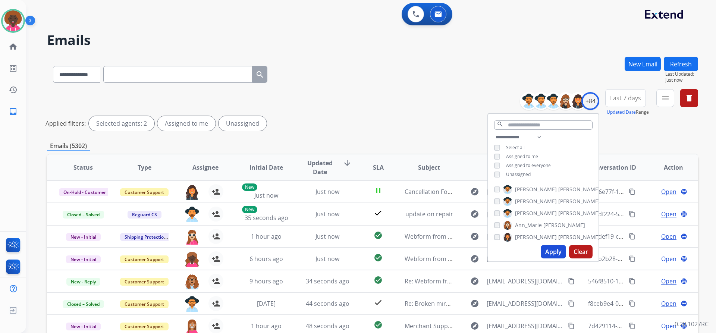
click at [494, 176] on div "Unassigned" at bounding box center [512, 175] width 37 height 6
click at [562, 259] on div "Apply Clear" at bounding box center [543, 251] width 110 height 19
click at [560, 251] on button "Apply" at bounding box center [553, 251] width 25 height 13
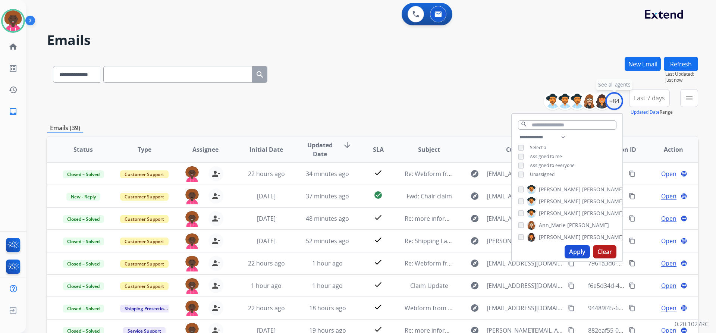
drag, startPoint x: 613, startPoint y: 101, endPoint x: 596, endPoint y: 110, distance: 19.5
click at [612, 101] on div "+84" at bounding box center [615, 101] width 18 height 18
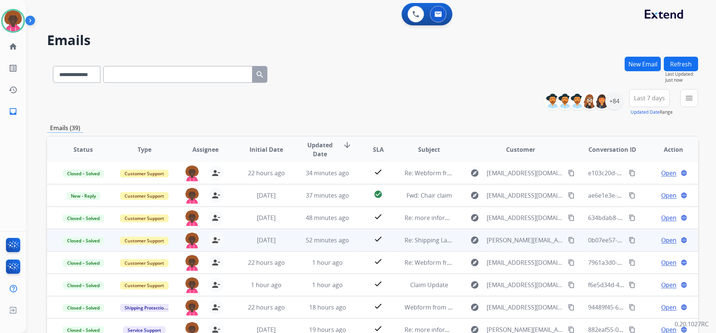
scroll to position [91, 0]
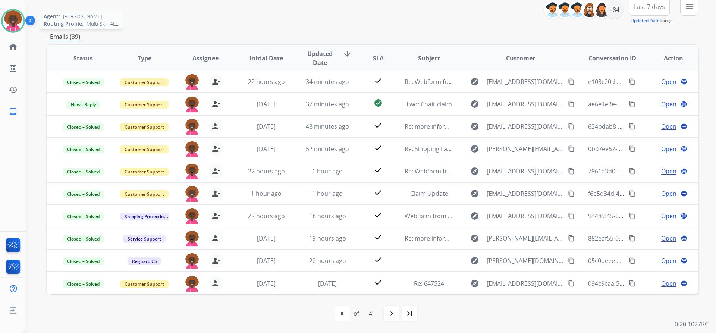
click at [10, 22] on img at bounding box center [13, 20] width 21 height 21
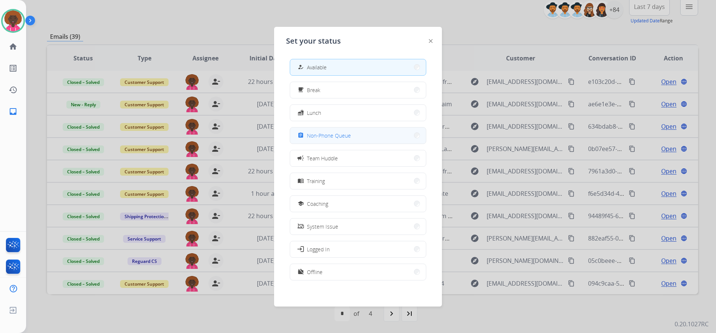
click at [353, 134] on button "assignment Non-Phone Queue" at bounding box center [358, 136] width 136 height 16
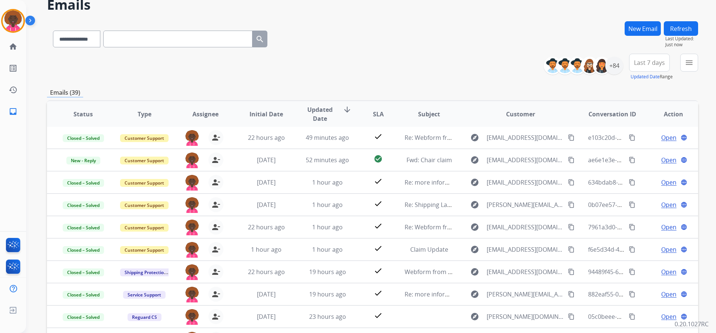
scroll to position [37, 0]
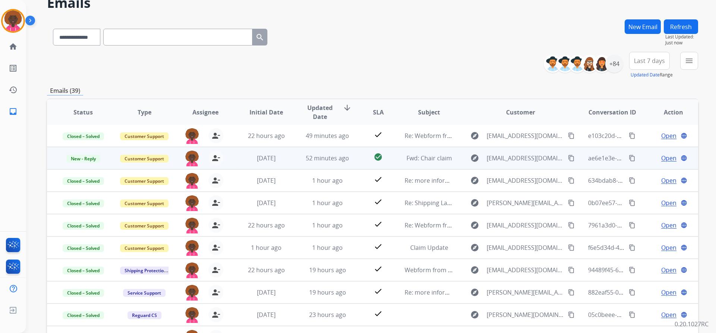
click at [313, 153] on td "52 minutes ago" at bounding box center [321, 158] width 61 height 22
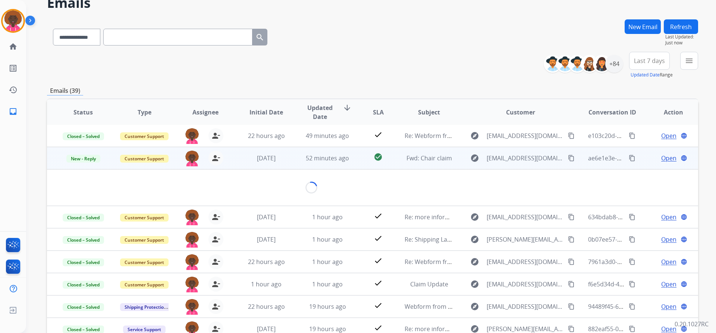
scroll to position [22, 0]
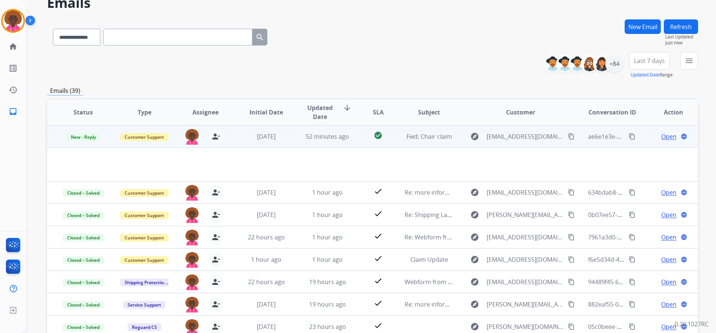
click at [665, 136] on span "Open" at bounding box center [669, 136] width 15 height 9
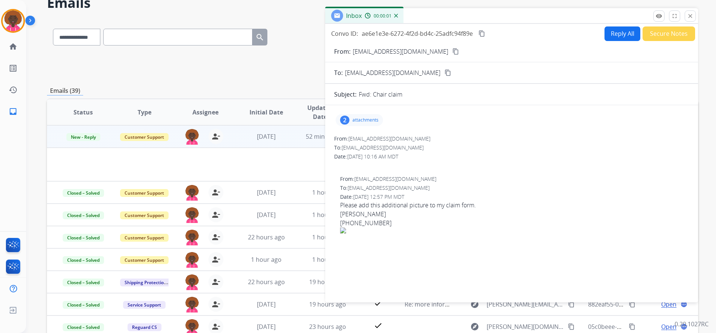
click at [368, 135] on span "debbyboylan@gmail.com" at bounding box center [390, 138] width 82 height 7
click at [366, 115] on div "2 attachments" at bounding box center [359, 120] width 47 height 12
drag, startPoint x: 636, startPoint y: 187, endPoint x: 625, endPoint y: 144, distance: 44.2
click at [631, 187] on div "To: support@extend.com" at bounding box center [514, 187] width 349 height 7
click at [662, 37] on button "Secure Notes" at bounding box center [669, 33] width 53 height 15
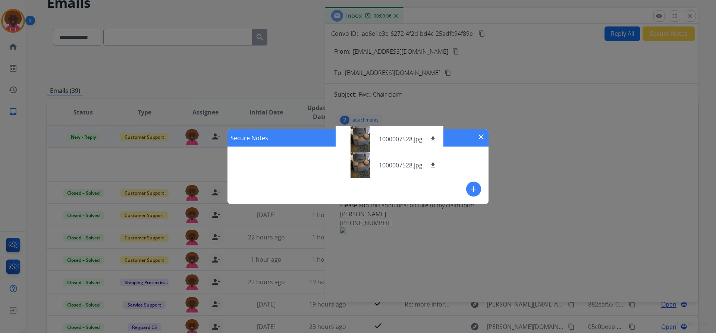
click at [284, 170] on div "Secure Notes close add" at bounding box center [358, 166] width 261 height 75
click at [268, 168] on div "Secure Notes close add" at bounding box center [358, 166] width 261 height 75
click at [481, 133] on mat-icon "close" at bounding box center [481, 136] width 9 height 9
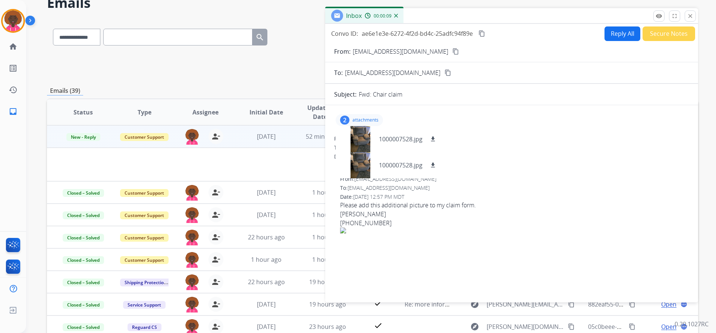
click at [648, 24] on div "Convo ID: ae6e1e3e-6272-4f2d-bd4c-25adfc94f89e content_copy Reply All Secure No…" at bounding box center [511, 162] width 373 height 276
click at [649, 27] on button "Secure Notes" at bounding box center [669, 33] width 53 height 15
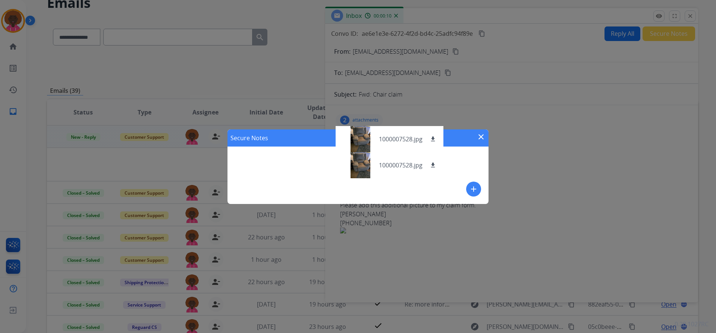
click at [284, 161] on div "Secure Notes close add" at bounding box center [358, 166] width 261 height 75
click at [267, 162] on div "Secure Notes close add" at bounding box center [358, 166] width 261 height 75
click at [470, 187] on mat-icon "add" at bounding box center [473, 189] width 9 height 9
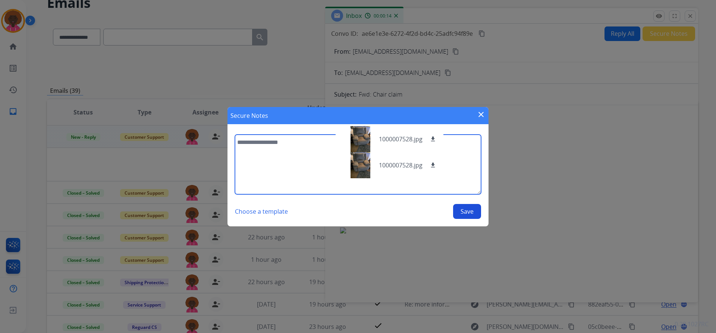
click at [257, 155] on textarea at bounding box center [358, 165] width 246 height 60
type textarea "*"
type textarea "**********"
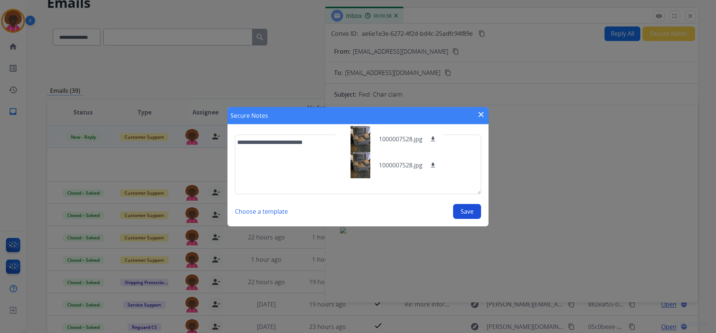
click at [462, 209] on button "Save" at bounding box center [467, 211] width 28 height 15
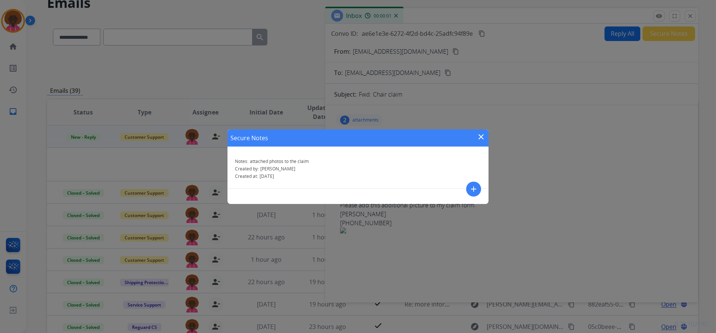
click at [178, 177] on div "Secure Notes close Notes: attached photos to the claim Created by: Stephanie Cr…" at bounding box center [358, 166] width 716 height 333
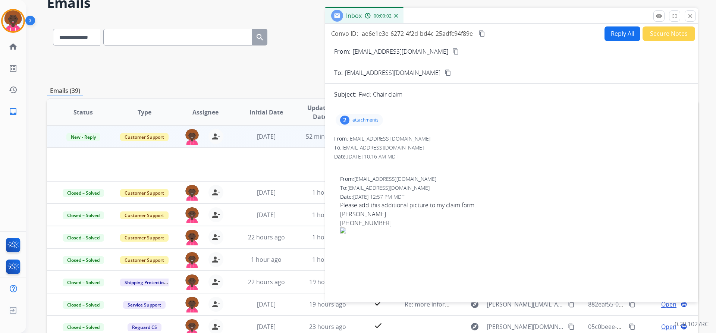
drag, startPoint x: 691, startPoint y: 13, endPoint x: 676, endPoint y: 23, distance: 17.5
click at [691, 14] on mat-icon "close" at bounding box center [690, 16] width 7 height 7
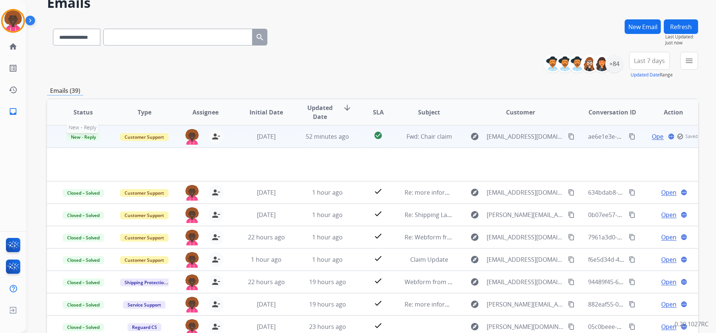
click at [83, 138] on span "New - Reply" at bounding box center [83, 137] width 34 height 8
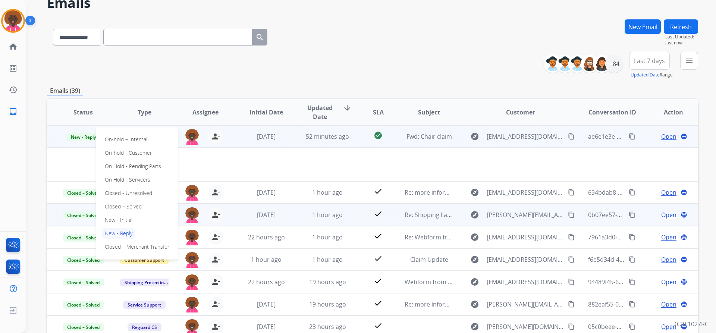
click at [139, 204] on p "Closed – Solved" at bounding box center [123, 206] width 43 height 10
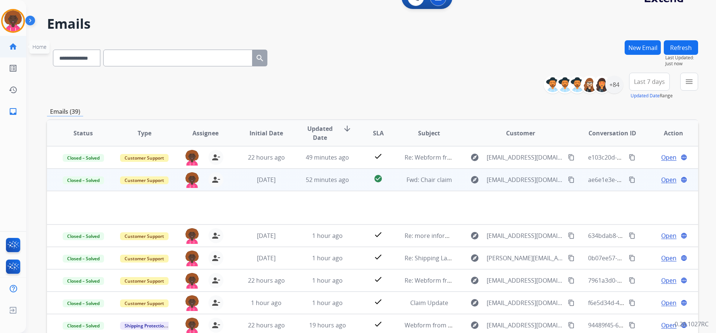
scroll to position [0, 0]
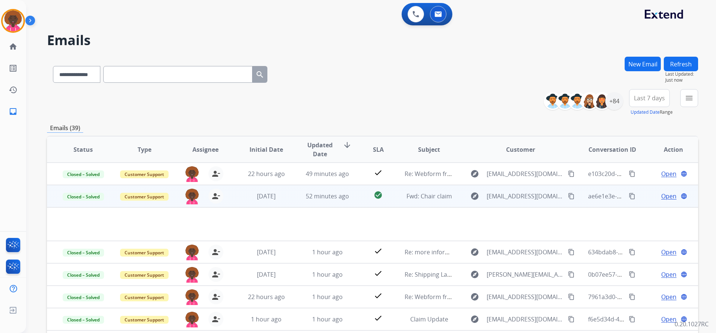
click at [25, 30] on div "Stephanie Non-Phone Queue Edit Avatar Agent: Stephanie Routing Profile: Multi S…" at bounding box center [13, 21] width 26 height 24
click at [14, 24] on img at bounding box center [13, 20] width 21 height 21
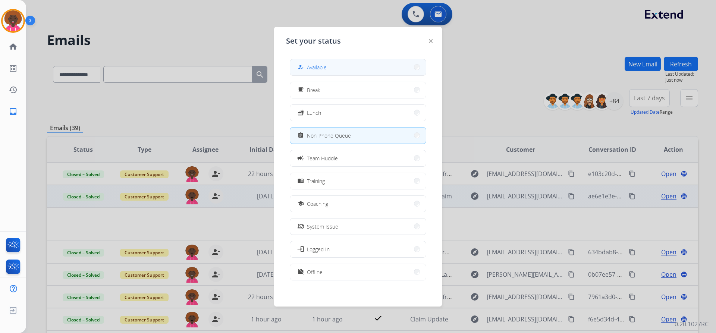
click at [357, 70] on button "how_to_reg Available" at bounding box center [358, 67] width 136 height 16
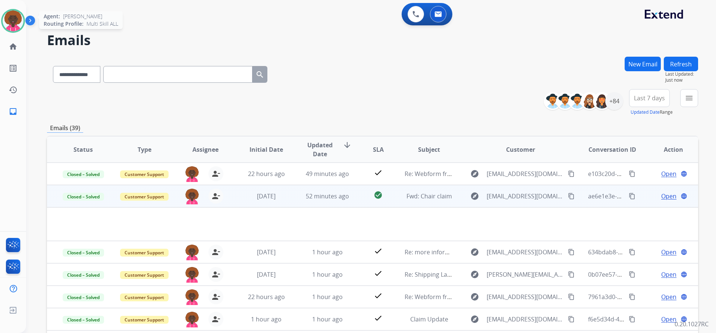
click at [10, 17] on img at bounding box center [13, 20] width 21 height 21
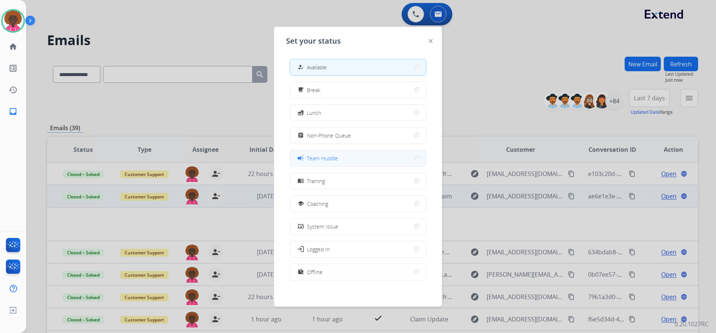
click at [337, 153] on button "campaign Team Huddle" at bounding box center [358, 158] width 136 height 16
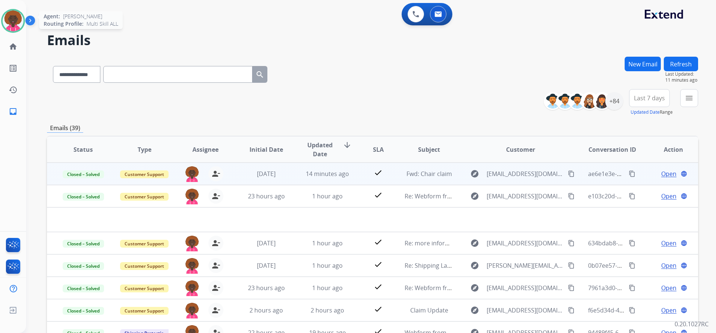
click at [4, 18] on img at bounding box center [13, 20] width 21 height 21
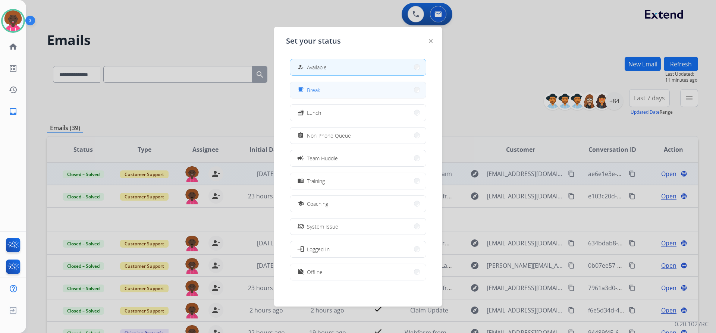
click at [391, 90] on button "free_breakfast Break" at bounding box center [358, 90] width 136 height 16
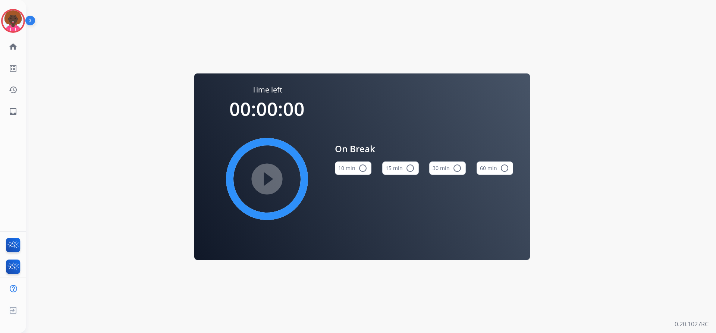
drag, startPoint x: 394, startPoint y: 165, endPoint x: 401, endPoint y: 165, distance: 7.5
click at [395, 165] on button "15 min radio_button_unchecked" at bounding box center [400, 168] width 37 height 13
click at [409, 169] on mat-icon "check_circle" at bounding box center [410, 168] width 9 height 9
click at [263, 177] on mat-icon "play_circle_filled" at bounding box center [267, 179] width 9 height 9
click at [272, 184] on mat-icon "pause_circle_filled" at bounding box center [267, 179] width 9 height 9
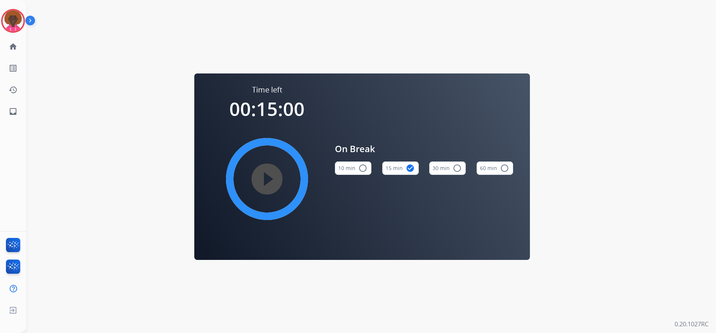
click at [262, 159] on div "play_circle_filled" at bounding box center [267, 179] width 112 height 112
click at [270, 175] on mat-icon "play_circle_filled" at bounding box center [267, 179] width 9 height 9
click at [11, 11] on img at bounding box center [13, 20] width 21 height 21
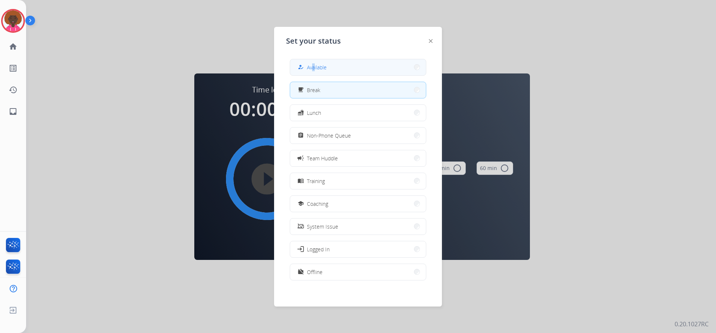
drag, startPoint x: 314, startPoint y: 57, endPoint x: 313, endPoint y: 63, distance: 6.8
click at [313, 62] on div "how_to_reg Available free_breakfast Break fastfood Lunch assignment Non-Phone Q…" at bounding box center [358, 170] width 144 height 235
click at [312, 65] on span "Available" at bounding box center [317, 67] width 20 height 8
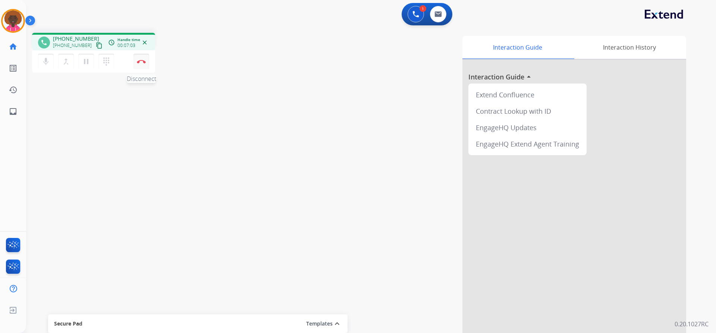
click at [141, 62] on img at bounding box center [141, 62] width 9 height 4
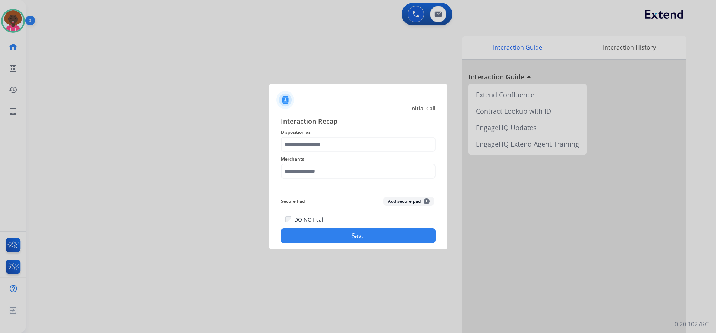
click at [22, 28] on div at bounding box center [358, 166] width 716 height 333
drag, startPoint x: 335, startPoint y: 136, endPoint x: 327, endPoint y: 150, distance: 16.4
click at [333, 140] on div "Interaction Recap Disposition as Merchants Secure Pad Add secure pad + DO NOT c…" at bounding box center [358, 179] width 155 height 127
click at [324, 156] on span "Merchants" at bounding box center [358, 159] width 155 height 9
click at [327, 149] on input "text" at bounding box center [358, 144] width 155 height 15
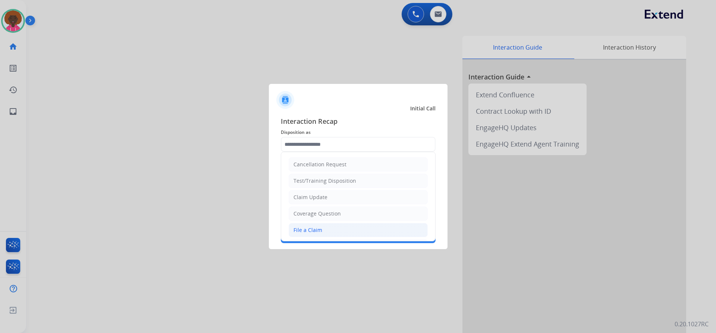
click at [319, 227] on div "File a Claim" at bounding box center [308, 229] width 29 height 7
type input "**********"
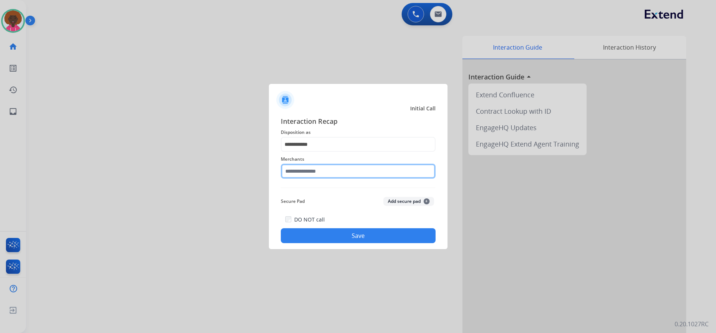
click at [325, 176] on input "text" at bounding box center [358, 171] width 155 height 15
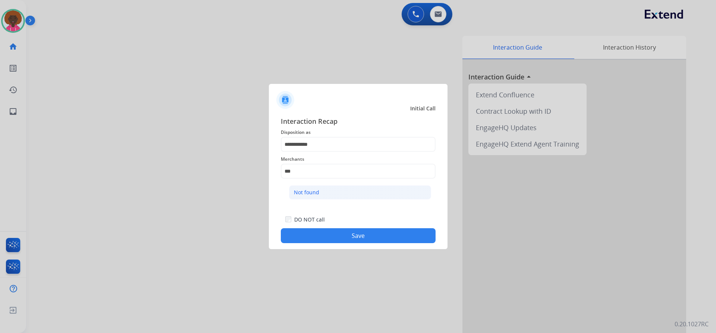
click at [314, 195] on div "Not found" at bounding box center [306, 192] width 25 height 7
type input "*********"
click at [373, 262] on div at bounding box center [358, 166] width 716 height 333
click at [368, 241] on button "Save" at bounding box center [358, 235] width 155 height 15
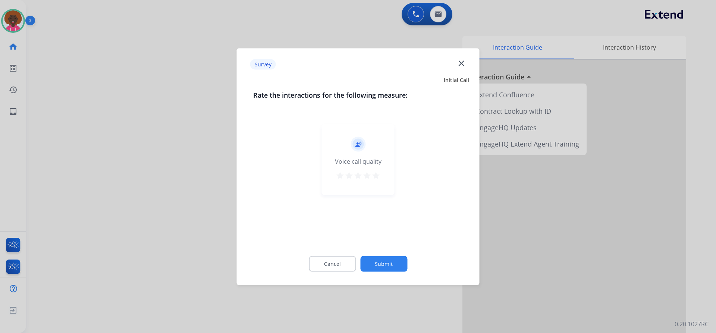
click at [383, 177] on div "record_voice_over Voice call quality star star star star star" at bounding box center [358, 159] width 73 height 71
click at [377, 177] on mat-icon "star" at bounding box center [376, 175] width 9 height 9
click at [376, 250] on div "Cancel Submit" at bounding box center [358, 264] width 210 height 34
click at [381, 261] on button "Submit" at bounding box center [383, 264] width 47 height 16
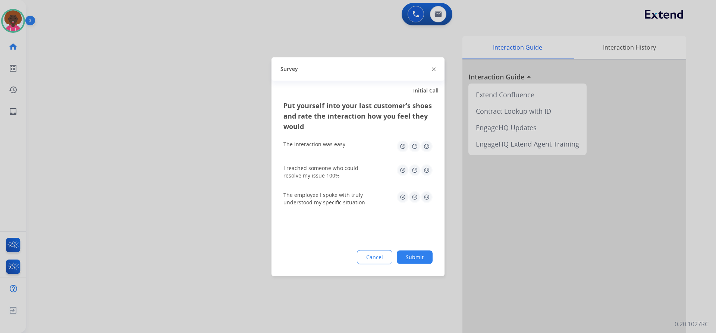
click at [411, 252] on button "Submit" at bounding box center [415, 256] width 36 height 13
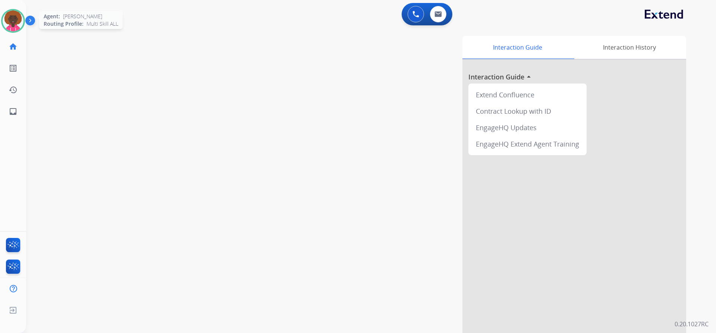
click at [18, 20] on img at bounding box center [13, 20] width 21 height 21
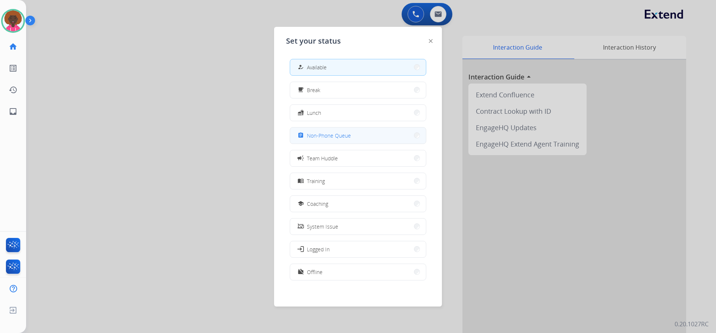
click at [341, 139] on span "Non-Phone Queue" at bounding box center [329, 136] width 44 height 8
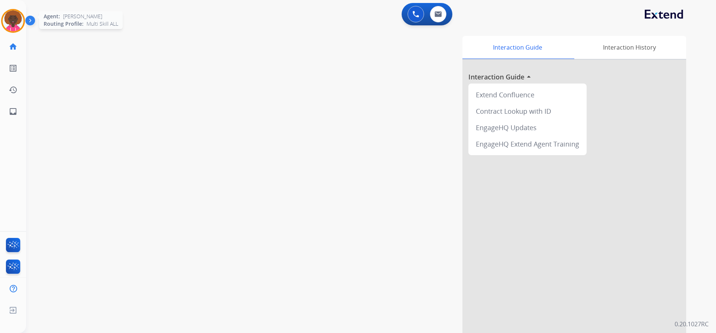
click at [4, 18] on img at bounding box center [13, 20] width 21 height 21
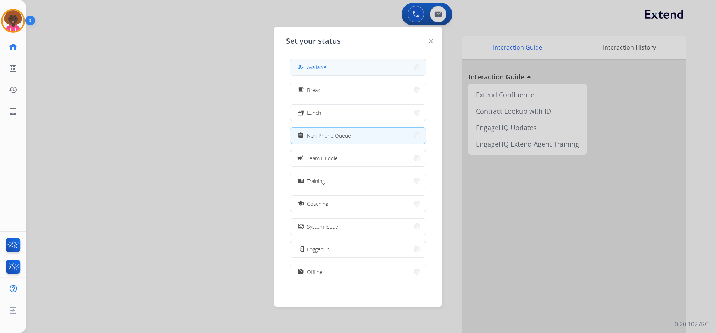
click at [350, 68] on button "how_to_reg Available" at bounding box center [358, 67] width 136 height 16
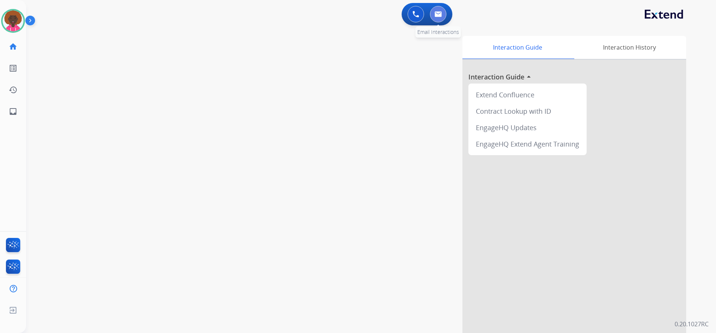
click at [441, 14] on img at bounding box center [438, 14] width 7 height 6
select select "**********"
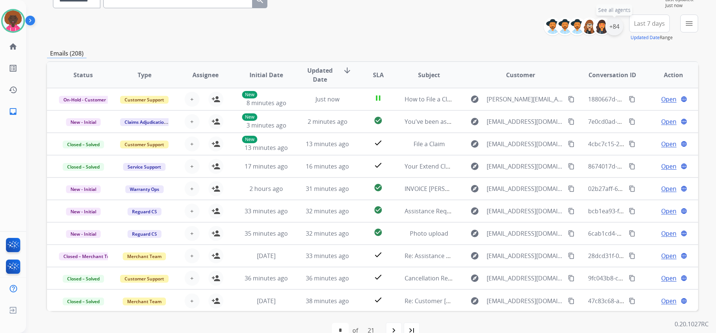
click at [614, 27] on div "+84" at bounding box center [615, 27] width 18 height 18
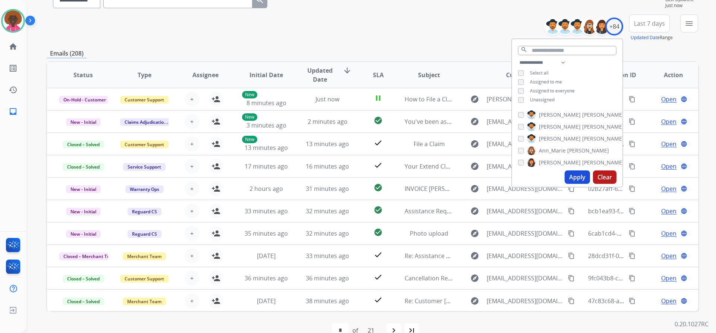
click at [523, 96] on div "**********" at bounding box center [567, 82] width 110 height 48
click at [518, 93] on div "**********" at bounding box center [567, 82] width 110 height 48
click at [513, 101] on div "**********" at bounding box center [567, 82] width 110 height 48
click at [577, 179] on button "Apply" at bounding box center [577, 177] width 25 height 13
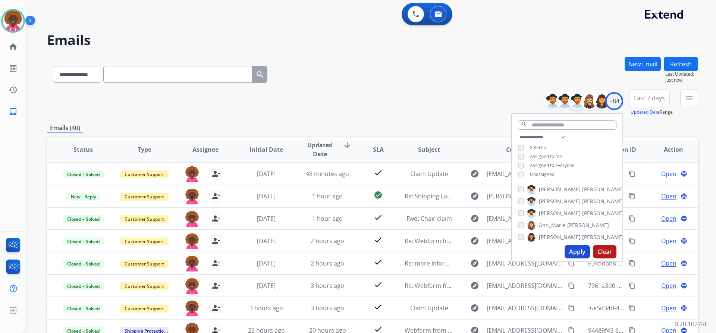
scroll to position [37, 0]
click at [621, 101] on div "+84" at bounding box center [615, 101] width 18 height 18
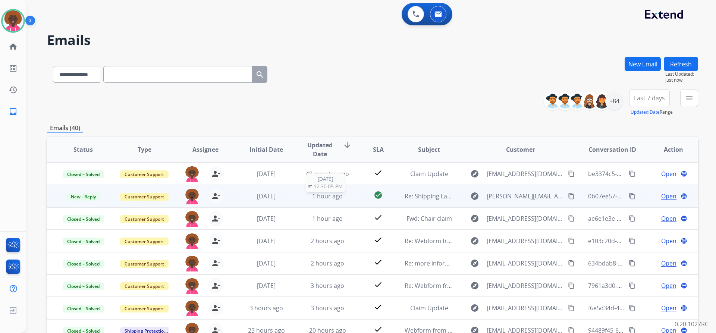
click at [344, 194] on div "1 hour ago" at bounding box center [327, 196] width 49 height 9
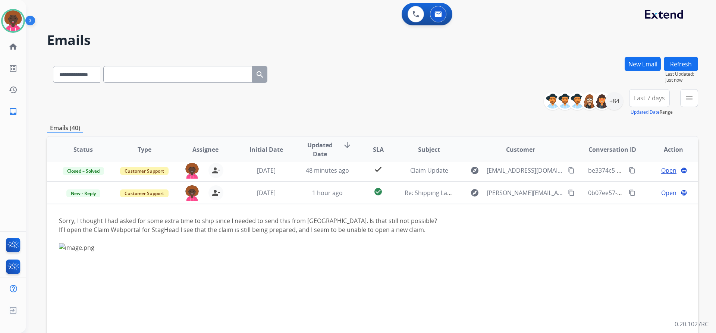
scroll to position [0, 0]
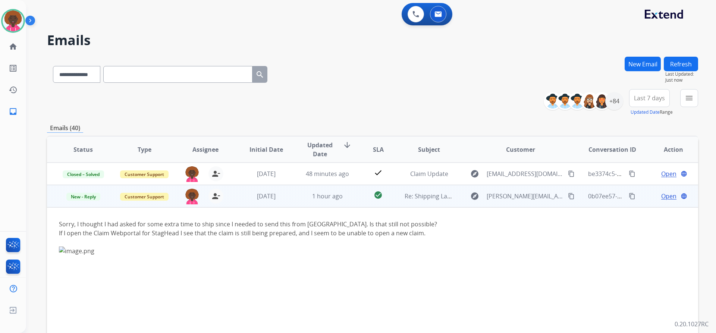
click at [568, 200] on button "content_copy" at bounding box center [571, 196] width 9 height 9
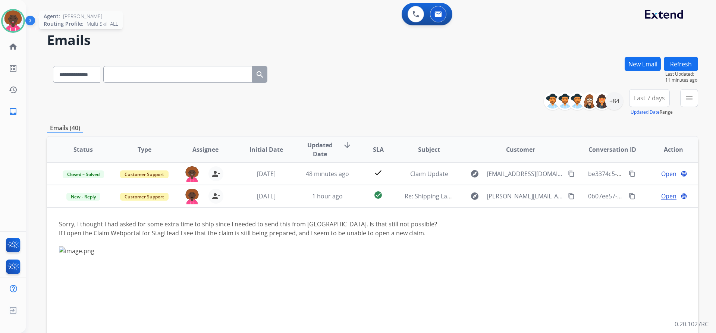
click at [16, 29] on img at bounding box center [13, 20] width 21 height 21
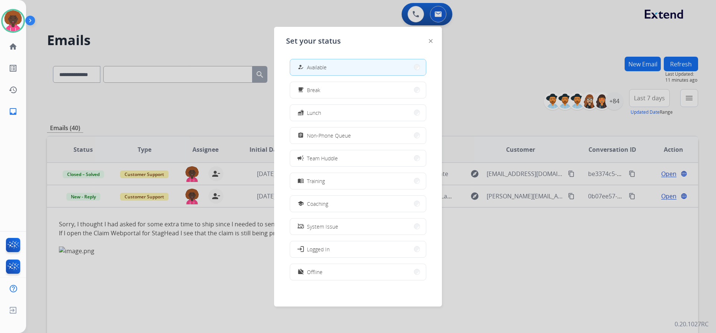
click at [166, 17] on div at bounding box center [358, 166] width 716 height 333
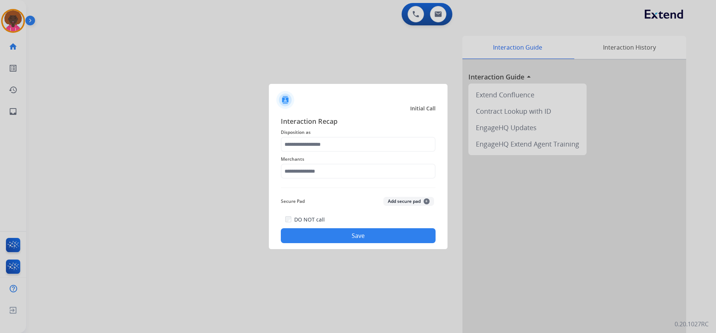
click at [342, 152] on div "Merchants" at bounding box center [358, 167] width 155 height 30
click at [338, 170] on input "text" at bounding box center [358, 171] width 155 height 15
click at [297, 190] on div "Not found" at bounding box center [306, 192] width 25 height 7
type input "*********"
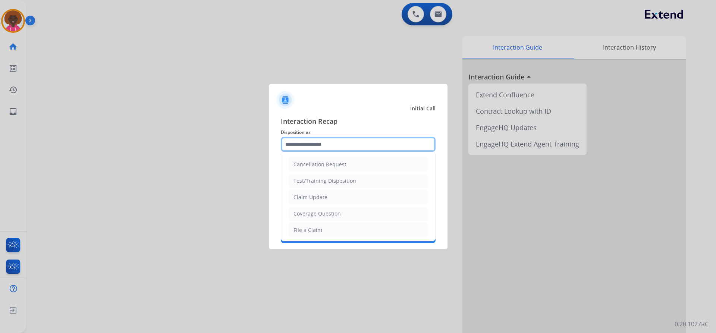
click at [324, 150] on input "text" at bounding box center [358, 144] width 155 height 15
click at [319, 231] on div "File a Claim" at bounding box center [308, 229] width 29 height 7
type input "**********"
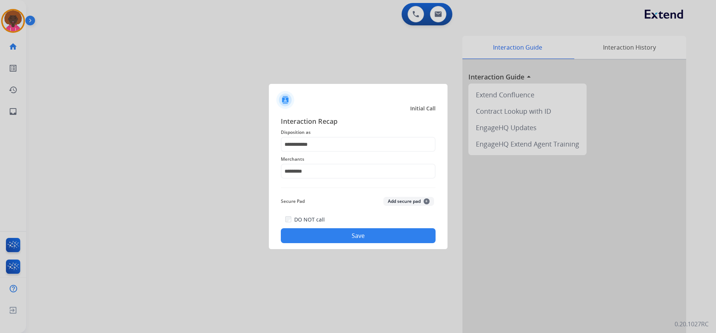
click at [406, 240] on button "Save" at bounding box center [358, 235] width 155 height 15
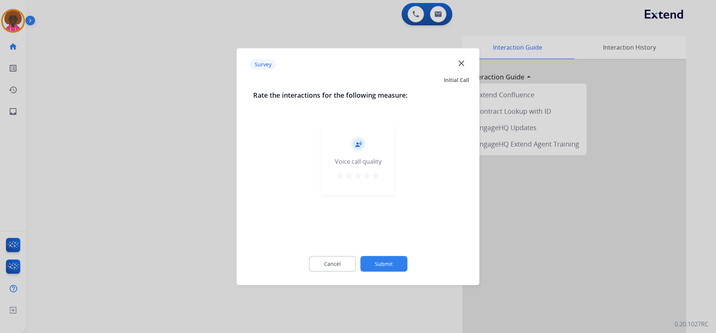
click at [382, 181] on div "record_voice_over Voice call quality star star star star star" at bounding box center [358, 159] width 73 height 71
click at [379, 178] on mat-icon "star" at bounding box center [376, 175] width 9 height 9
drag, startPoint x: 384, startPoint y: 247, endPoint x: 390, endPoint y: 263, distance: 16.9
click at [384, 247] on div "Cancel Submit" at bounding box center [358, 264] width 210 height 34
click at [389, 269] on button "Submit" at bounding box center [383, 264] width 47 height 16
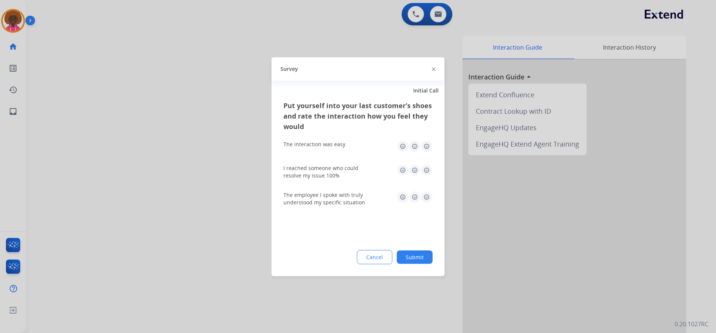
click at [418, 246] on div "Put yourself into your last customer’s shoes and rate the interaction how you f…" at bounding box center [358, 188] width 173 height 176
click at [409, 270] on div "Put yourself into your last customer’s shoes and rate the interaction how you f…" at bounding box center [358, 188] width 173 height 176
click at [415, 260] on button "Submit" at bounding box center [415, 256] width 36 height 13
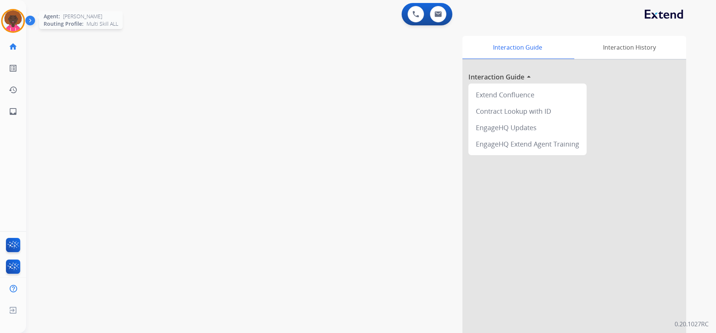
click at [6, 21] on img at bounding box center [13, 20] width 21 height 21
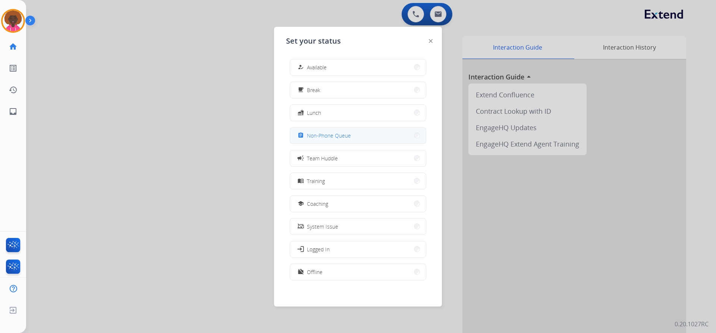
click at [344, 137] on span "Non-Phone Queue" at bounding box center [329, 136] width 44 height 8
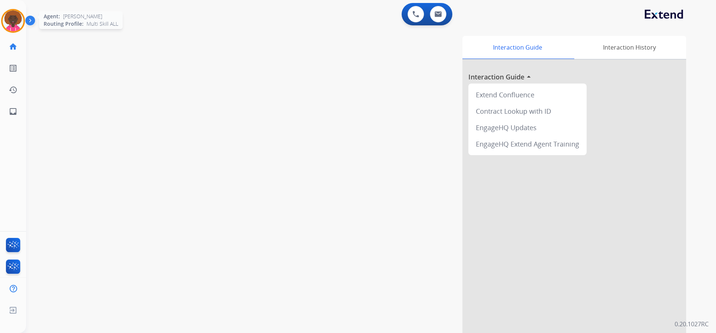
click at [10, 31] on div at bounding box center [13, 21] width 24 height 24
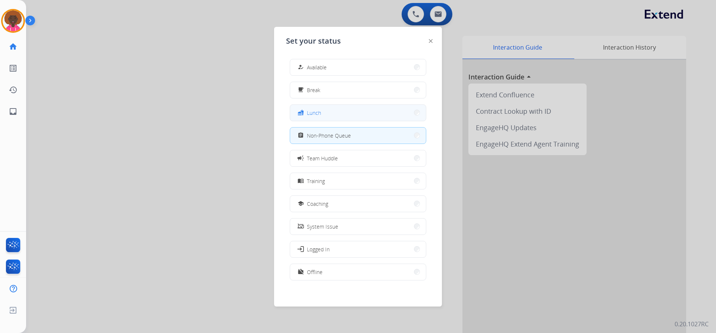
click at [328, 113] on button "fastfood Lunch" at bounding box center [358, 113] width 136 height 16
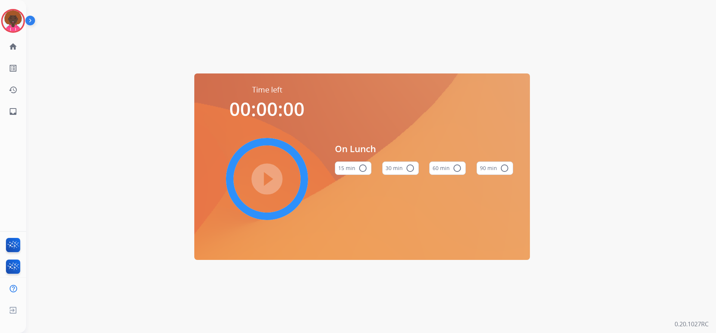
click at [458, 167] on mat-icon "radio_button_unchecked" at bounding box center [457, 168] width 9 height 9
drag, startPoint x: 300, startPoint y: 178, endPoint x: 277, endPoint y: 175, distance: 22.6
click at [297, 178] on div "play_circle_filled" at bounding box center [267, 179] width 112 height 112
click at [272, 175] on mat-icon "play_circle_filled" at bounding box center [267, 179] width 9 height 9
